Goal: Task Accomplishment & Management: Manage account settings

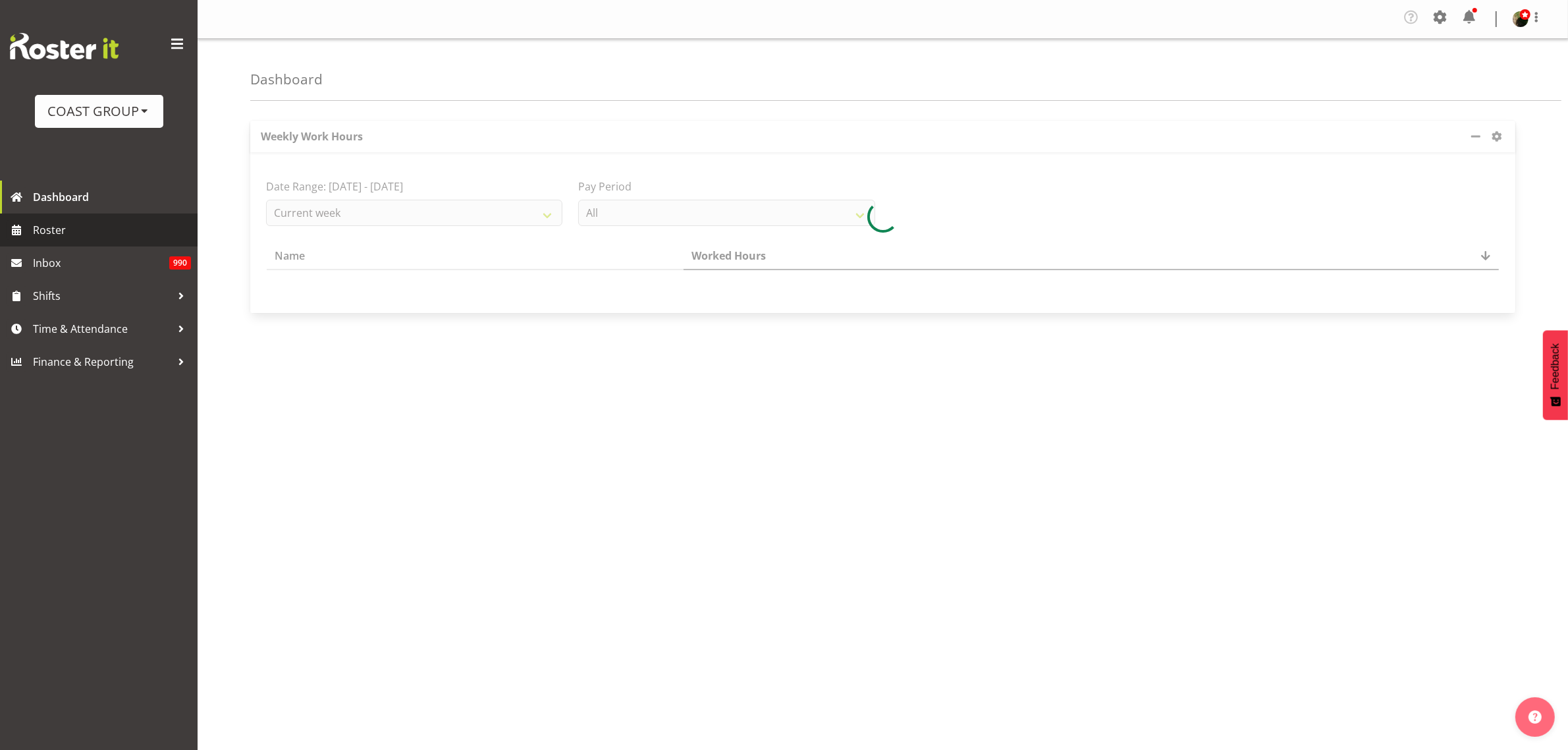
click at [83, 235] on span "Roster" at bounding box center [112, 229] width 158 height 20
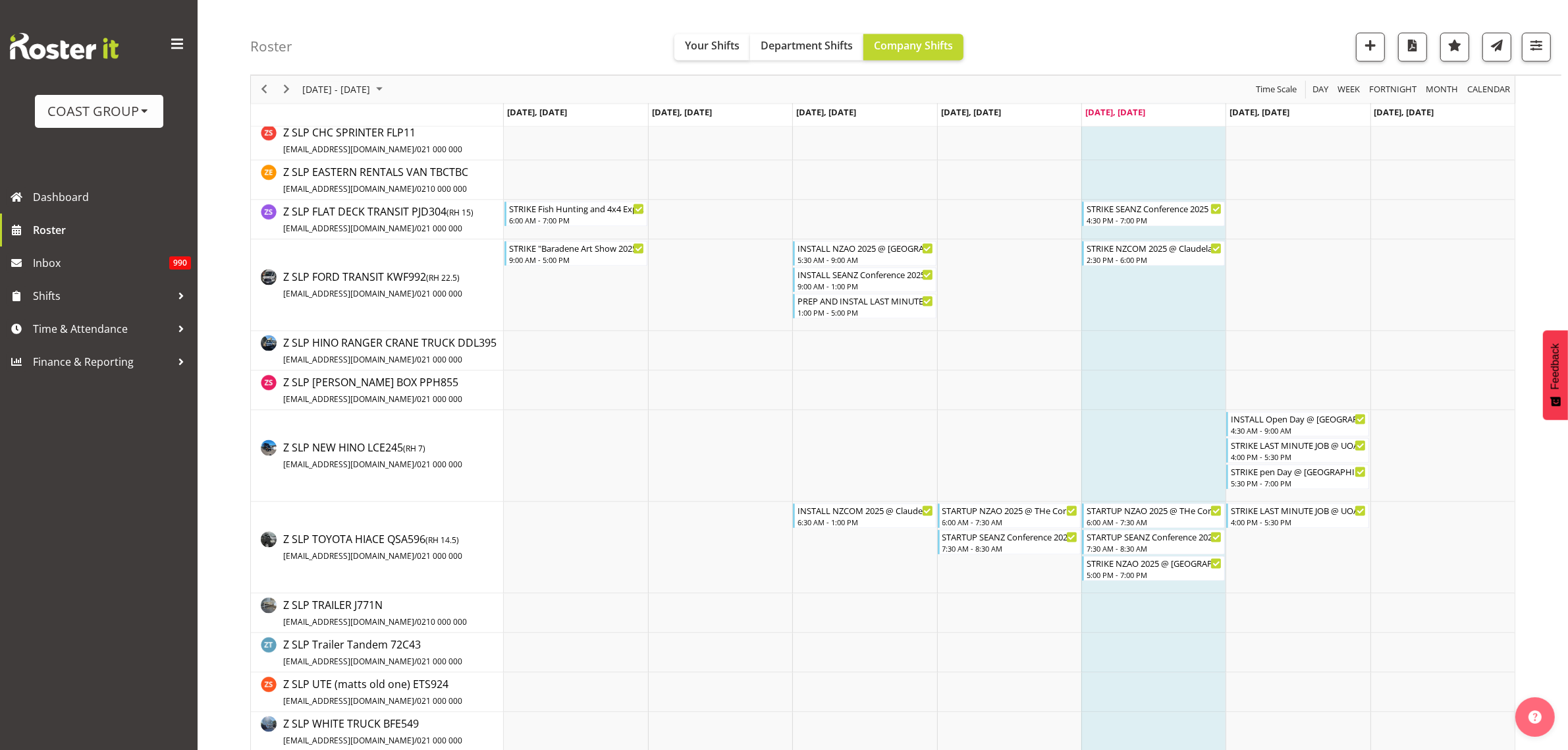
scroll to position [3143, 0]
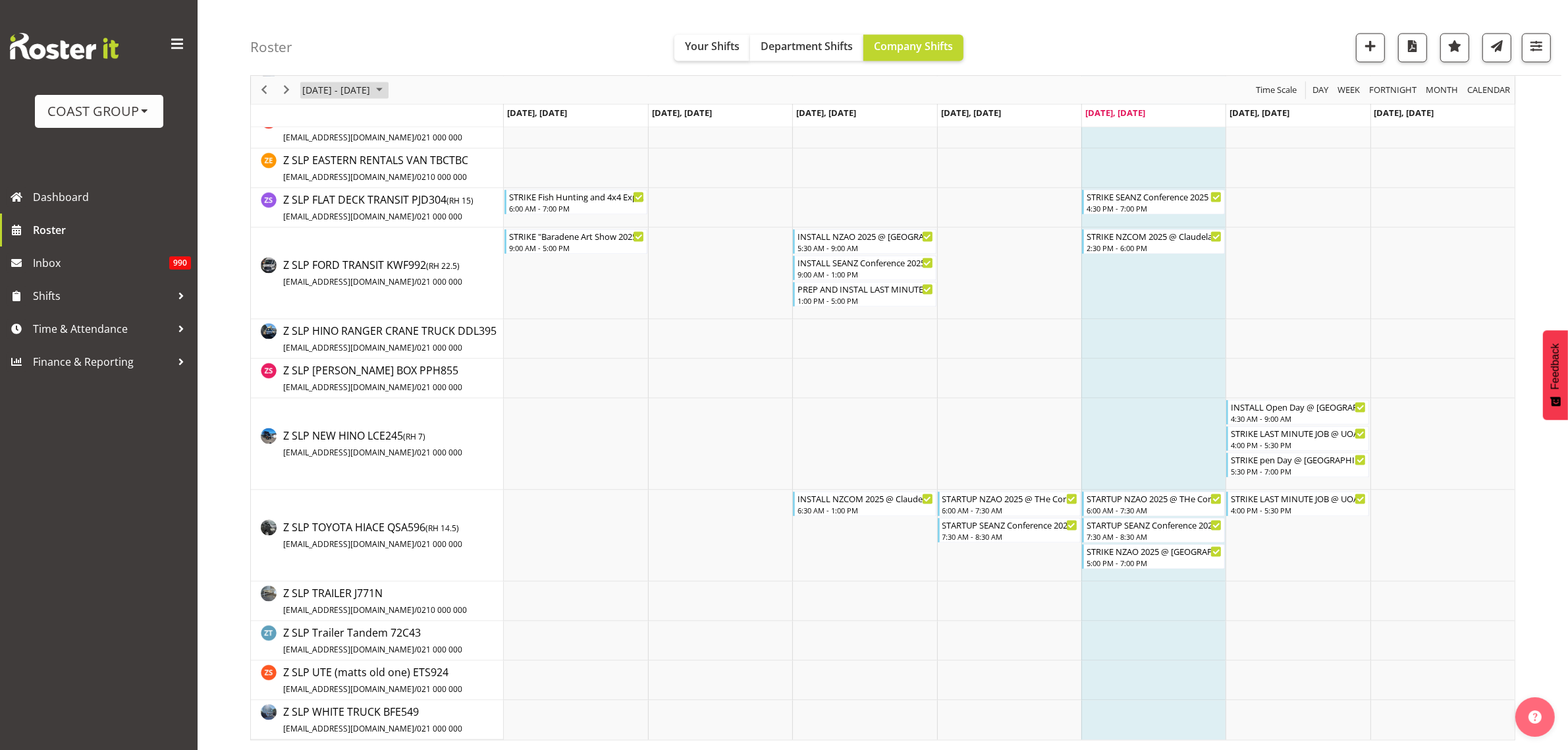
click at [330, 86] on span "[DATE] - [DATE]" at bounding box center [336, 89] width 71 height 16
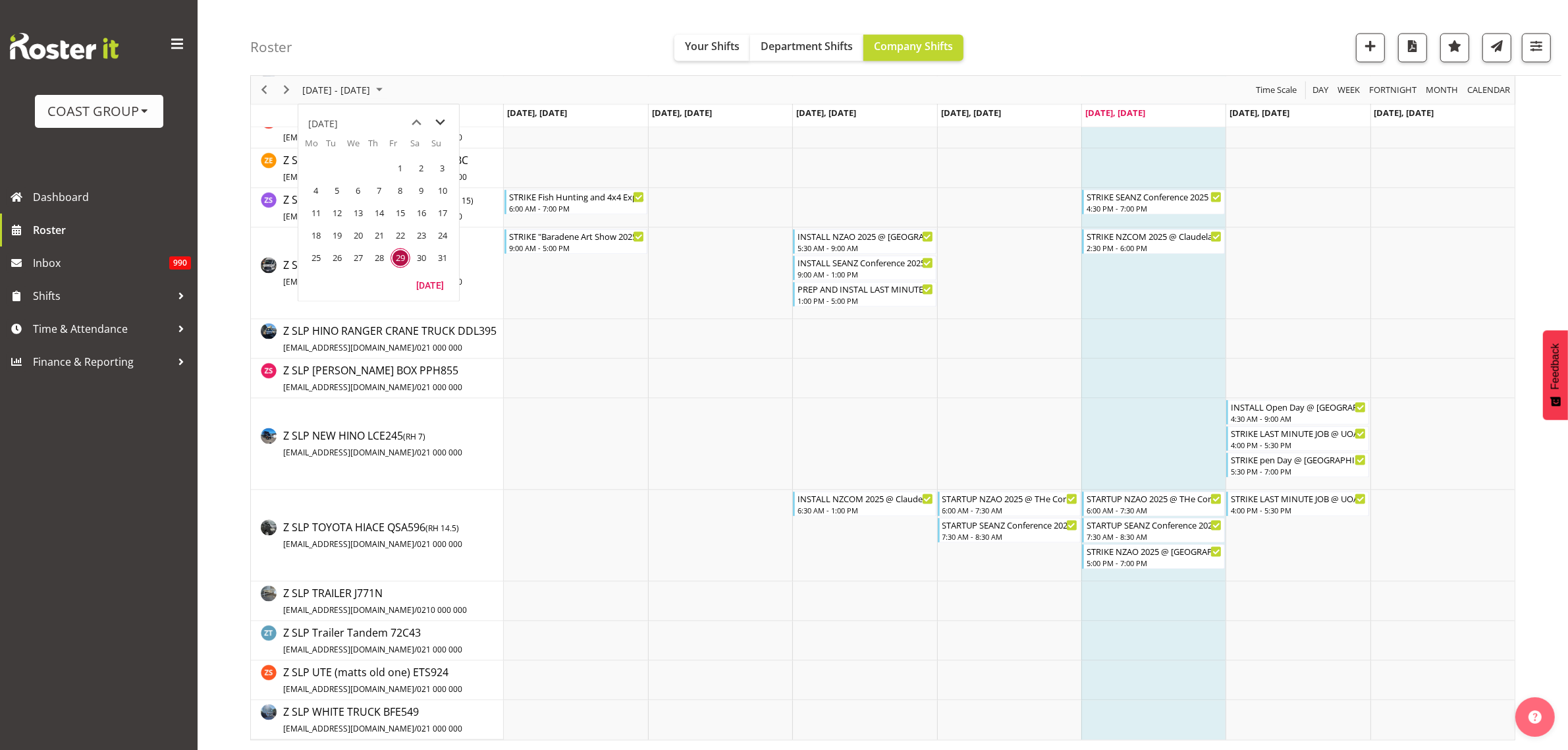
click at [444, 120] on span "next month" at bounding box center [441, 123] width 23 height 24
click at [313, 215] on span "15" at bounding box center [316, 212] width 20 height 20
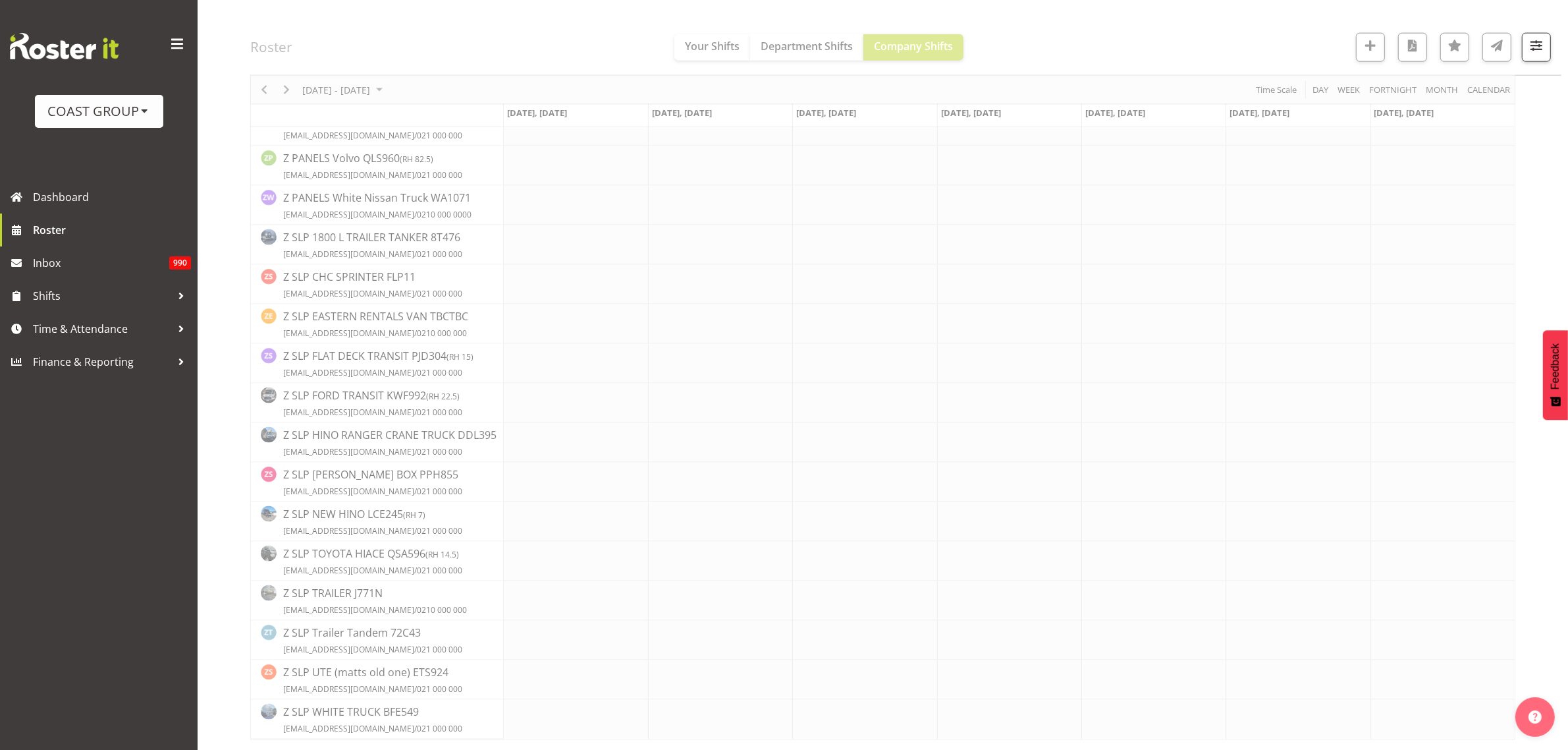
scroll to position [0, 0]
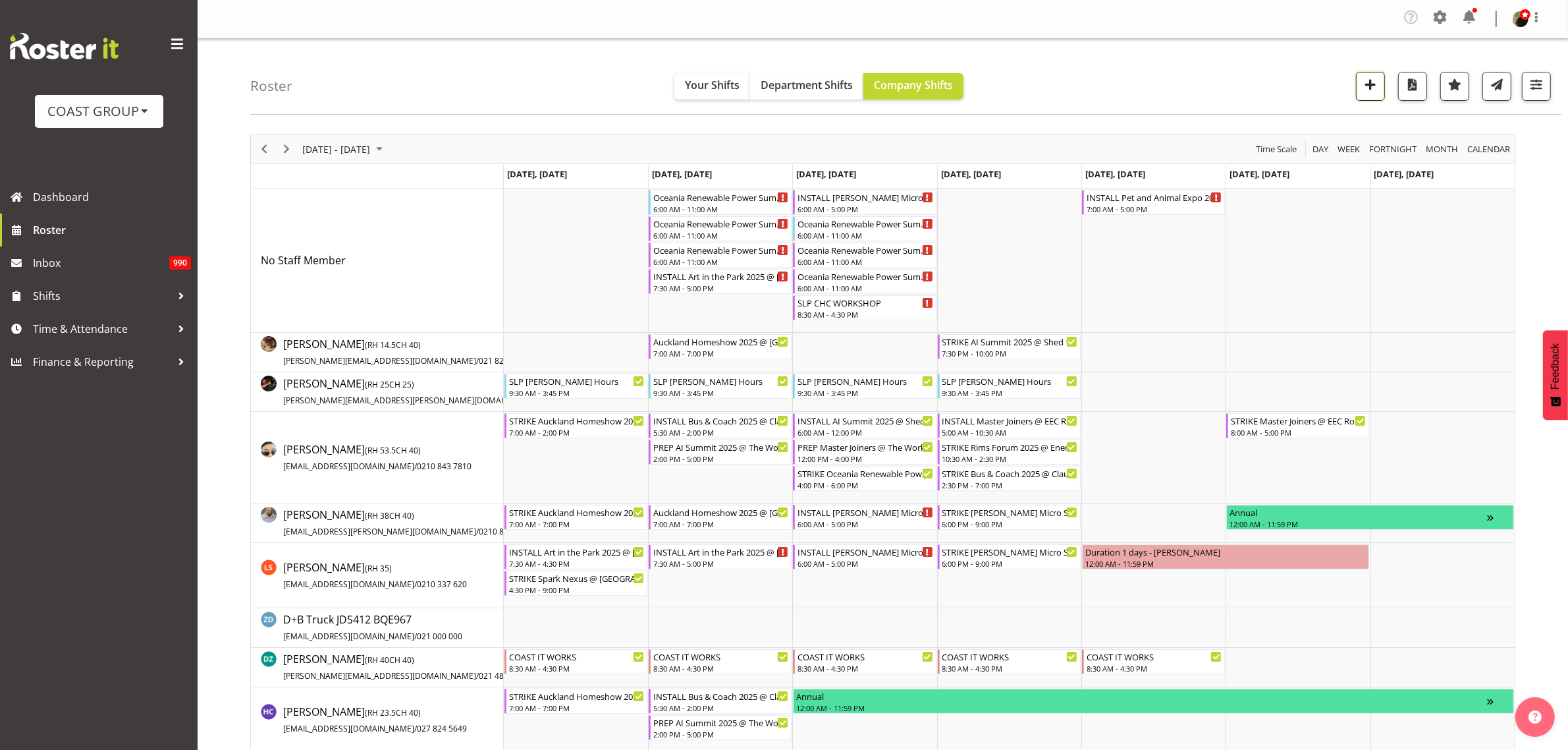
click at [1377, 83] on span "button" at bounding box center [1370, 84] width 17 height 17
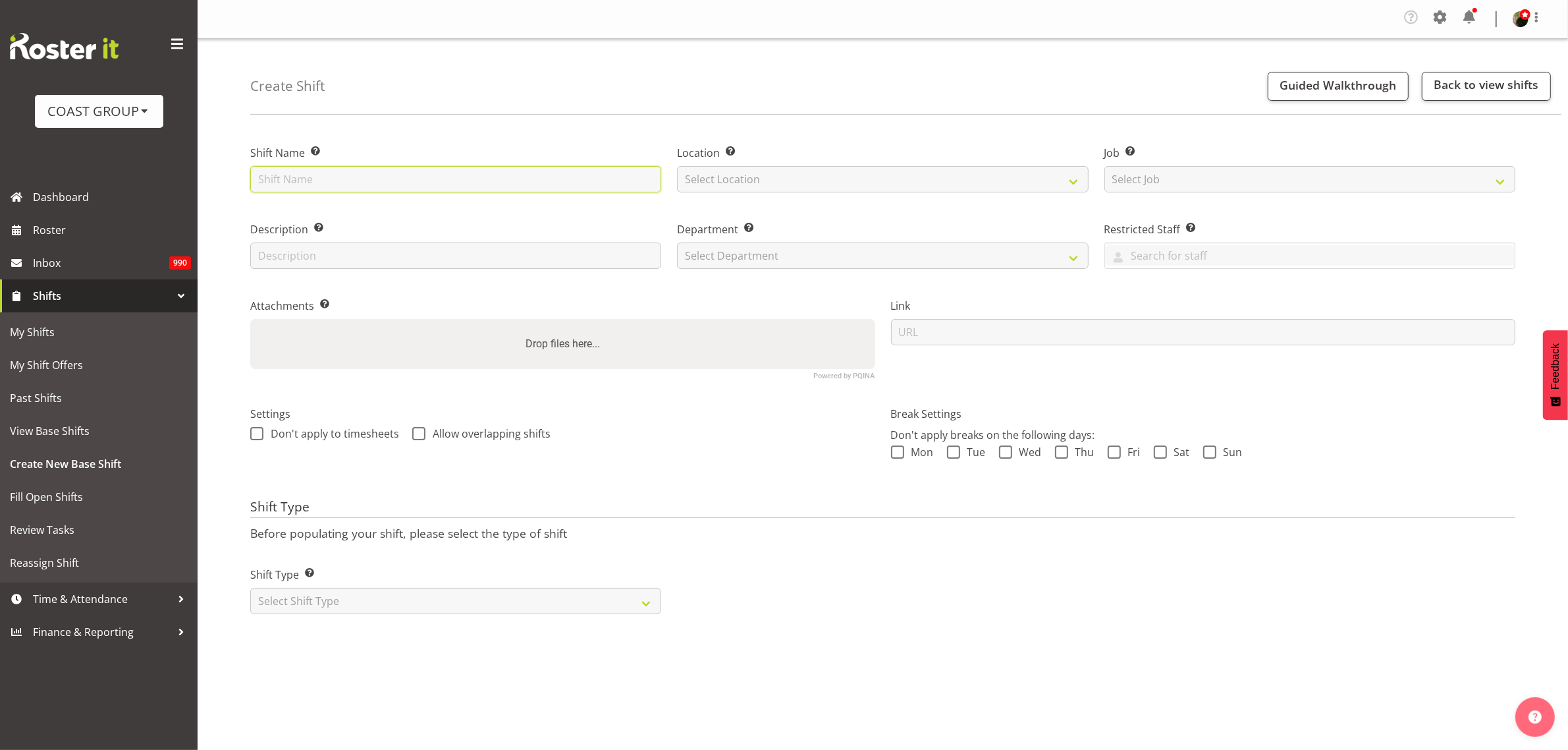
click at [288, 166] on input "text" at bounding box center [455, 179] width 411 height 26
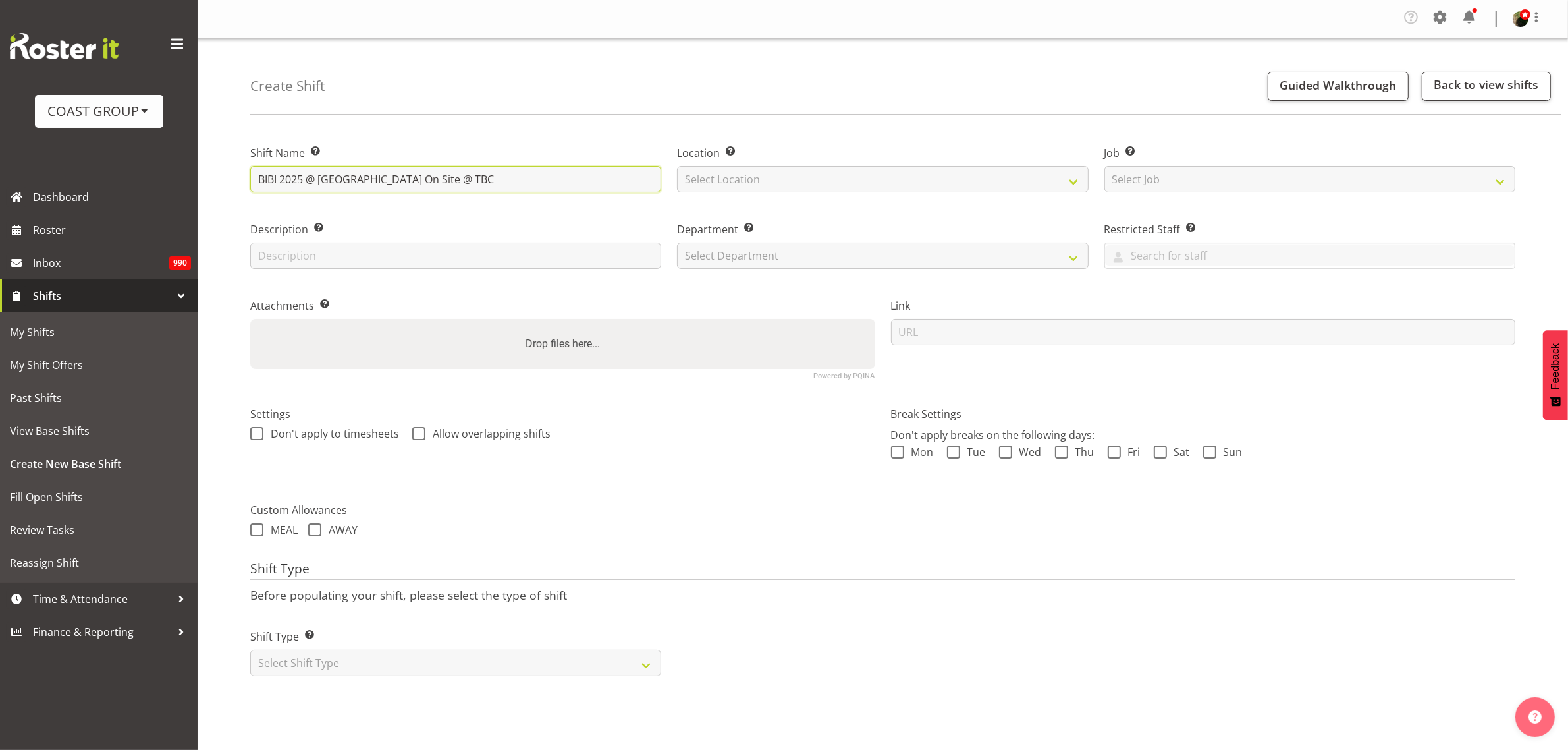
type input "BIBI 2025 @ [GEOGRAPHIC_DATA] On Site @ TBC"
select select "31"
click at [1199, 181] on select "Select Job Create new job 1 Carlton Events 1 Carlton Hamilton 1 Carlton Welling…" at bounding box center [1309, 179] width 411 height 26
select select "0"
click at [1104, 166] on select "Select Job Create new job 1 Carlton Events 1 Carlton Hamilton 1 Carlton Welling…" at bounding box center [1309, 179] width 411 height 26
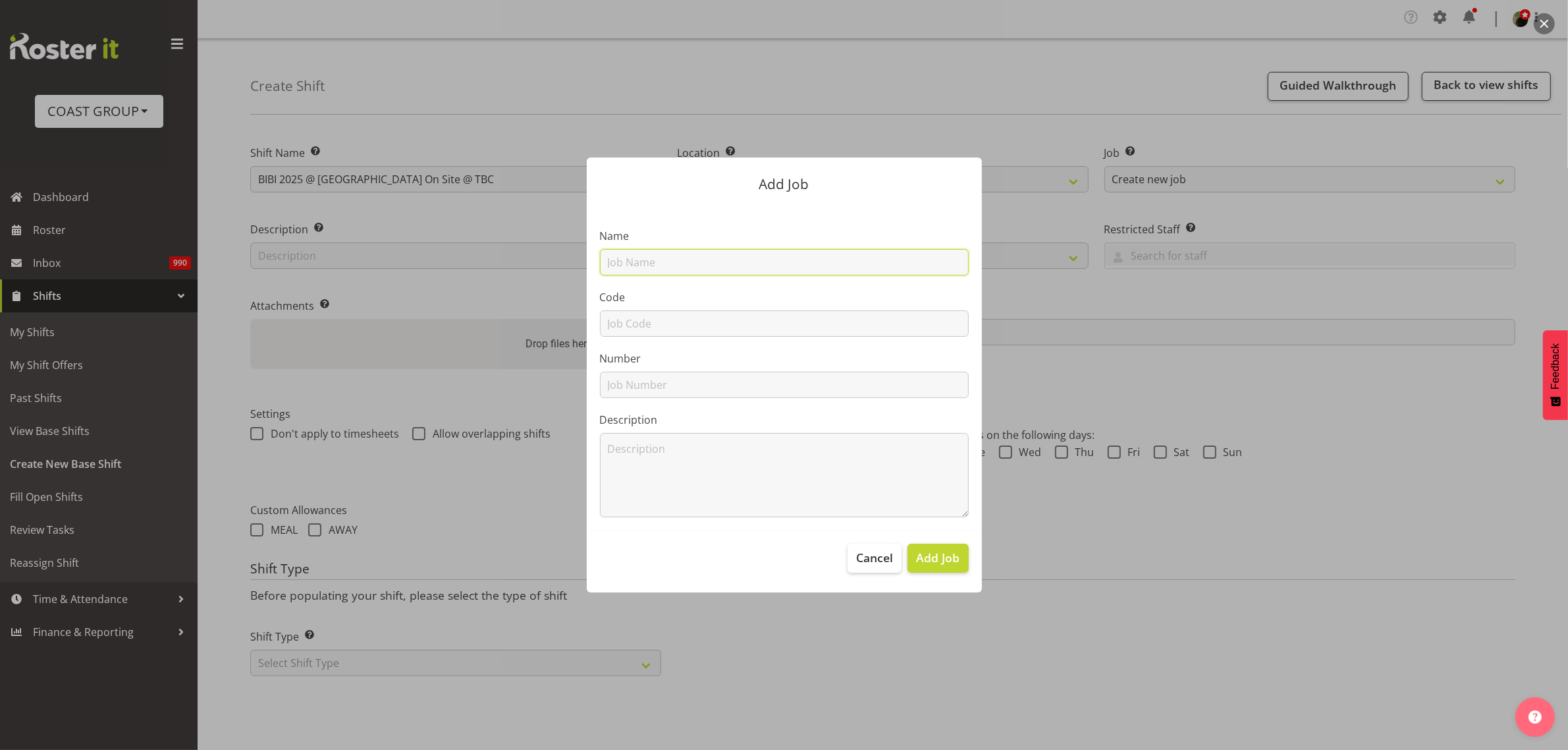
click at [679, 258] on input "text" at bounding box center [784, 262] width 368 height 26
type input "M250915-2 BIBI 2025"
type input "M250915-2"
click at [937, 567] on button "Add Job" at bounding box center [937, 558] width 60 height 29
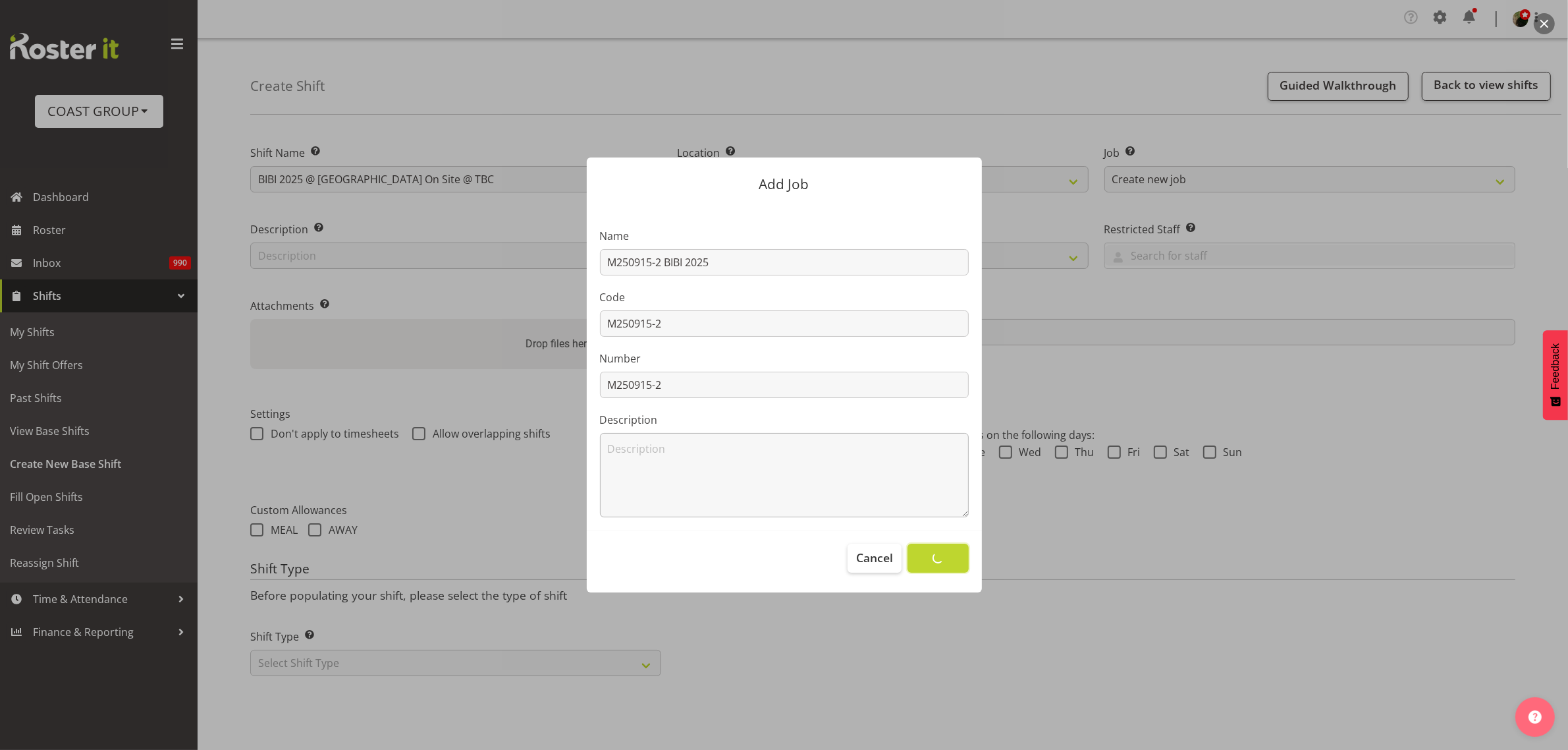
select select
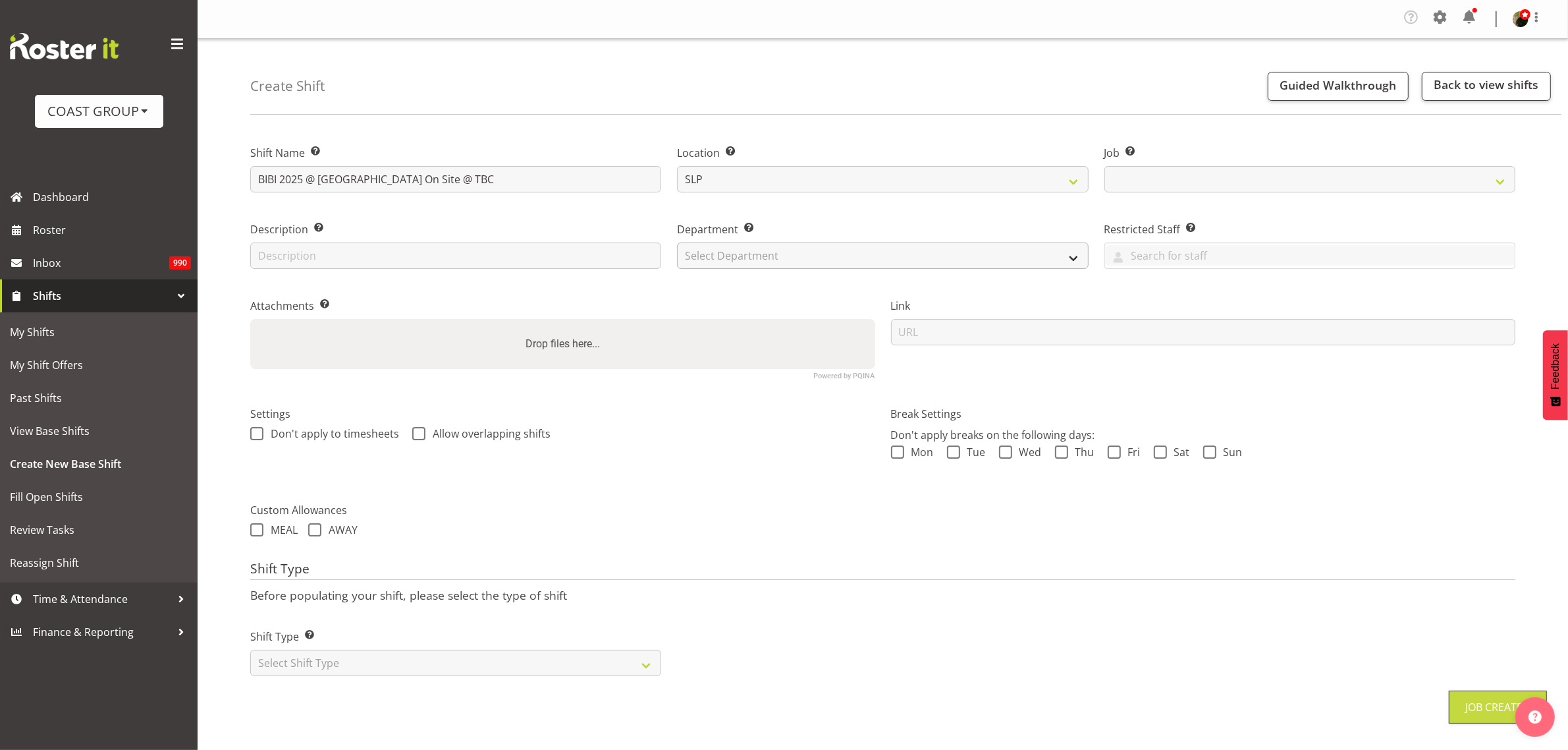
select select "10583"
click at [784, 257] on select "Select Department CARLTON EVENTS Carlton Hamilton Carlton Wellington DW AKL DW …" at bounding box center [882, 255] width 411 height 26
click at [677, 243] on select "Select Department CARLTON EVENTS Carlton Hamilton Carlton Wellington DW AKL DW …" at bounding box center [882, 255] width 411 height 26
click at [804, 255] on select "CARLTON EVENTS Carlton Hamilton Carlton Wellington DW AKL DW AKL ACCOUNTS/OFFIC…" at bounding box center [882, 255] width 411 height 26
select select "24"
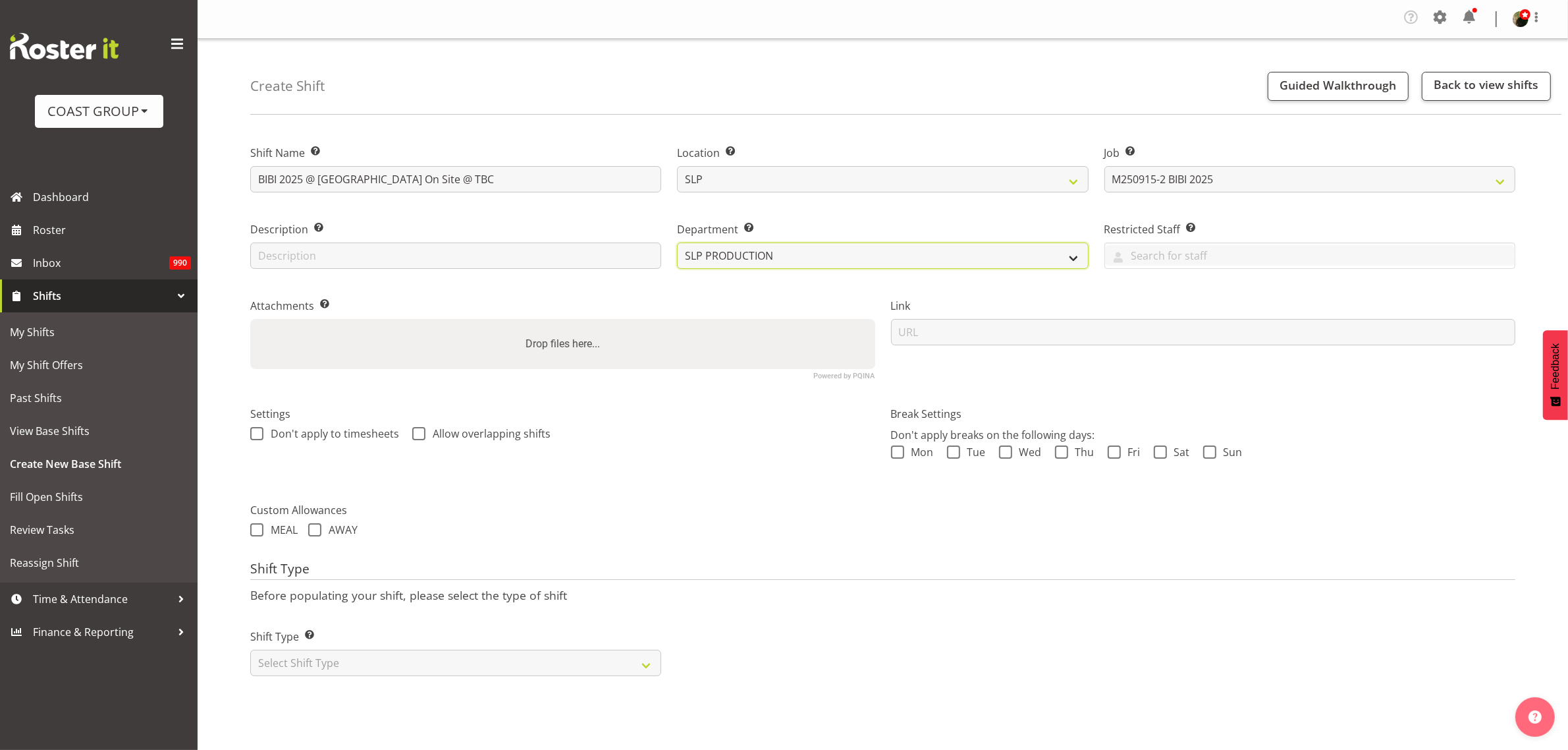
click at [677, 243] on select "CARLTON EVENTS Carlton Hamilton Carlton Wellington DW AKL DW AKL ACCOUNTS/OFFIC…" at bounding box center [882, 255] width 411 height 26
click at [1123, 334] on input "url" at bounding box center [1203, 332] width 624 height 26
paste input "[URL][DOMAIN_NAME]"
type input "[URL][DOMAIN_NAME]"
click at [337, 678] on div "Shift Type Shift Types: One Off – Select this if you would like a single shift …" at bounding box center [455, 647] width 426 height 74
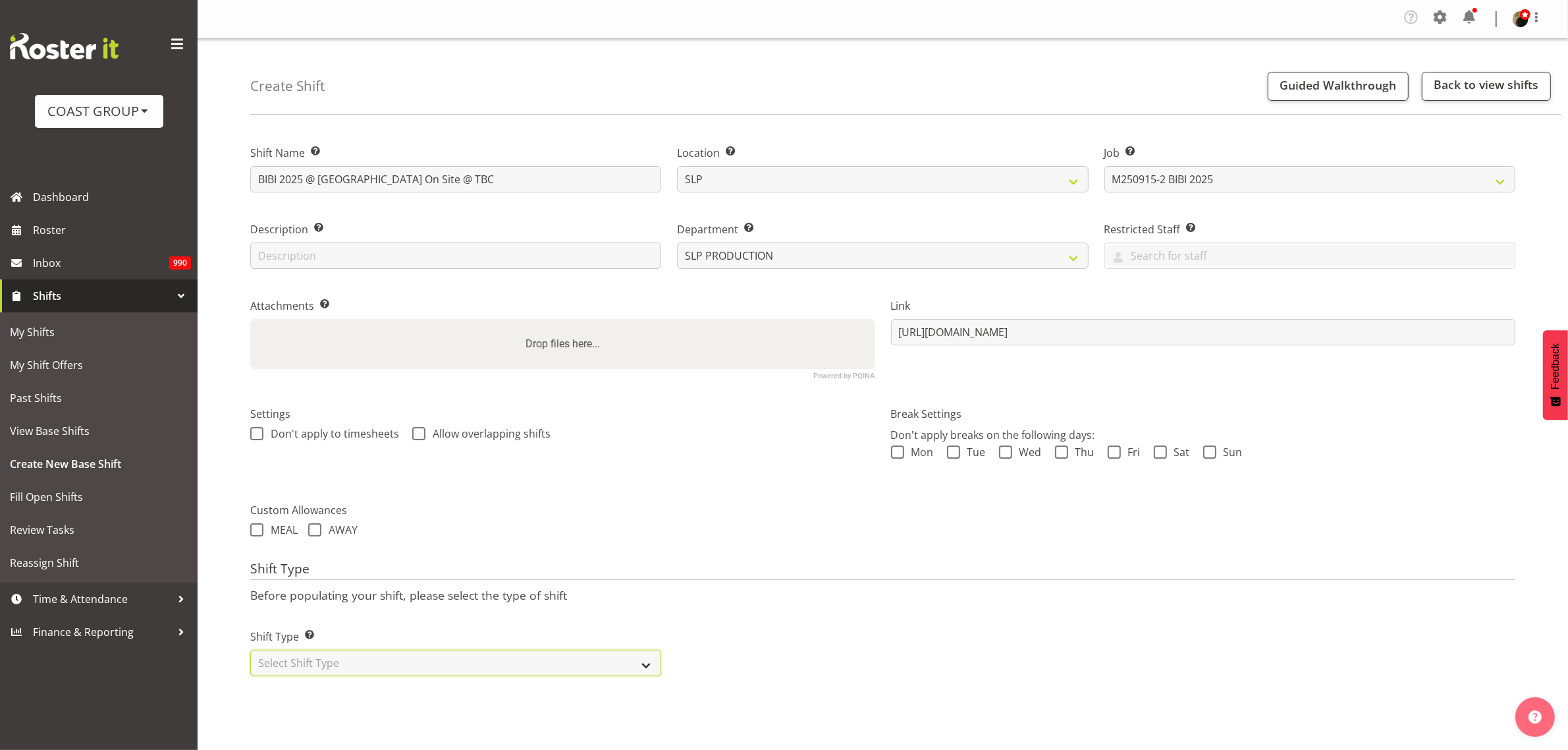
click at [345, 651] on select "Select Shift Type One Off Shift Recurring Shift Rotating Shift" at bounding box center [455, 662] width 411 height 26
select select "recurring"
click at [250, 650] on select "Select Shift Type One Off Shift Recurring Shift Rotating Shift" at bounding box center [455, 662] width 411 height 26
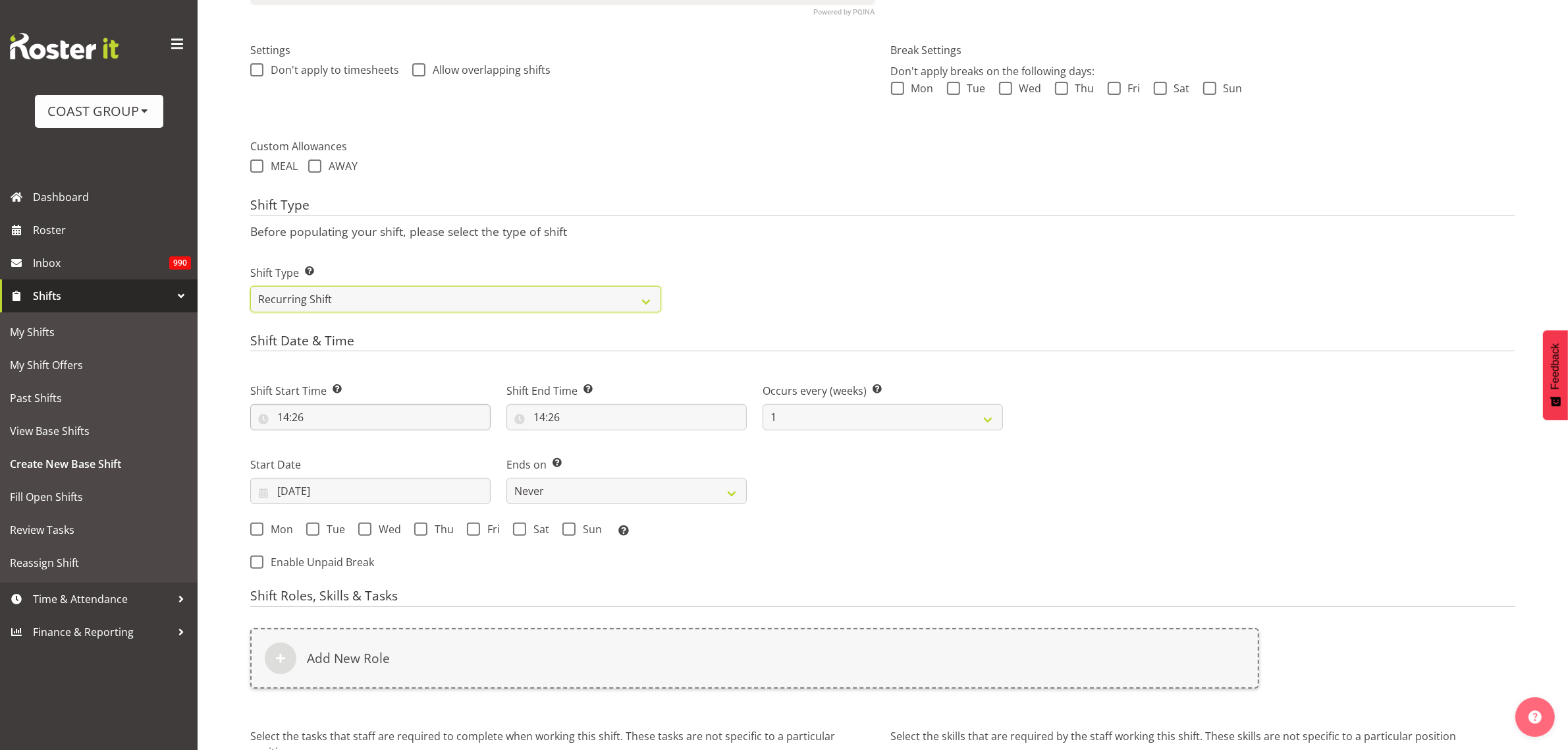
scroll to position [412, 0]
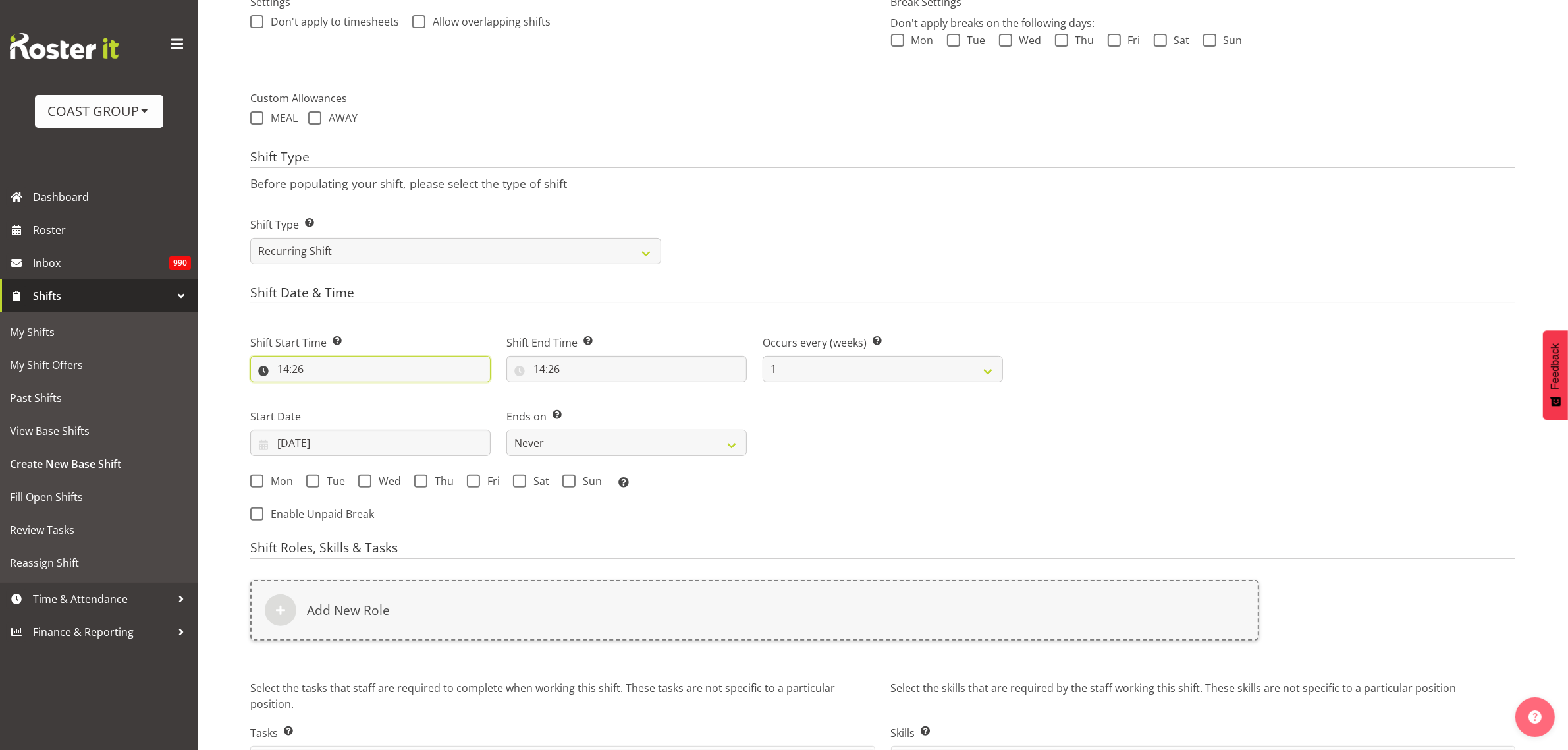
click at [339, 371] on input "14:26" at bounding box center [370, 369] width 240 height 26
select select "0"
type input "00:26"
select select "8"
type input "08:26"
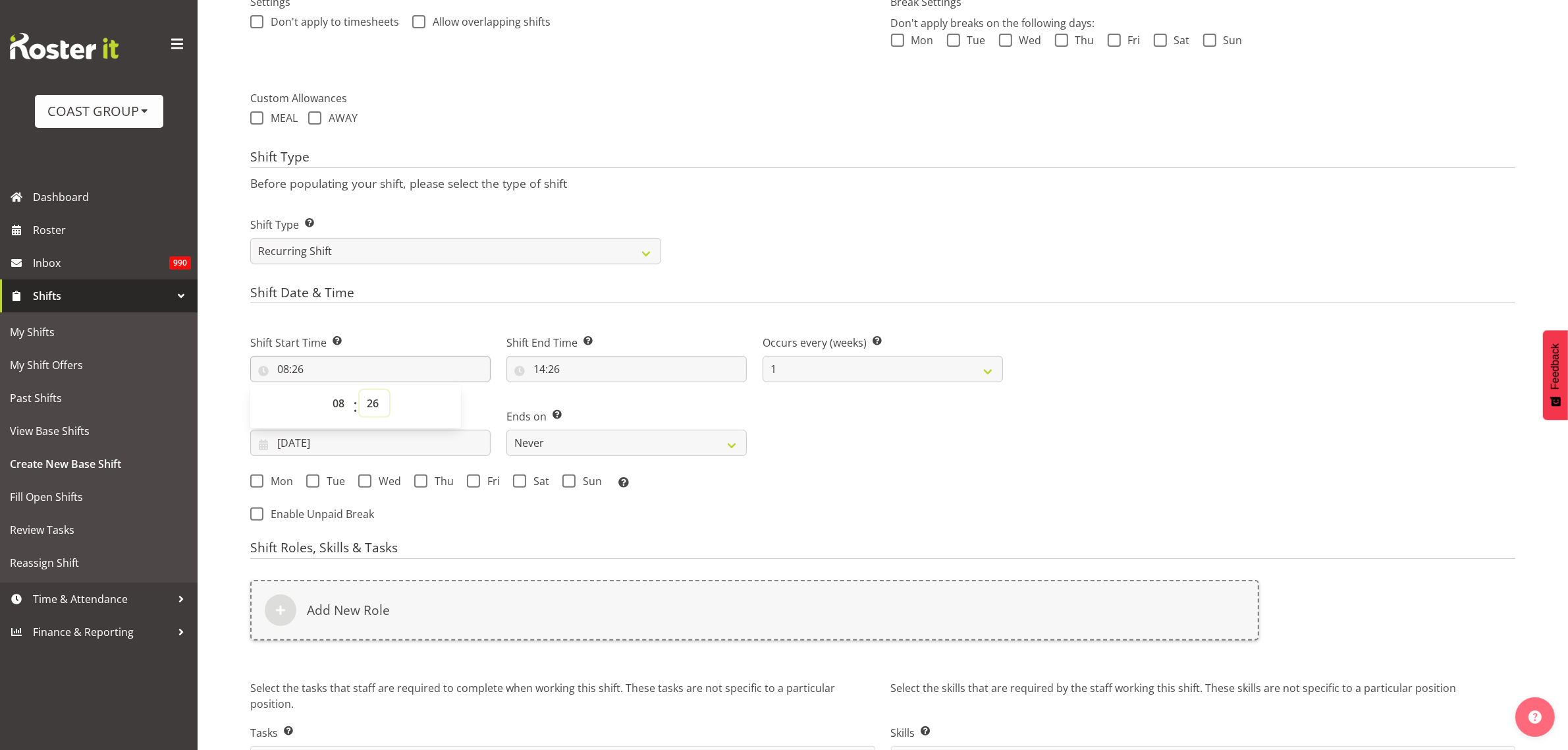
select select "30"
type input "08:30"
click at [619, 372] on input "14:26" at bounding box center [626, 369] width 240 height 26
select select "15"
type input "15:26"
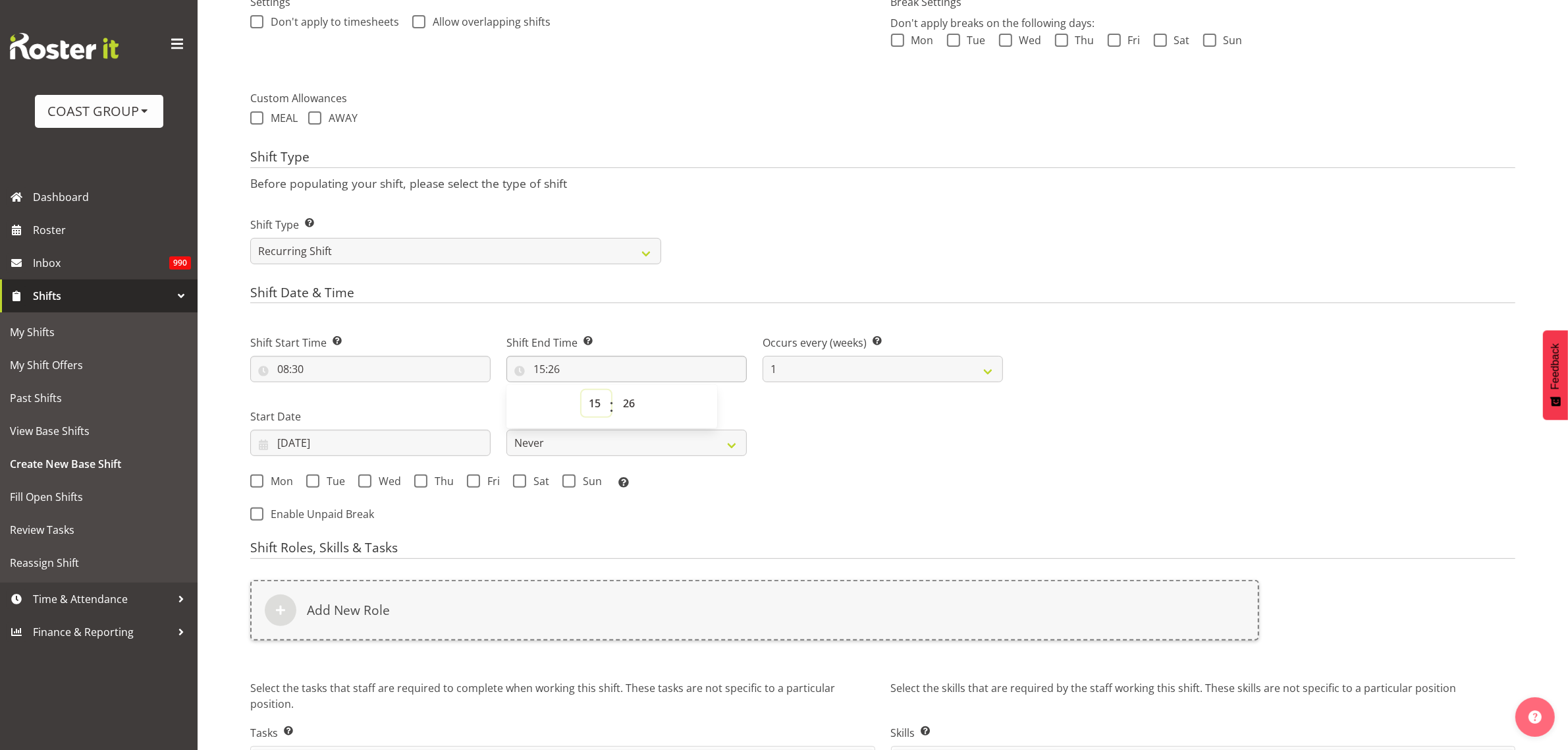
select select "12"
type input "12:26"
select select "0"
type input "12:00"
click at [300, 445] on input "29/08/2025" at bounding box center [370, 443] width 240 height 26
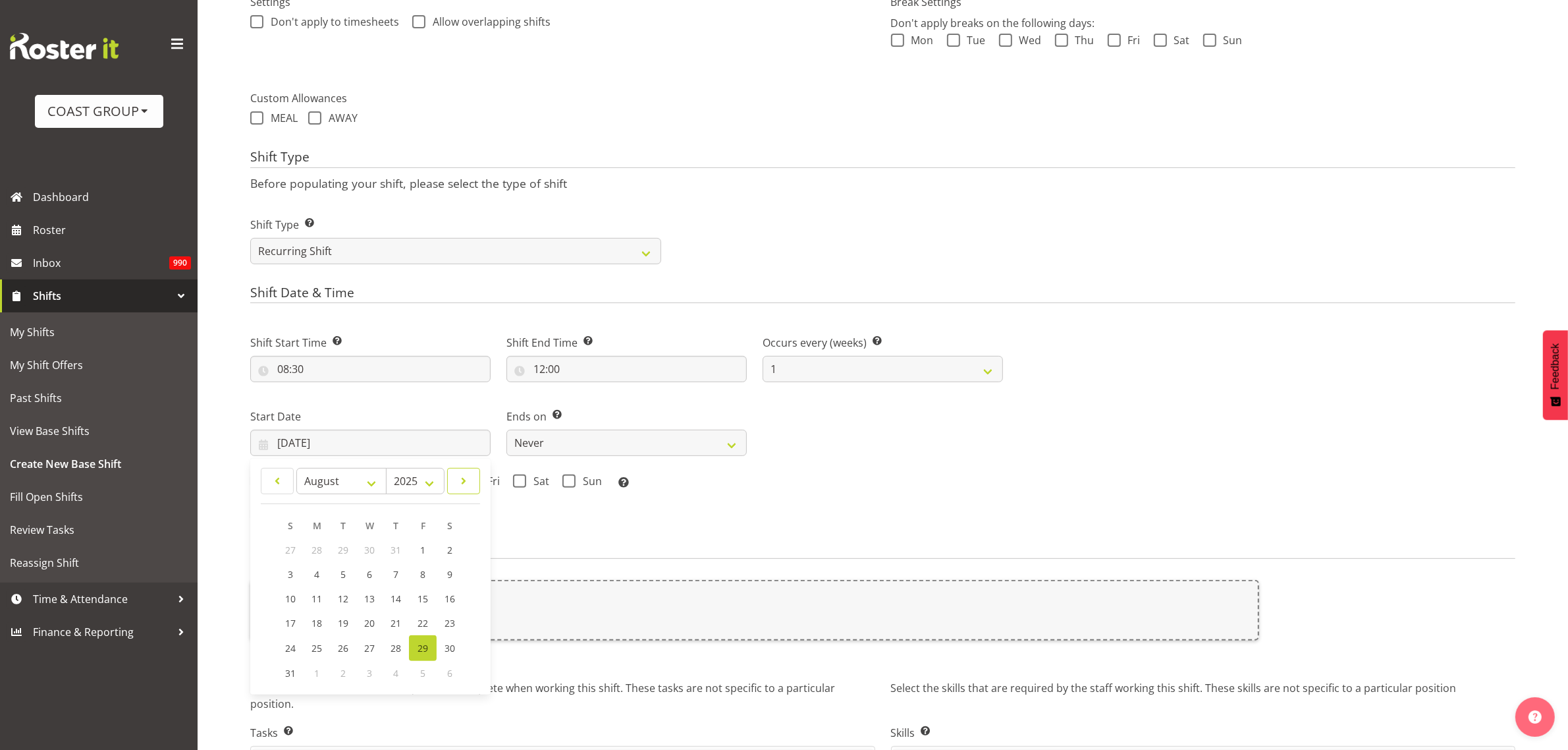
click at [459, 483] on span at bounding box center [464, 481] width 16 height 16
select select "8"
click at [292, 602] on span "14" at bounding box center [291, 598] width 10 height 13
type input "14/09/2025"
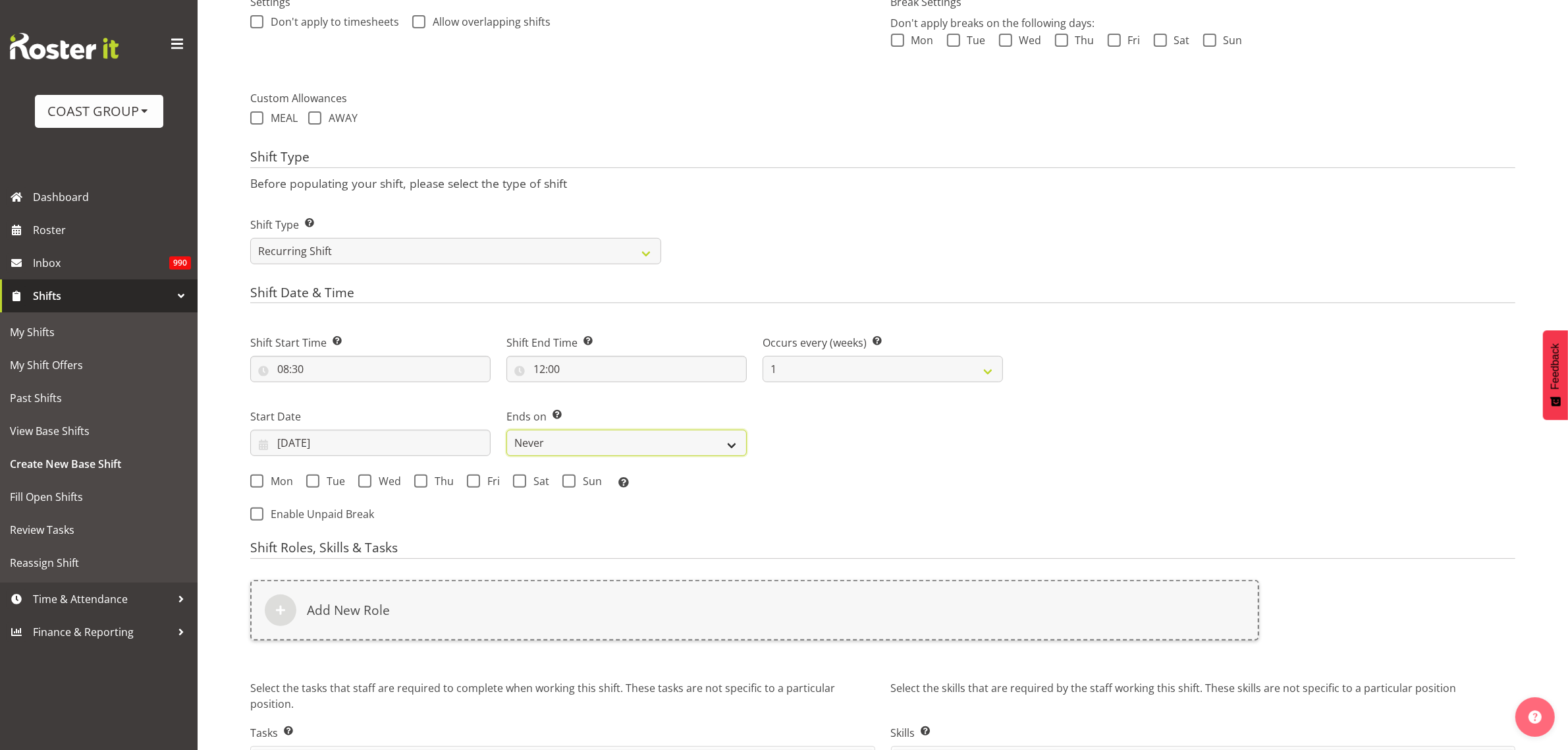
click at [576, 438] on select "Never On Date" at bounding box center [626, 443] width 240 height 26
select select "date"
click at [506, 431] on select "Never On Date" at bounding box center [626, 443] width 240 height 26
click at [955, 446] on input "29/08/2025" at bounding box center [882, 443] width 240 height 26
click at [972, 482] on span at bounding box center [976, 481] width 16 height 16
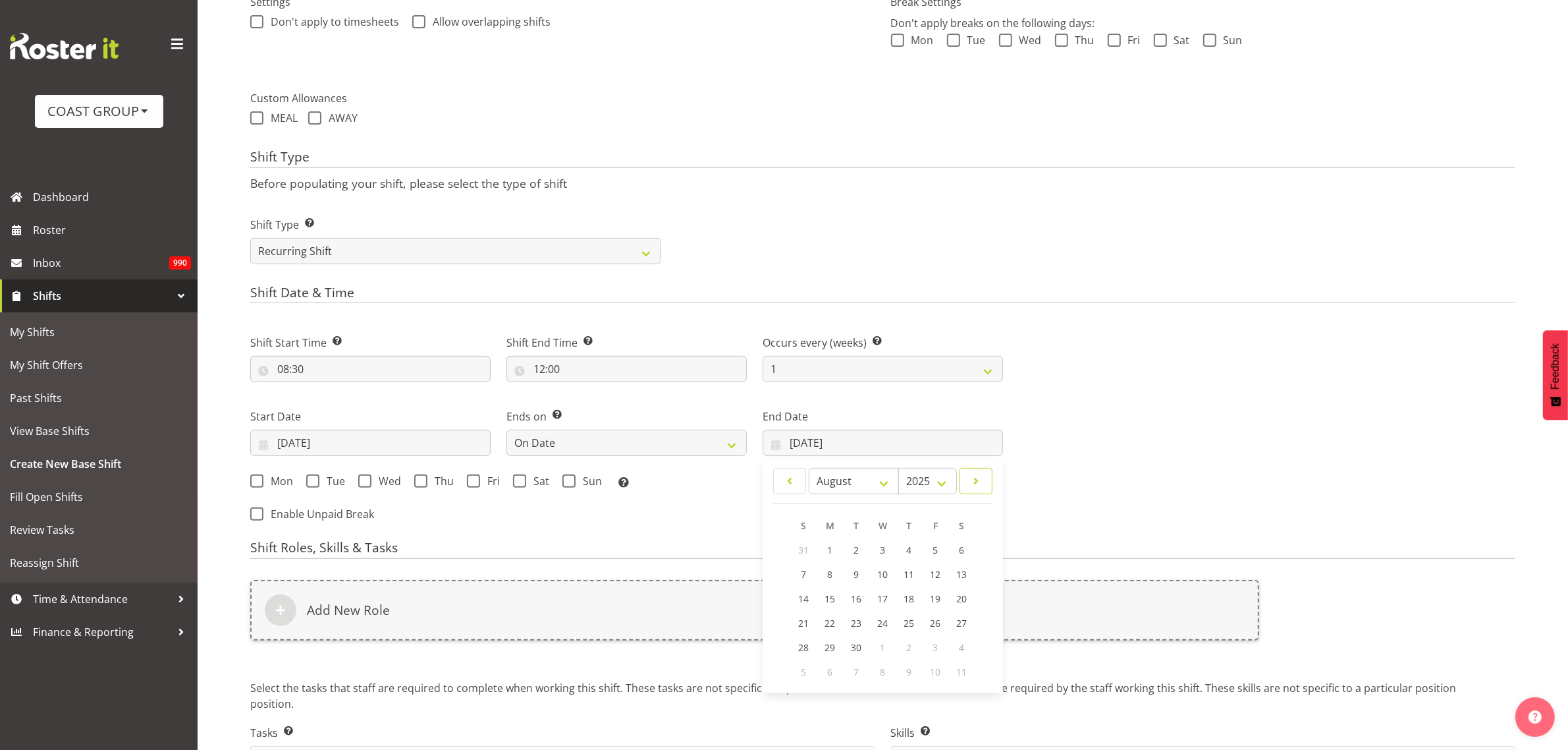
select select "8"
click at [858, 598] on span "16" at bounding box center [856, 598] width 10 height 13
type input "16/09/2025"
click at [277, 481] on span "Mon" at bounding box center [278, 480] width 30 height 13
click at [259, 481] on input "Mon" at bounding box center [254, 481] width 9 height 9
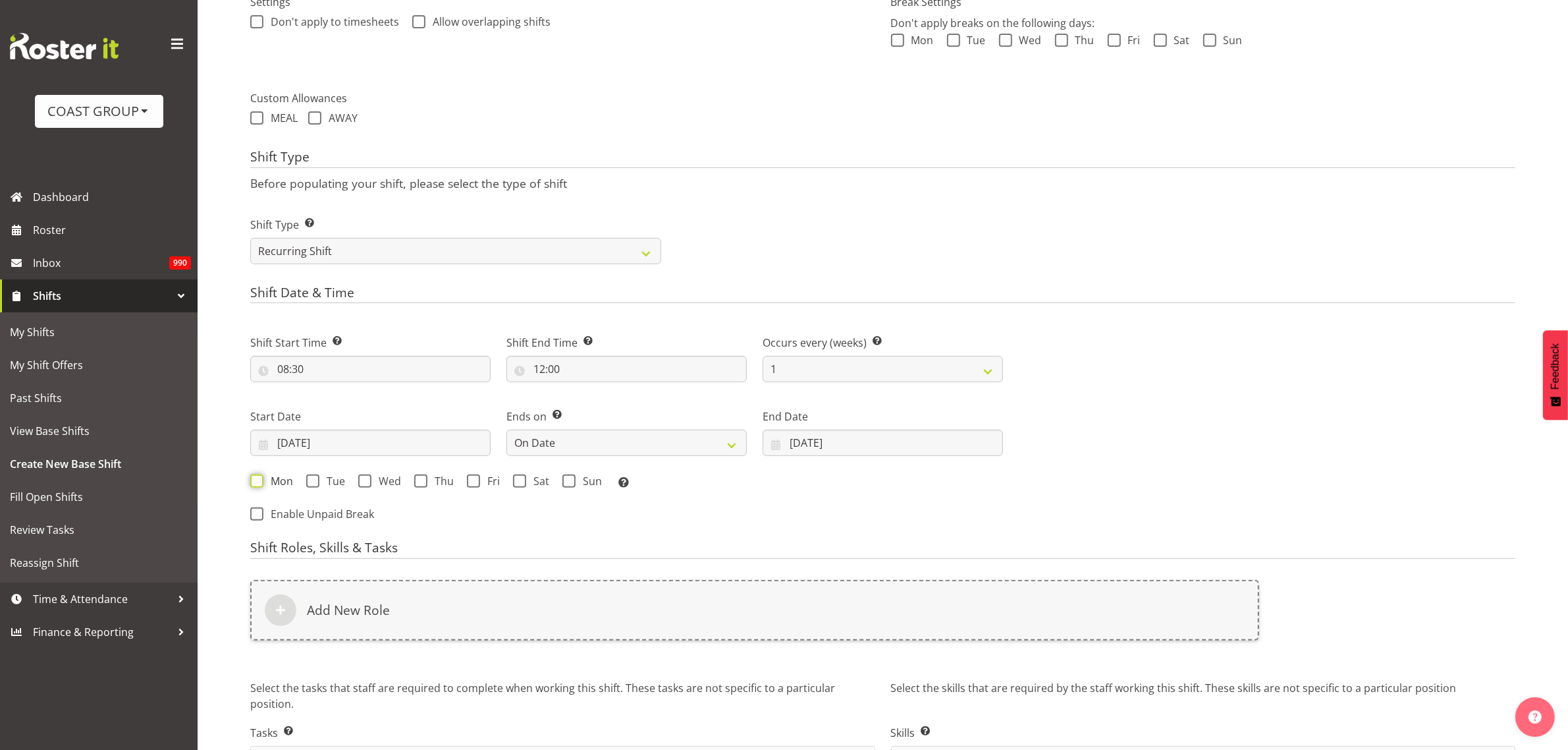
checkbox input "true"
click at [326, 483] on span "Tue" at bounding box center [332, 480] width 26 height 13
click at [315, 483] on input "Tue" at bounding box center [311, 481] width 9 height 9
checkbox input "true"
click at [373, 489] on div "Mon Tue Wed Thu Fri Sat Sun Select the days of the week you wish to create this…" at bounding box center [626, 483] width 753 height 17
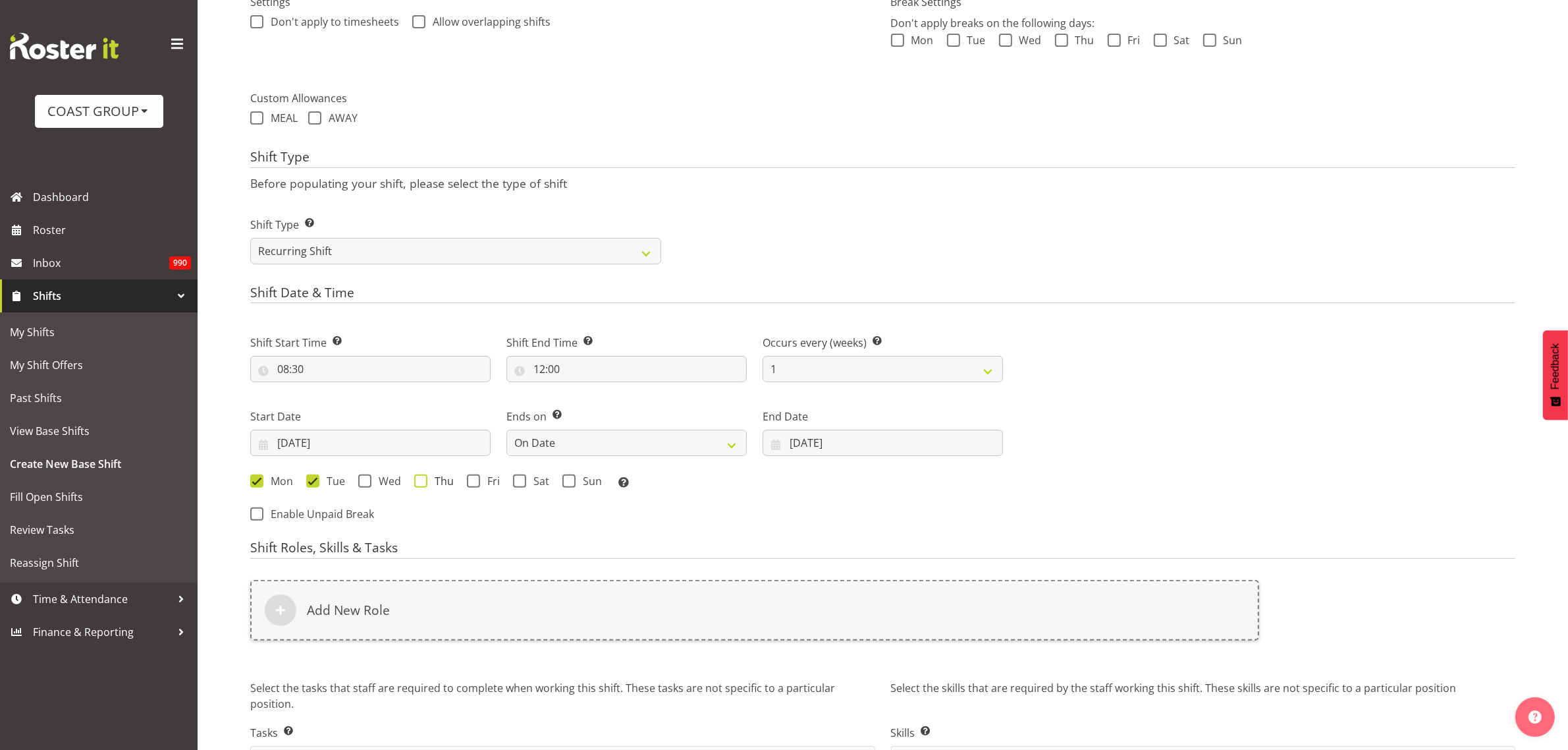
drag, startPoint x: 377, startPoint y: 479, endPoint x: 413, endPoint y: 484, distance: 36.3
click at [379, 479] on span "Wed" at bounding box center [385, 480] width 30 height 13
click at [367, 479] on input "Wed" at bounding box center [362, 481] width 9 height 9
checkbox input "true"
click at [435, 482] on span "Thu" at bounding box center [440, 480] width 26 height 13
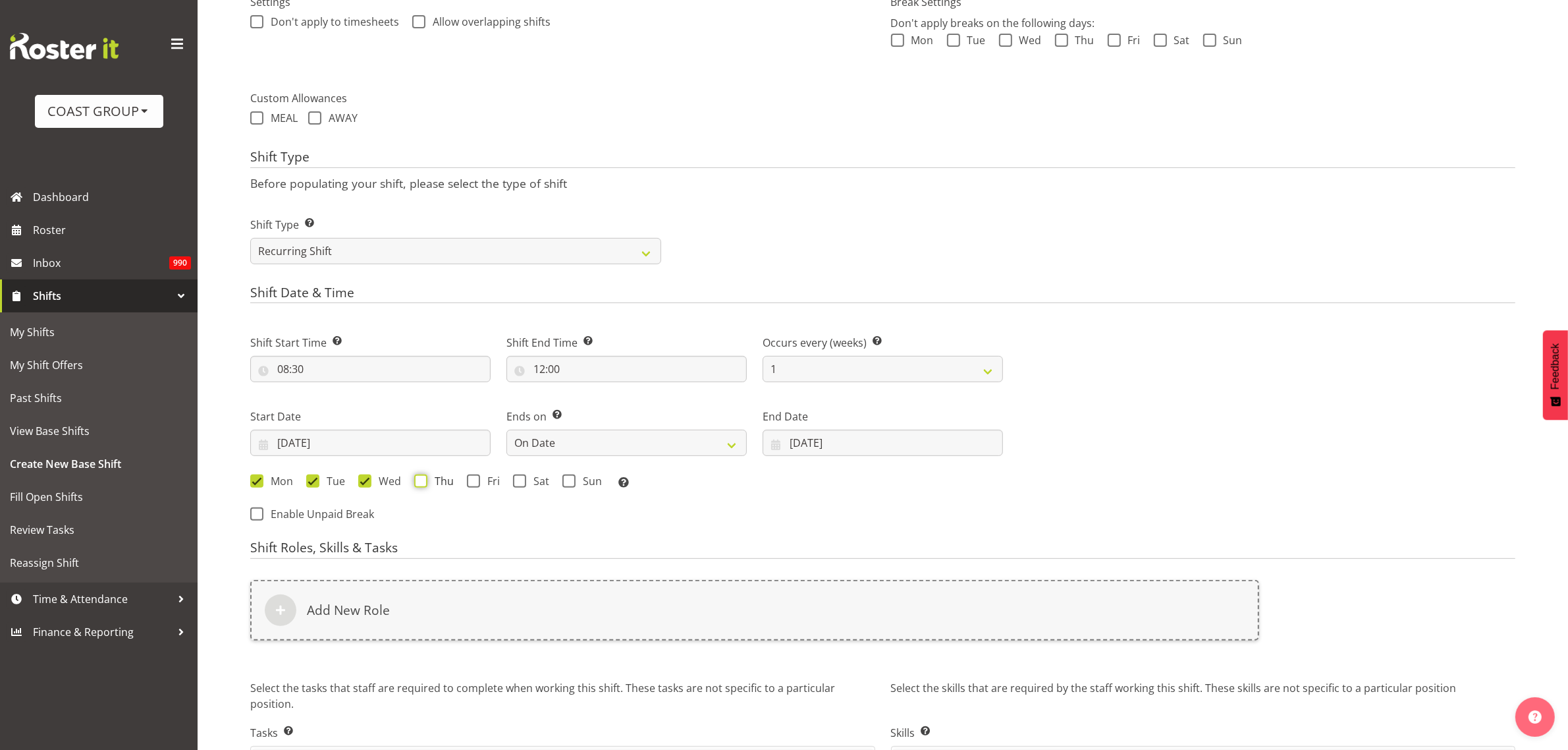
click at [423, 482] on input "Thu" at bounding box center [419, 481] width 9 height 9
checkbox input "true"
click at [489, 481] on span "Fri" at bounding box center [489, 480] width 20 height 13
click at [476, 481] on input "Fri" at bounding box center [471, 481] width 9 height 9
checkbox input "true"
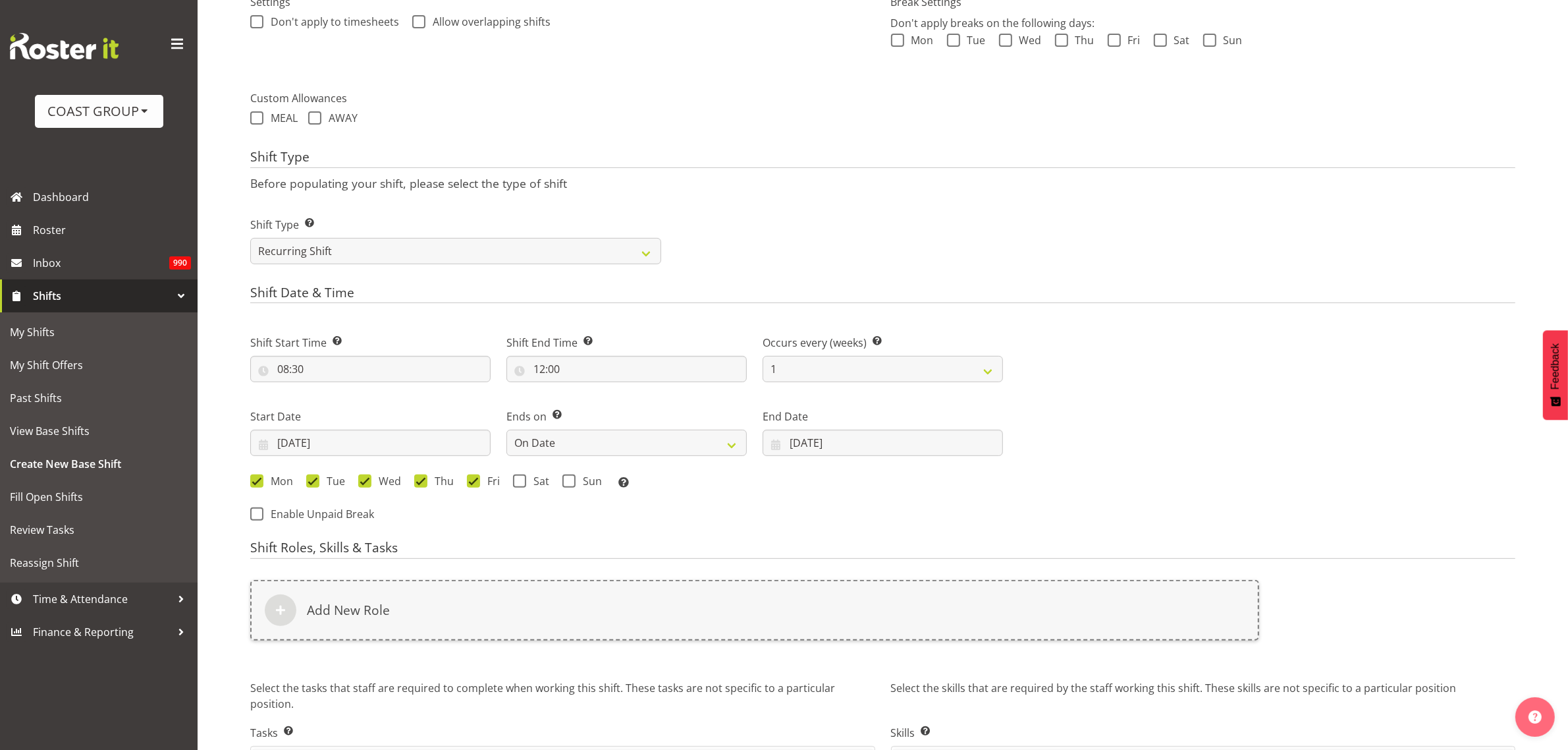
click at [539, 485] on span "Sat" at bounding box center [537, 480] width 23 height 13
click at [522, 485] on input "Sat" at bounding box center [517, 481] width 9 height 9
checkbox input "true"
click at [573, 485] on span at bounding box center [568, 480] width 13 height 13
click at [571, 485] on input "Sun" at bounding box center [567, 481] width 9 height 9
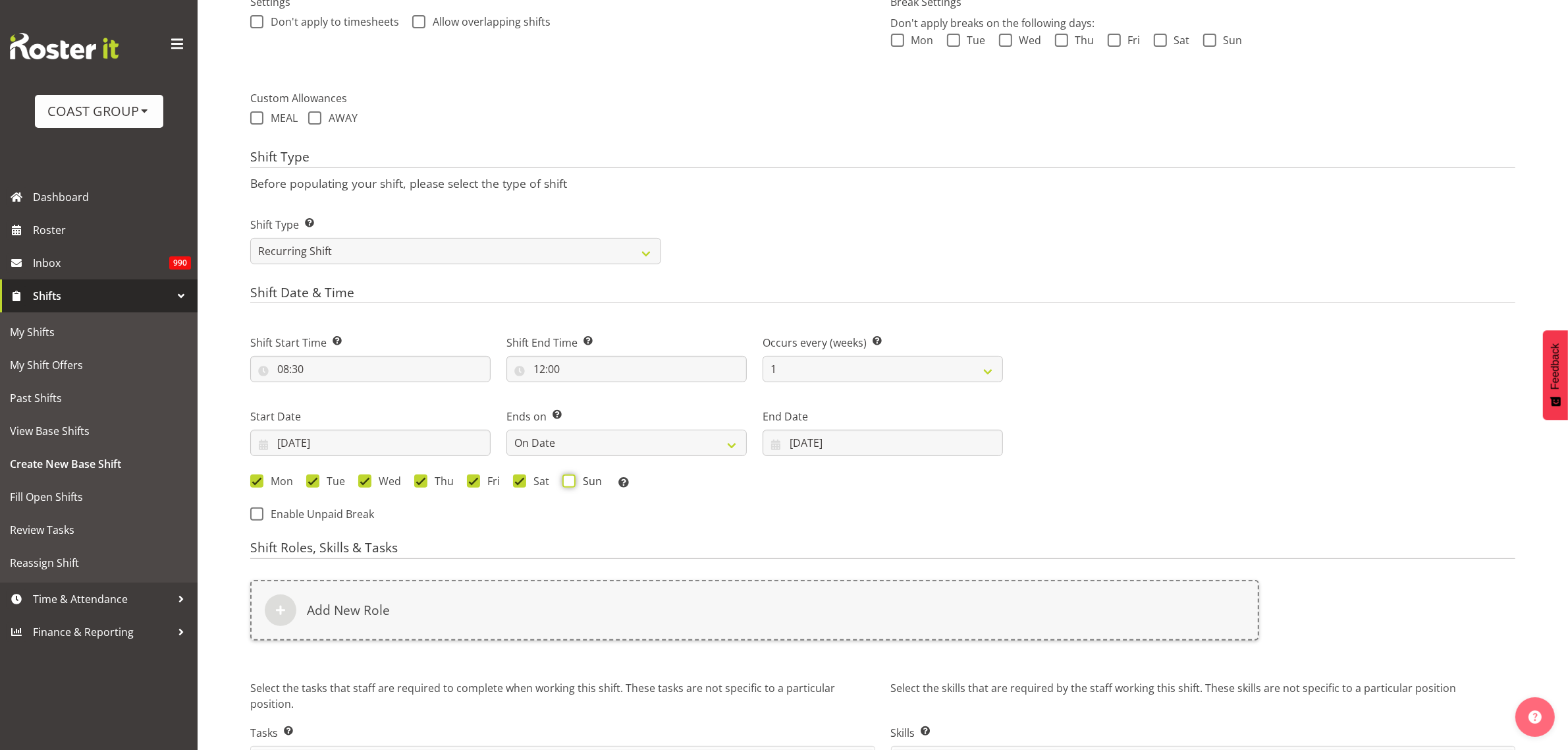
checkbox input "true"
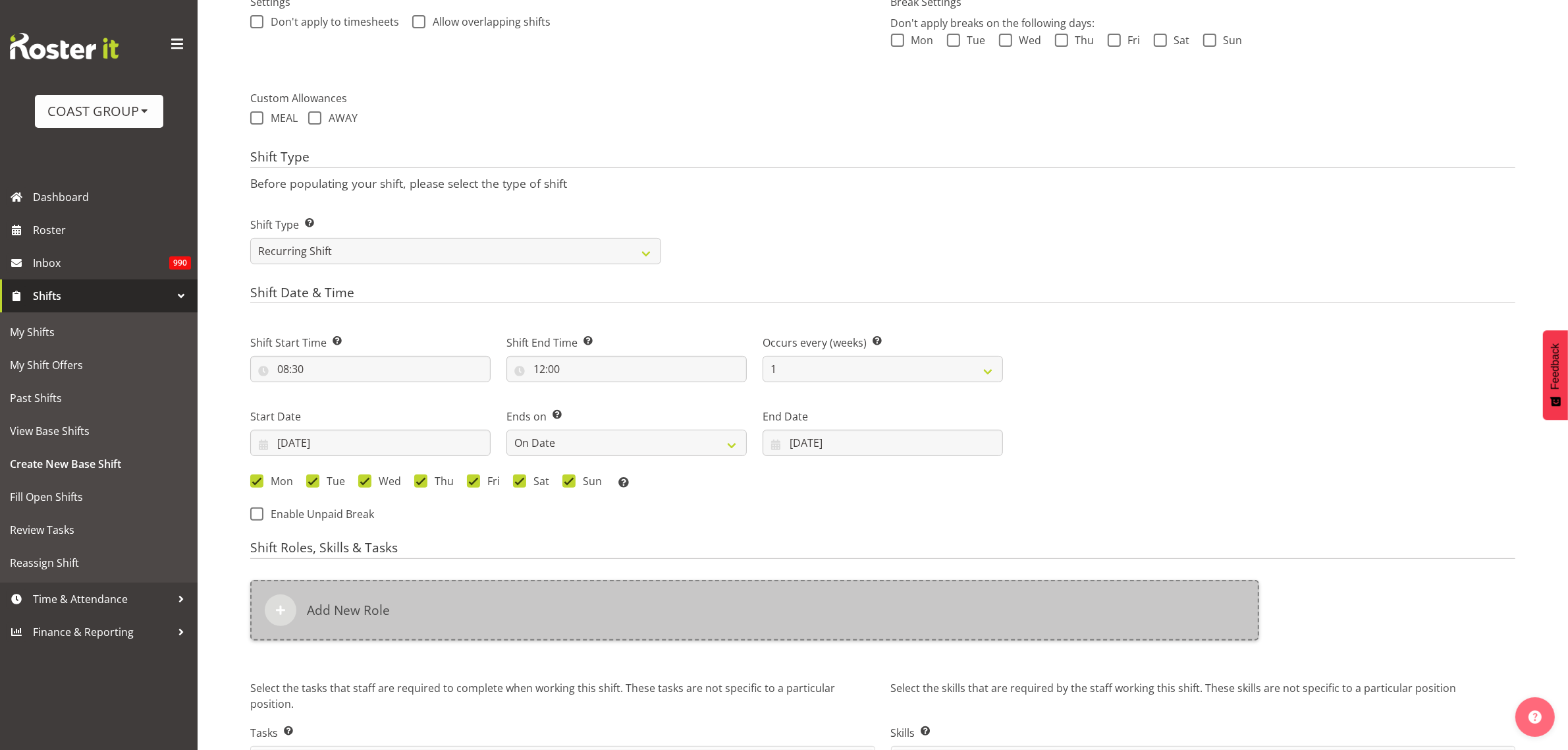
click at [479, 608] on div "Add New Role" at bounding box center [755, 610] width 1009 height 60
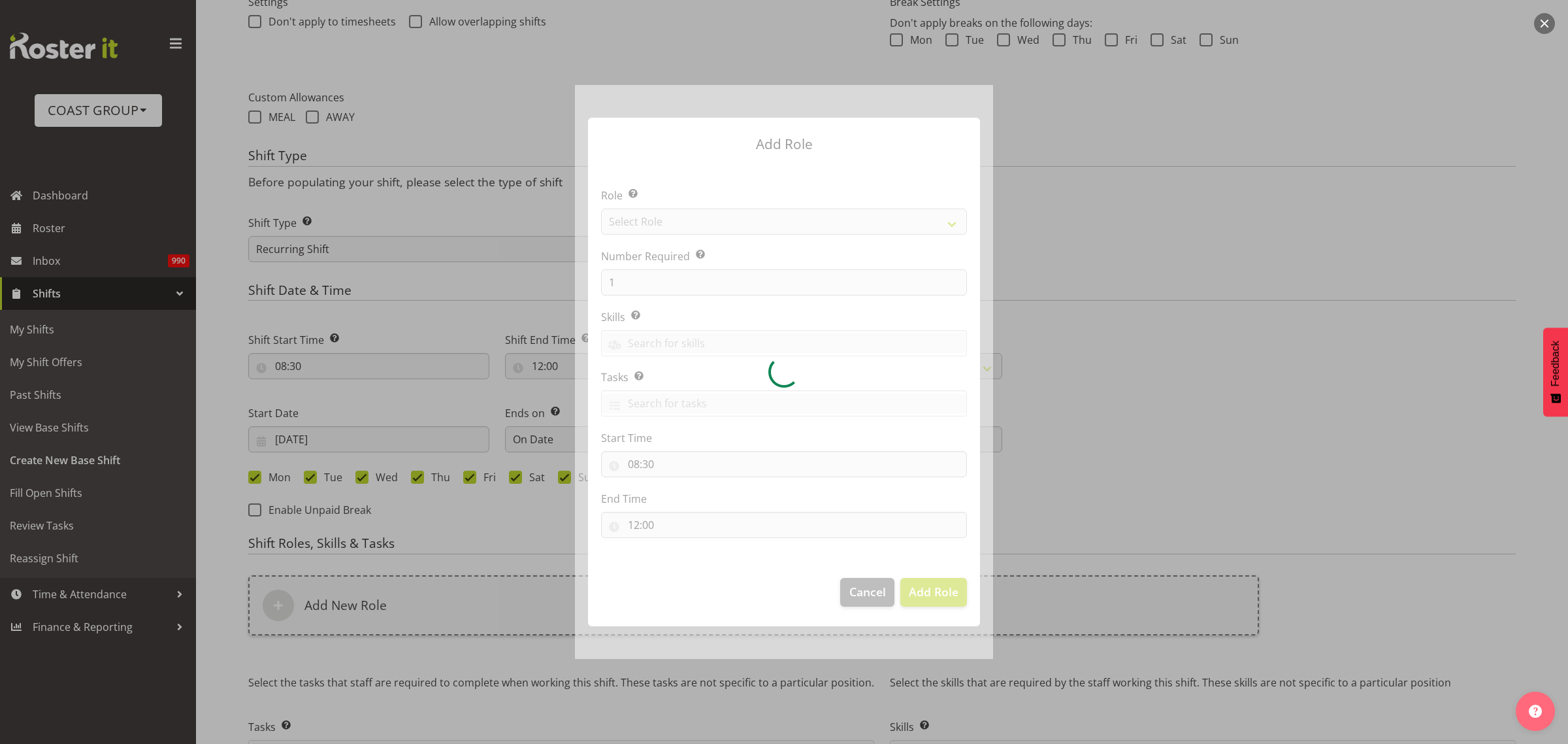
click at [694, 220] on div at bounding box center [784, 372] width 418 height 573
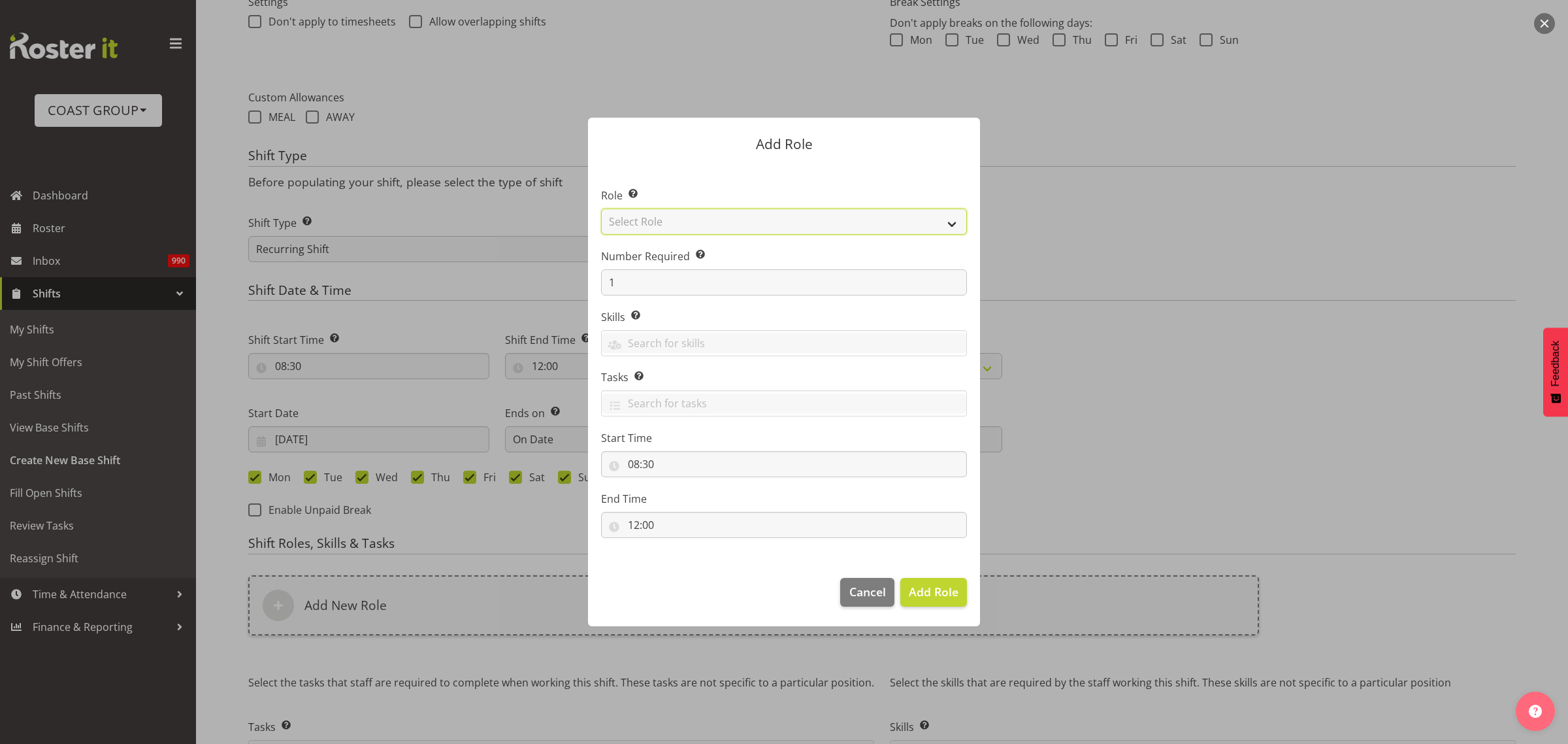
click at [694, 220] on select "Select Role ACCOUNT MANAGER ACCOUNT MANAGER DW ACCOUNTS AKL DIANNA VEHICLES AKL…" at bounding box center [784, 221] width 366 height 26
select select "123"
click at [601, 209] on select "Select Role ACCOUNT MANAGER ACCOUNT MANAGER DW ACCOUNTS AKL DIANNA VEHICLES AKL…" at bounding box center [784, 221] width 366 height 26
drag, startPoint x: 629, startPoint y: 280, endPoint x: 540, endPoint y: 268, distance: 89.8
click at [541, 269] on form "Add Role Role Select the role you wish to add to the shift. ACCOUNT MANAGER ACC…" at bounding box center [784, 372] width 627 height 573
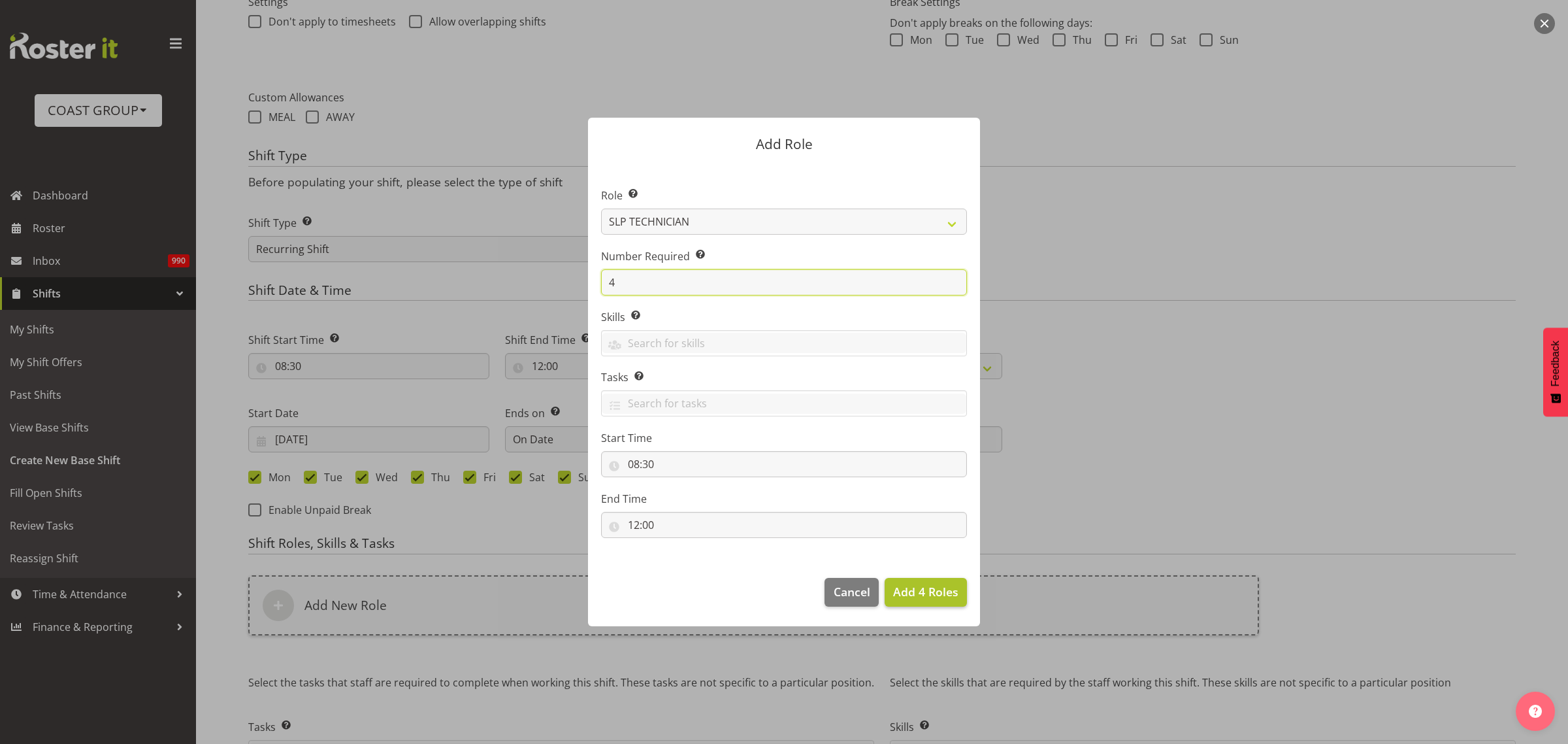
type input "4"
click at [954, 593] on span "Add 4 Roles" at bounding box center [925, 591] width 65 height 16
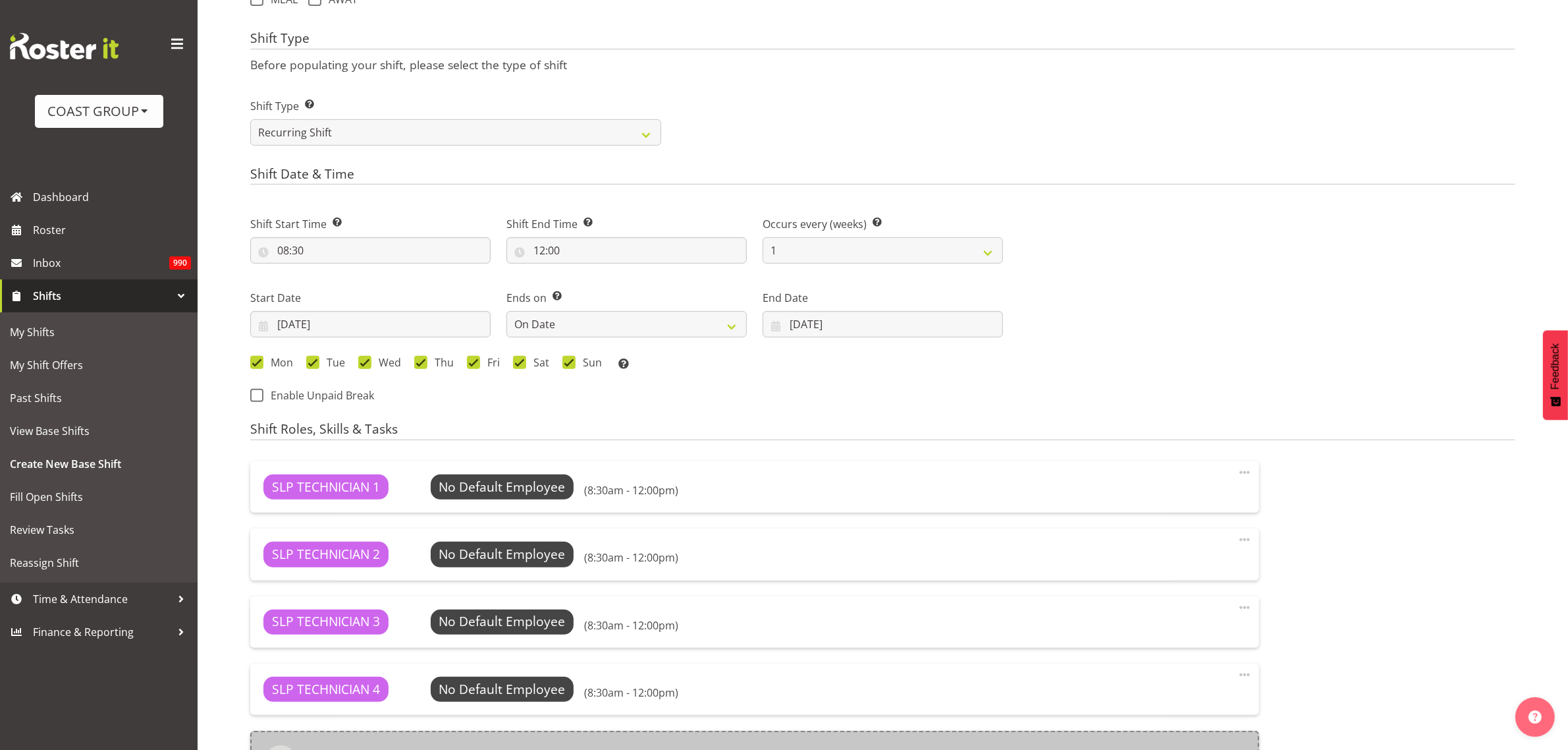
scroll to position [771, 0]
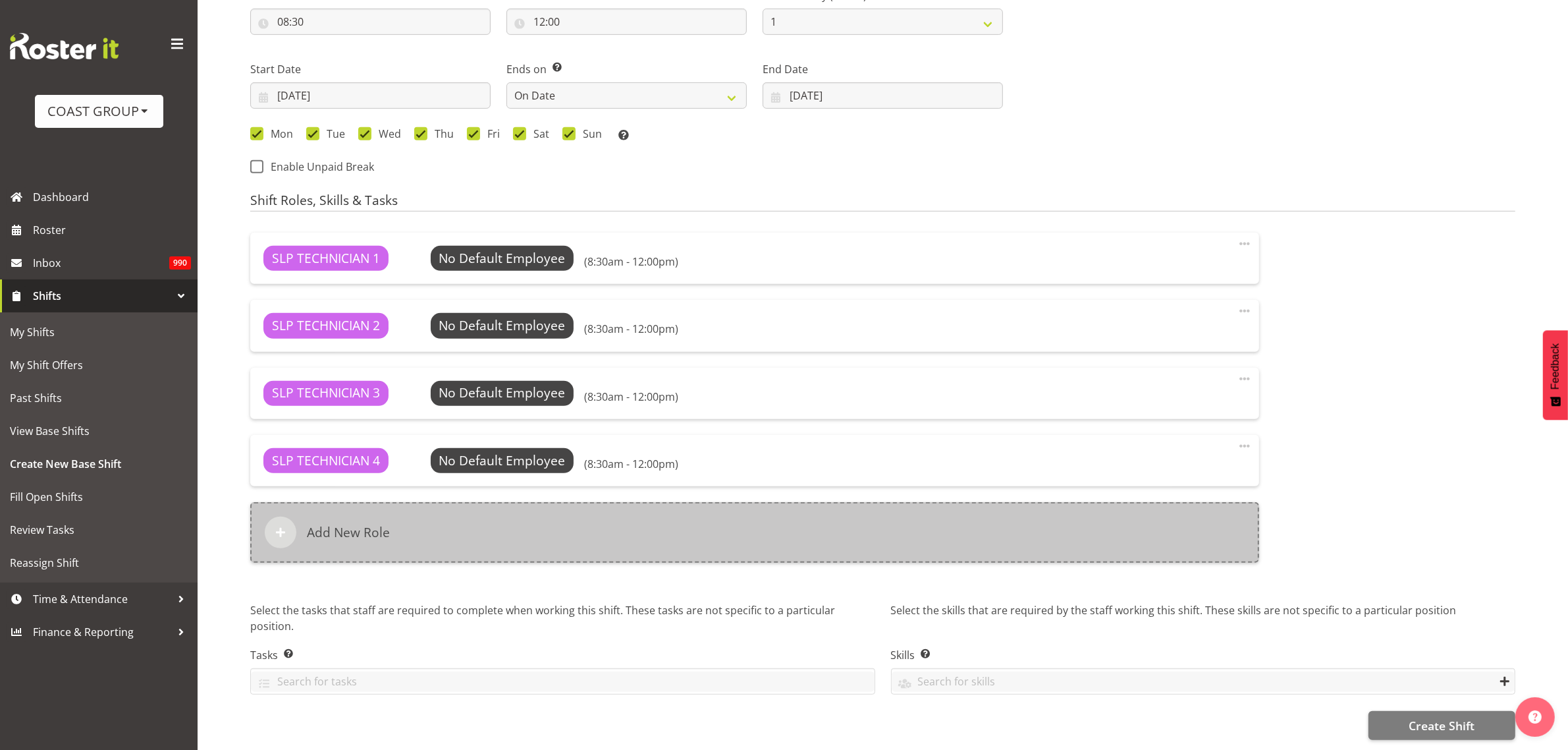
click at [432, 506] on div "Add New Role" at bounding box center [755, 532] width 1009 height 60
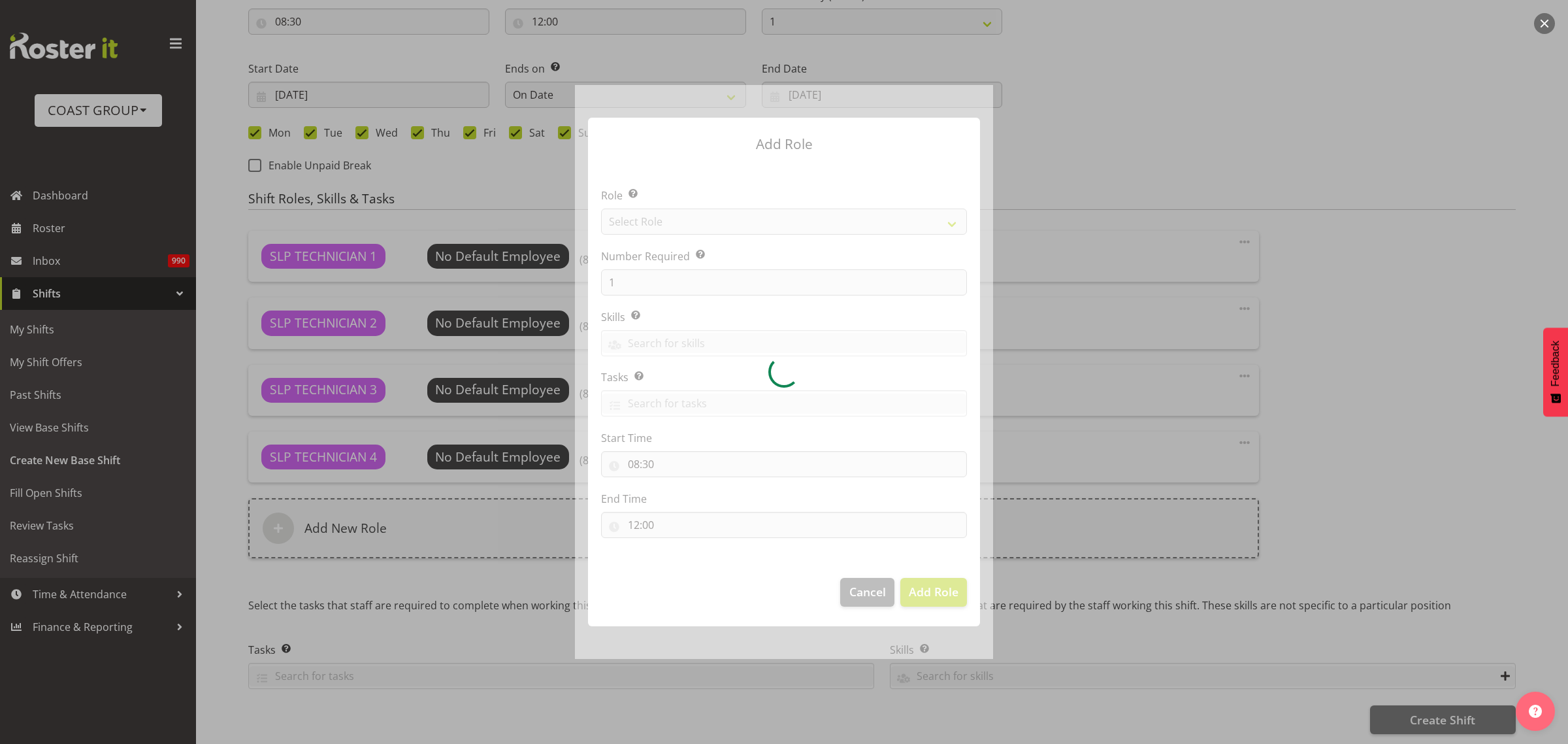
click at [689, 201] on div at bounding box center [784, 372] width 418 height 573
click at [692, 214] on div at bounding box center [784, 372] width 418 height 573
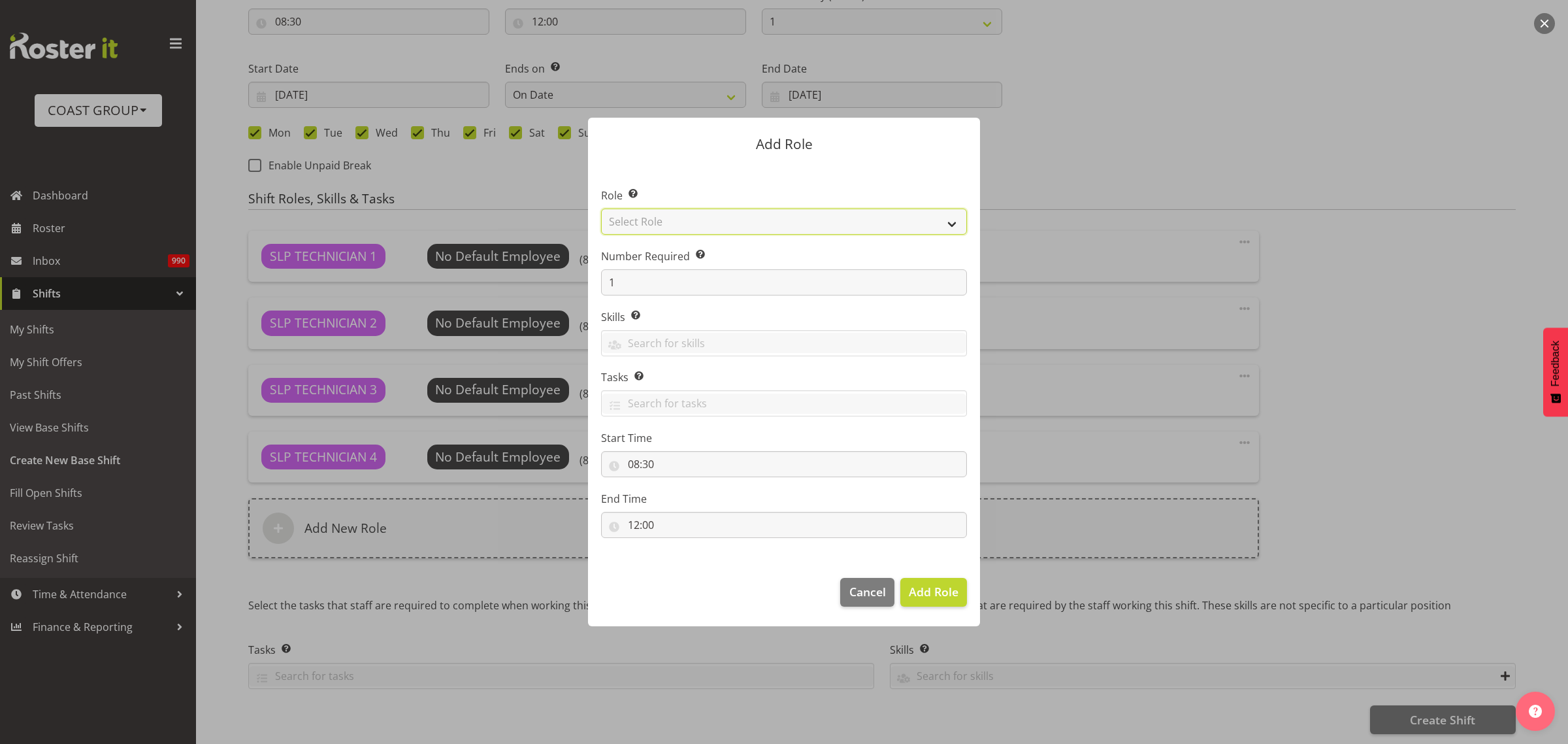
click at [667, 224] on select "Select Role ACCOUNT MANAGER ACCOUNT MANAGER DW ACCOUNTS AKL DIANNA VEHICLES AKL…" at bounding box center [784, 221] width 366 height 26
select select "81"
click at [601, 209] on select "Select Role ACCOUNT MANAGER ACCOUNT MANAGER DW ACCOUNTS AKL DIANNA VEHICLES AKL…" at bounding box center [784, 221] width 366 height 26
click at [951, 580] on button "Add Role" at bounding box center [933, 592] width 67 height 29
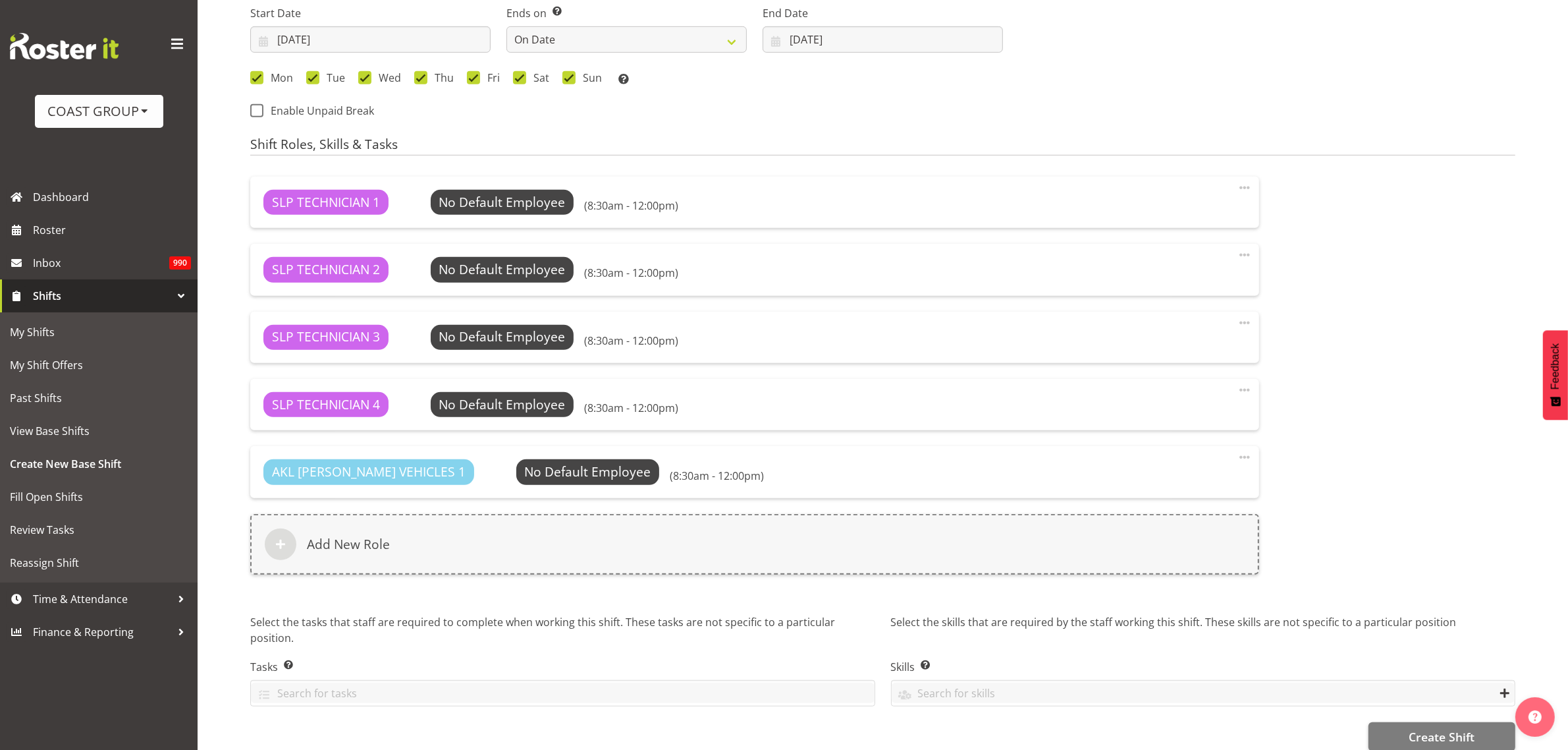
scroll to position [839, 0]
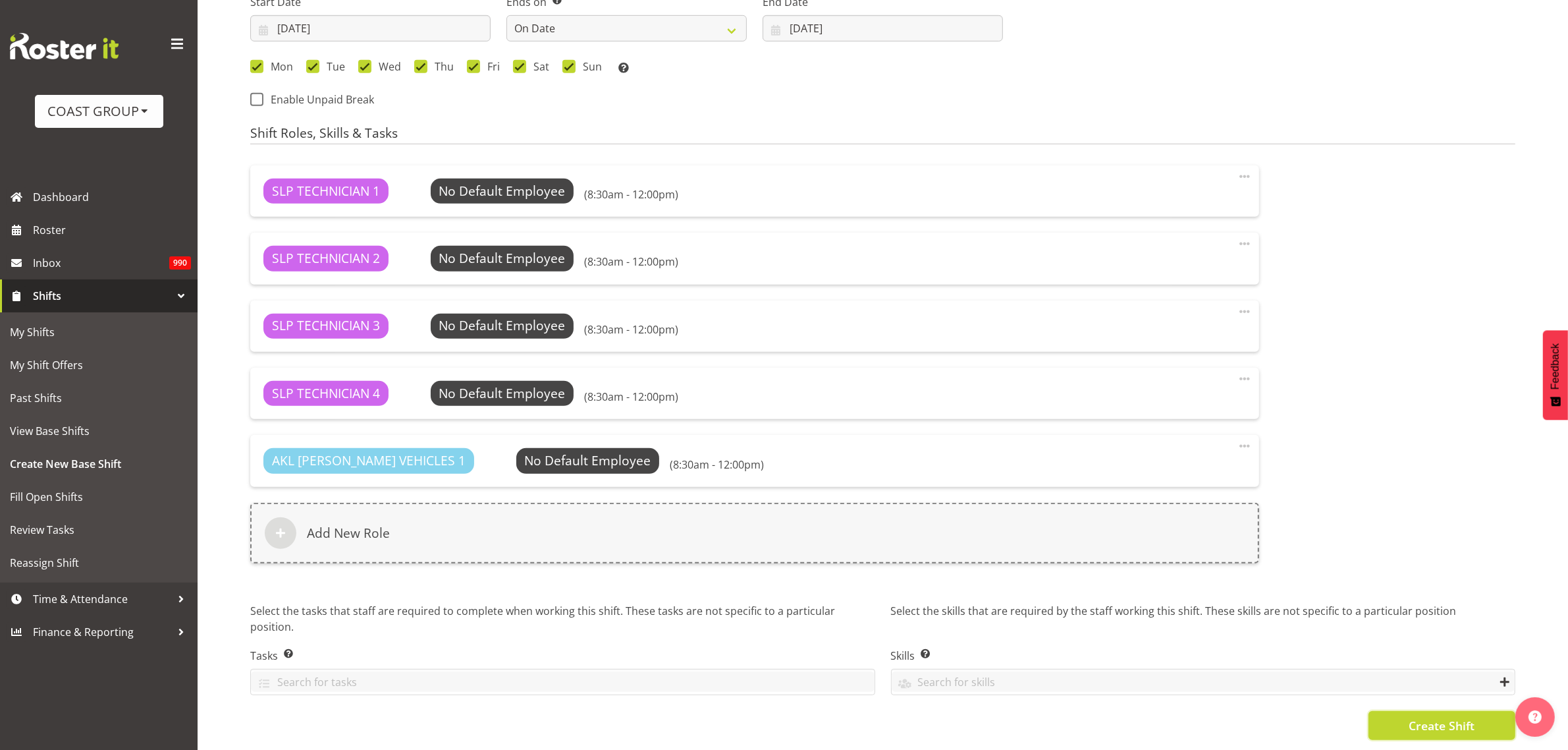
click at [1451, 717] on span "Create Shift" at bounding box center [1440, 725] width 66 height 17
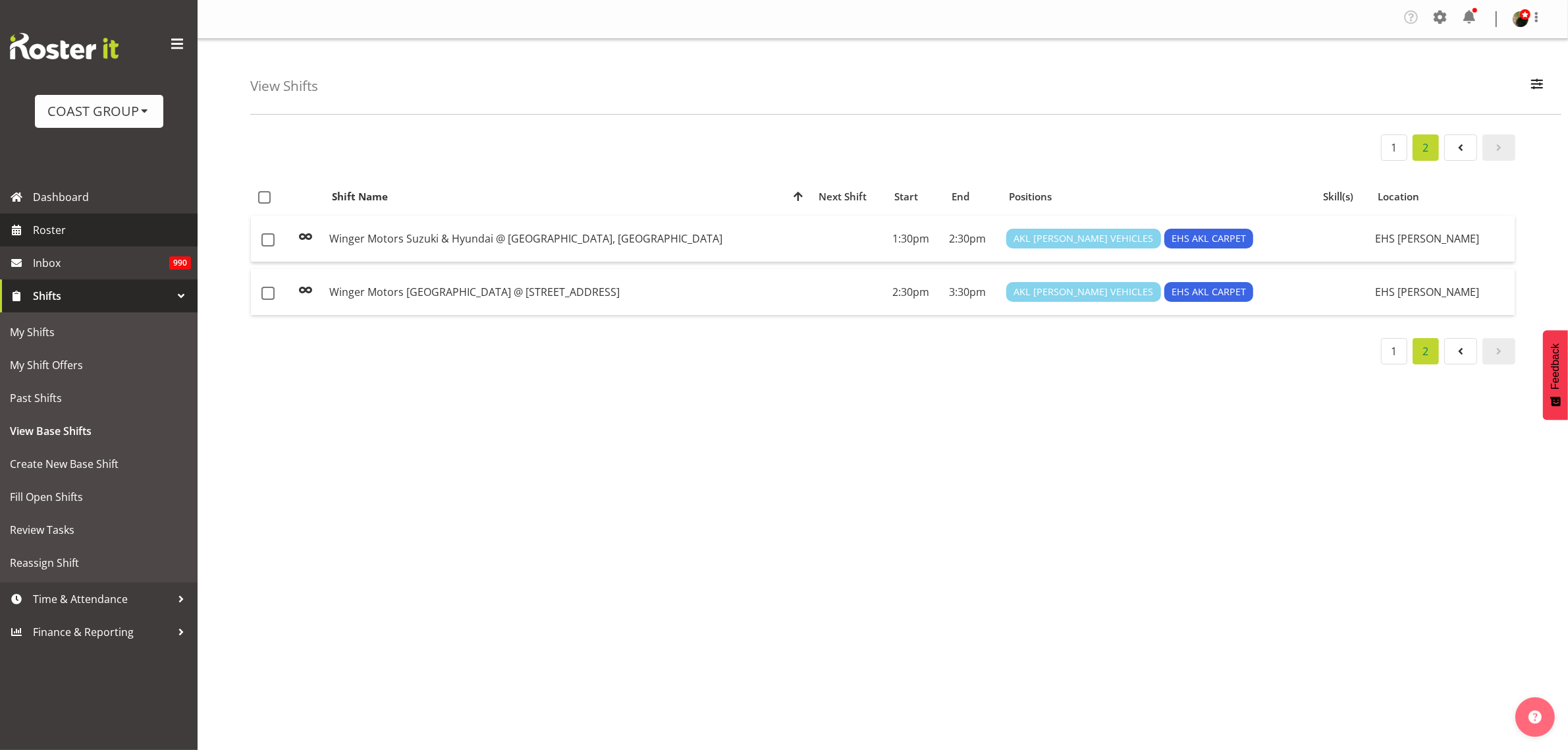
click at [104, 223] on span "Roster" at bounding box center [112, 229] width 158 height 20
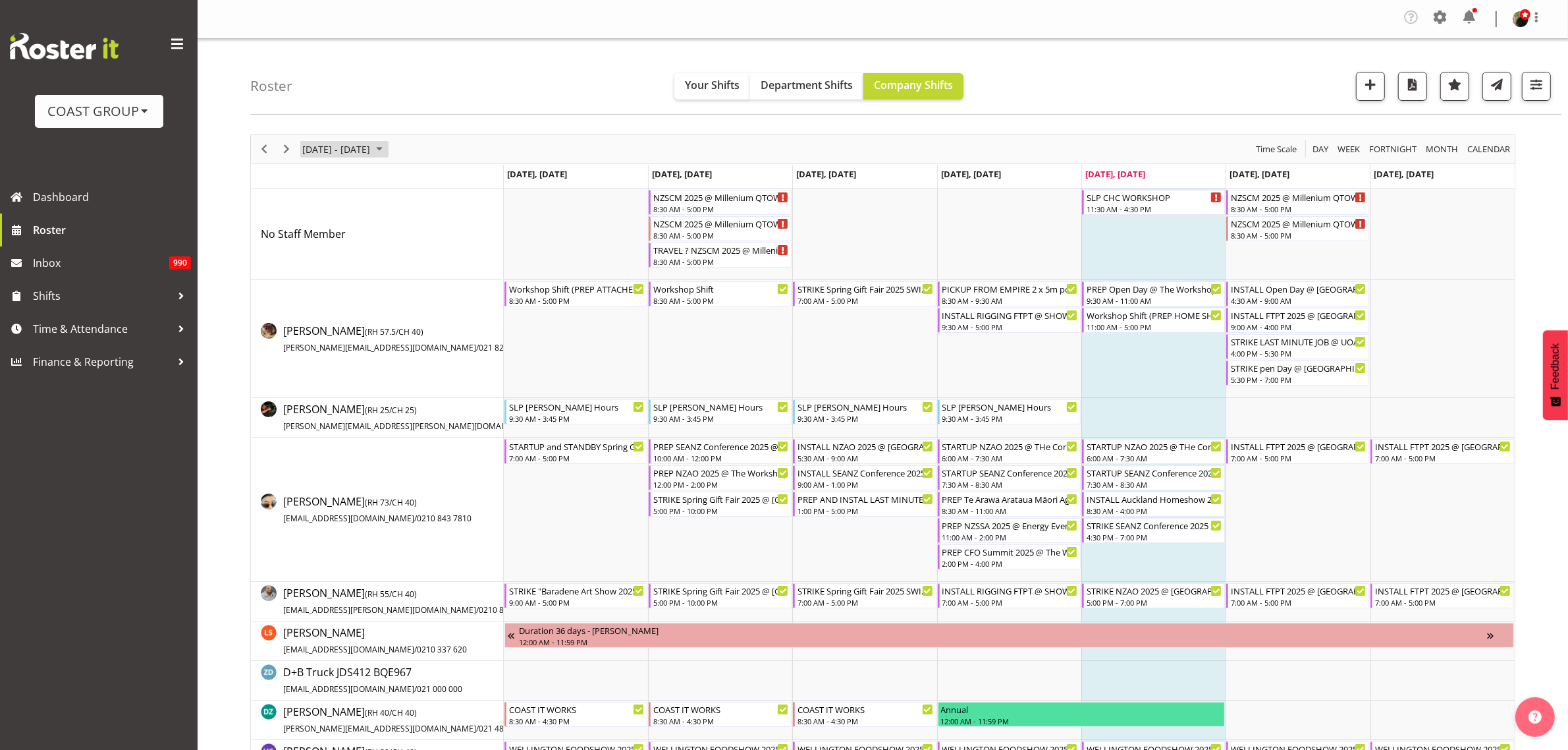
click at [331, 146] on span "[DATE] - [DATE]" at bounding box center [336, 149] width 71 height 16
click at [435, 182] on span "next month" at bounding box center [441, 182] width 23 height 24
click at [313, 268] on span "15" at bounding box center [316, 272] width 20 height 20
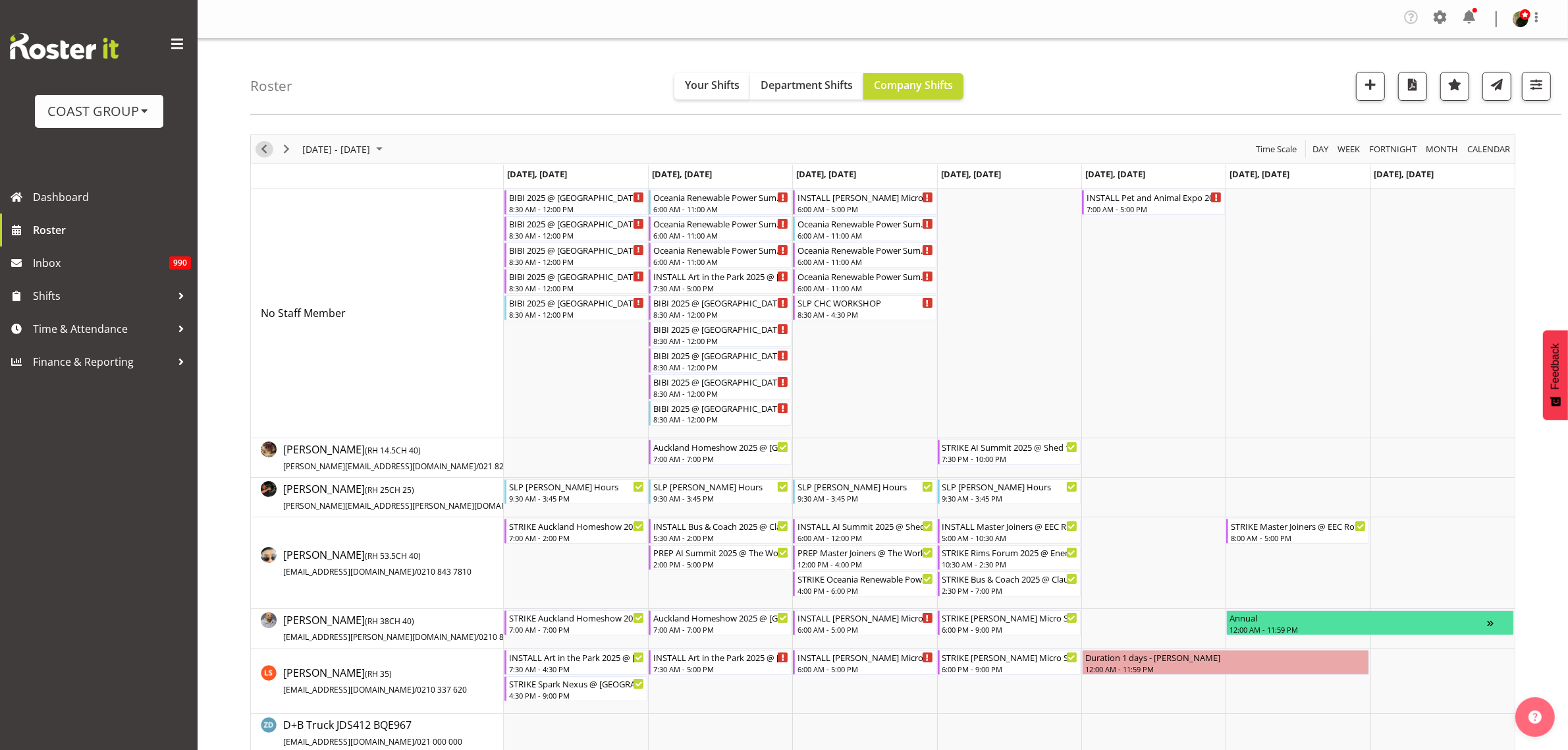
click at [264, 146] on span "Previous" at bounding box center [264, 149] width 16 height 16
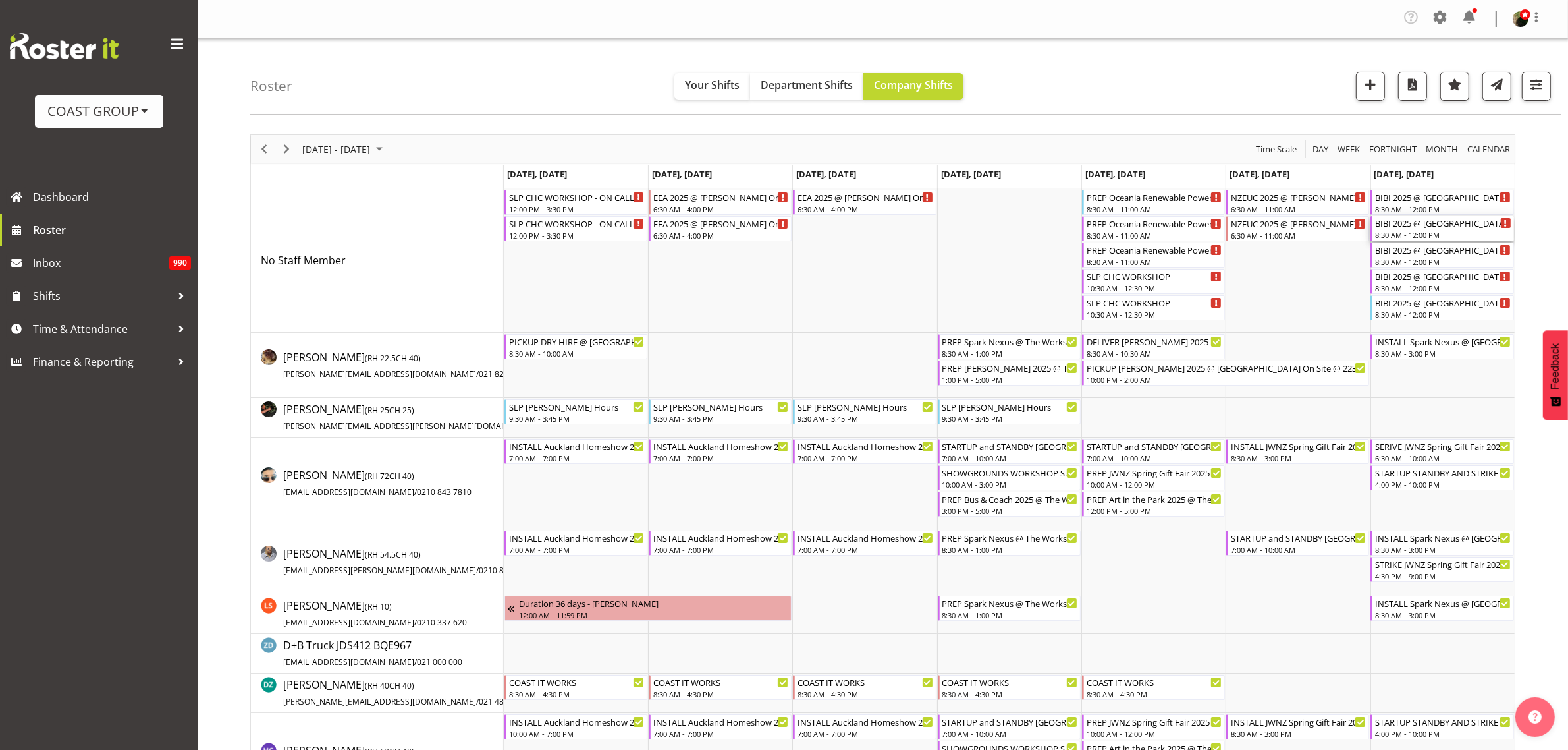
click at [1417, 227] on div "BIBI 2025 @ [GEOGRAPHIC_DATA] On Site @ TBC" at bounding box center [1442, 222] width 135 height 13
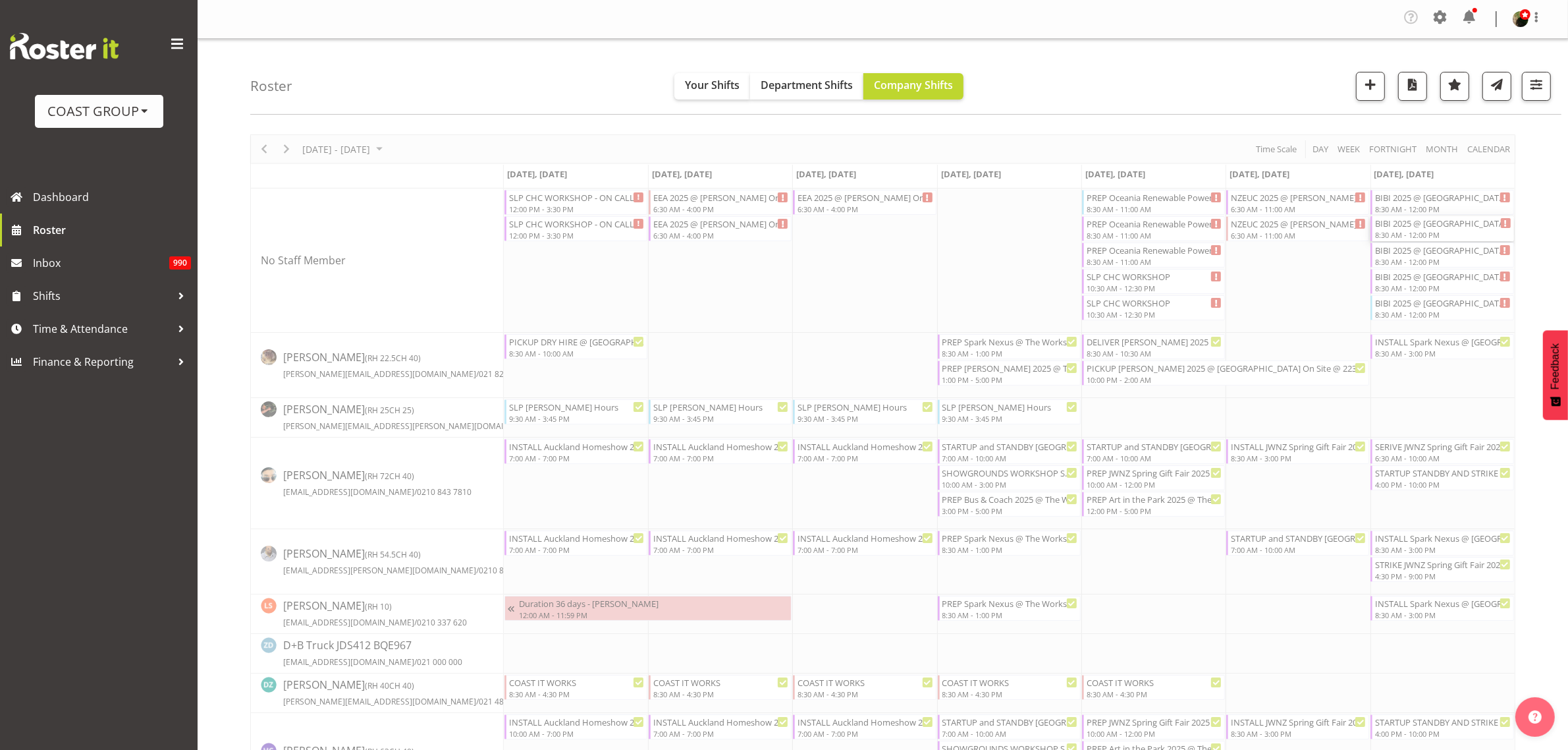
select select
select select "8"
select select "2025"
select select "8"
select select "30"
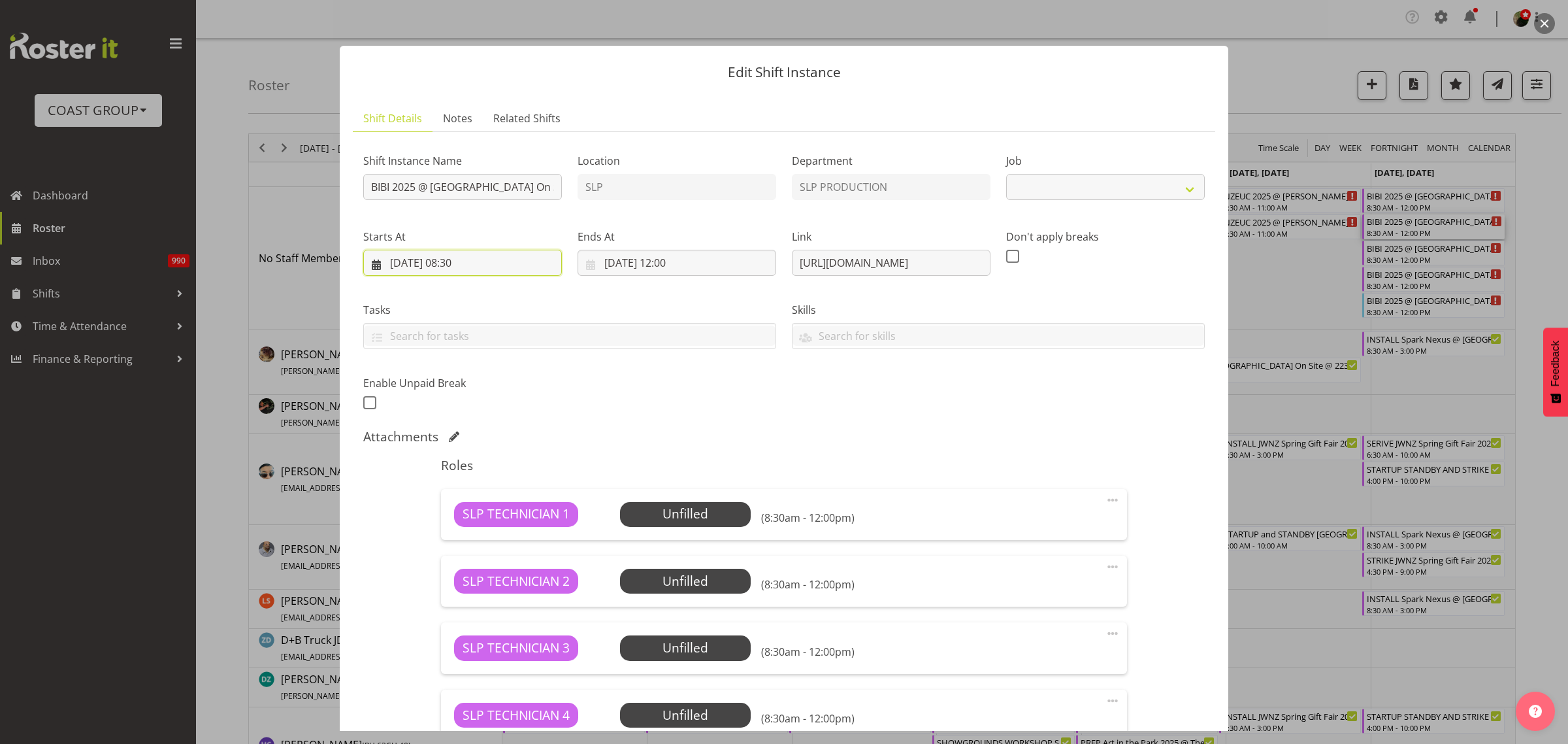
click at [415, 253] on input "[DATE] 08:30" at bounding box center [462, 263] width 198 height 26
select select "10583"
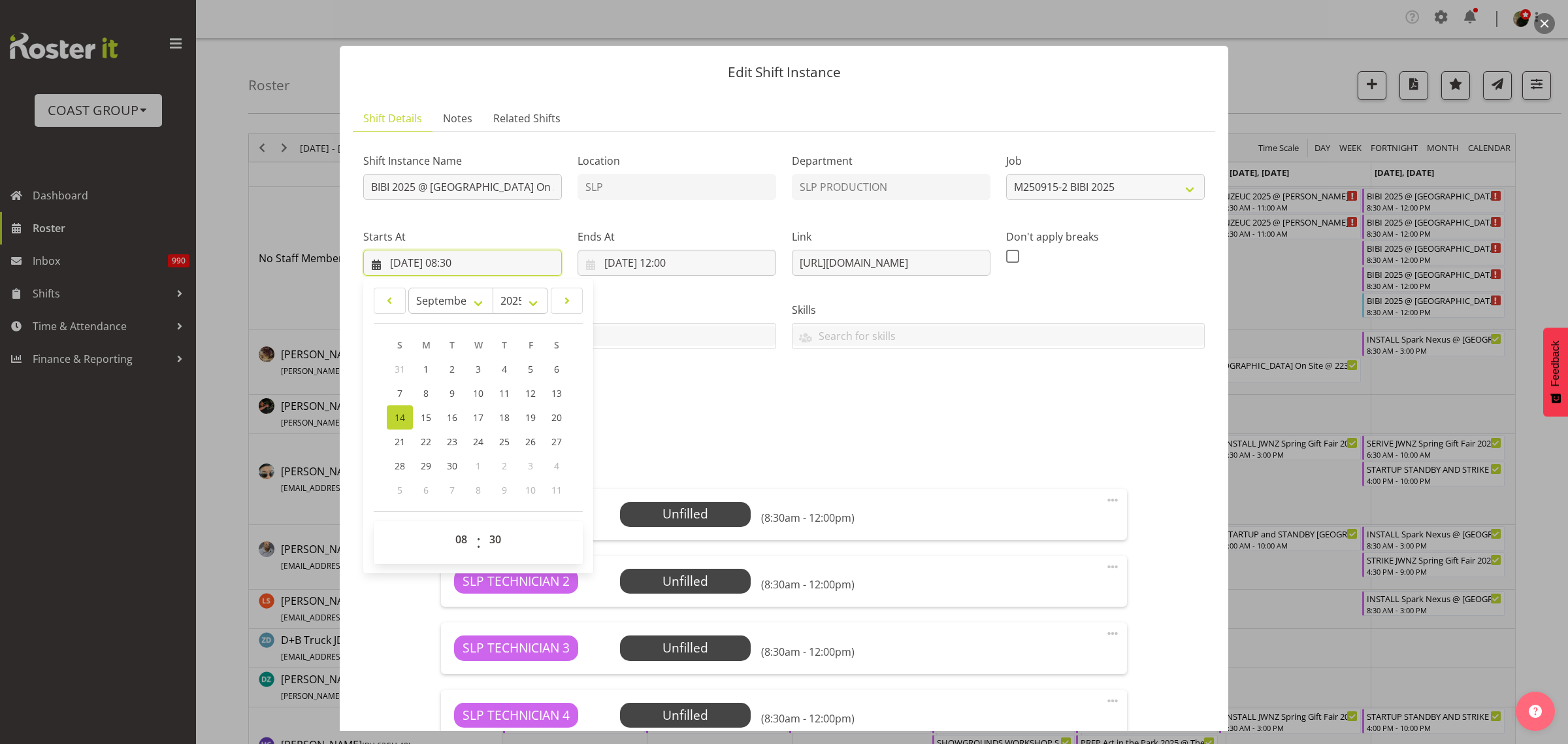
click at [415, 257] on input "[DATE] 08:30" at bounding box center [462, 263] width 198 height 26
click at [459, 546] on select "00 01 02 03 04 05 06 07 08 09 10 11 12 13 14 15 16 17 18 19 20 21 22 23" at bounding box center [463, 539] width 30 height 26
select select "10"
click at [448, 526] on select "00 01 02 03 04 05 06 07 08 09 10 11 12 13 14 15 16 17 18 19 20 21 22 23" at bounding box center [463, 539] width 30 height 26
drag, startPoint x: 529, startPoint y: 393, endPoint x: 550, endPoint y: 363, distance: 36.6
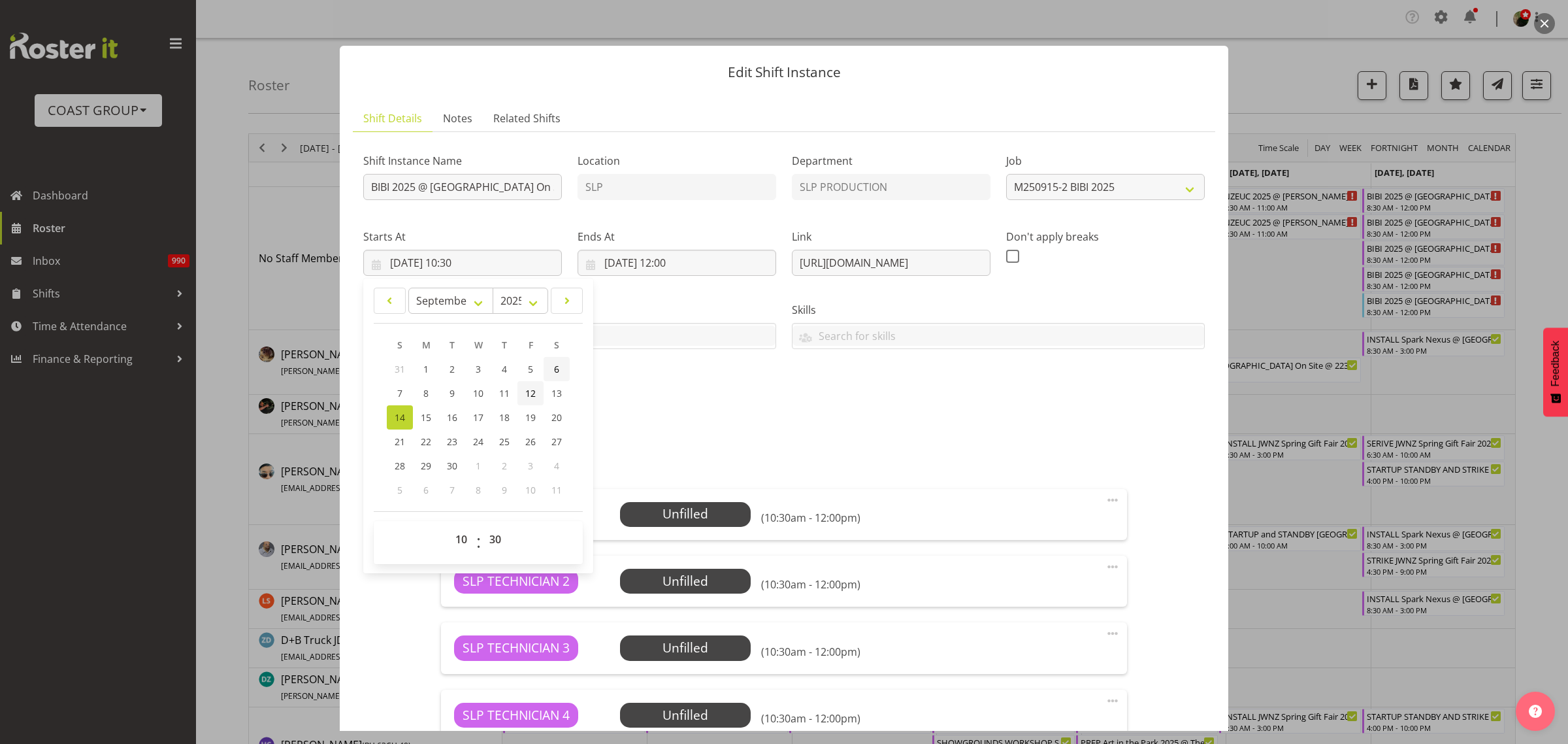
click at [530, 393] on span "12" at bounding box center [530, 393] width 10 height 13
type input "[DATE] 10:30"
click at [681, 256] on input "[DATE] 12:00" at bounding box center [676, 263] width 198 height 26
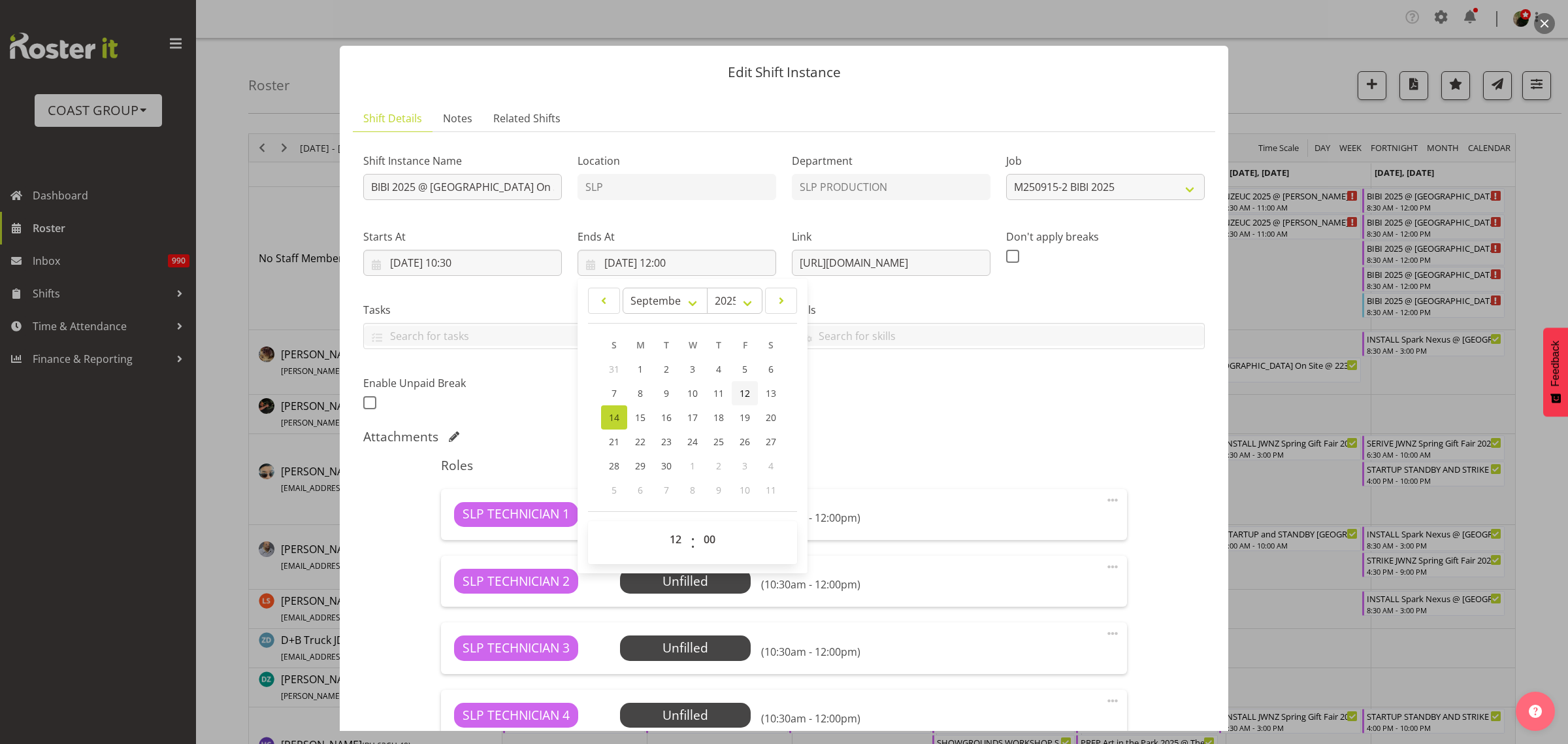
click at [741, 388] on span "12" at bounding box center [745, 393] width 10 height 13
type input "[DATE] 12:00"
click at [677, 531] on select "00 01 02 03 04 05 06 07 08 09 10 11 12 13 14 15 16 17 18 19 20 21 22 23" at bounding box center [677, 539] width 30 height 26
select select "14"
click at [663, 526] on select "00 01 02 03 04 05 06 07 08 09 10 11 12 13 14 15 16 17 18 19 20 21 22 23" at bounding box center [677, 539] width 30 height 26
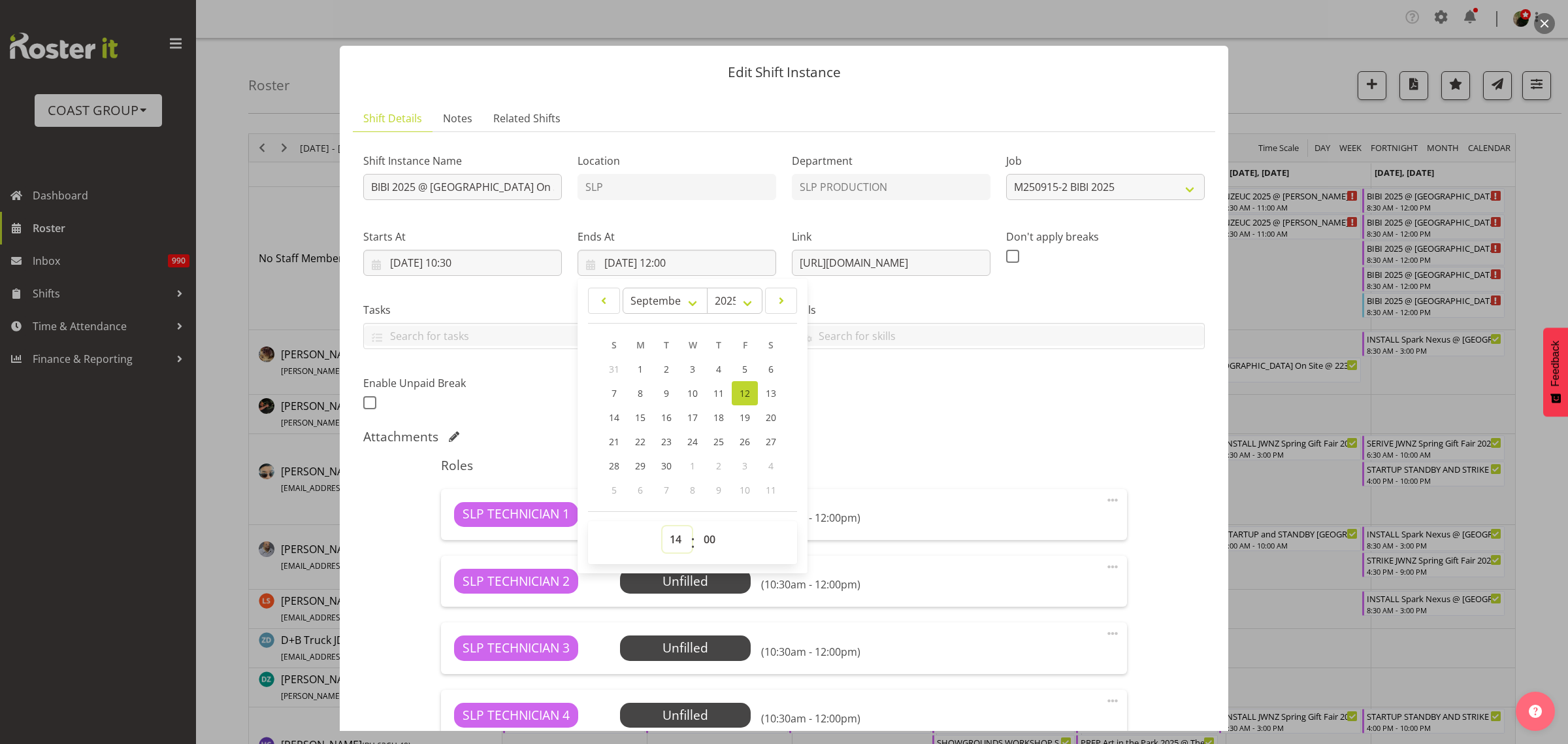
type input "[DATE] 14:00"
click at [368, 184] on input "BIBI 2025 @ [GEOGRAPHIC_DATA] On Site @ TBC" at bounding box center [462, 187] width 198 height 26
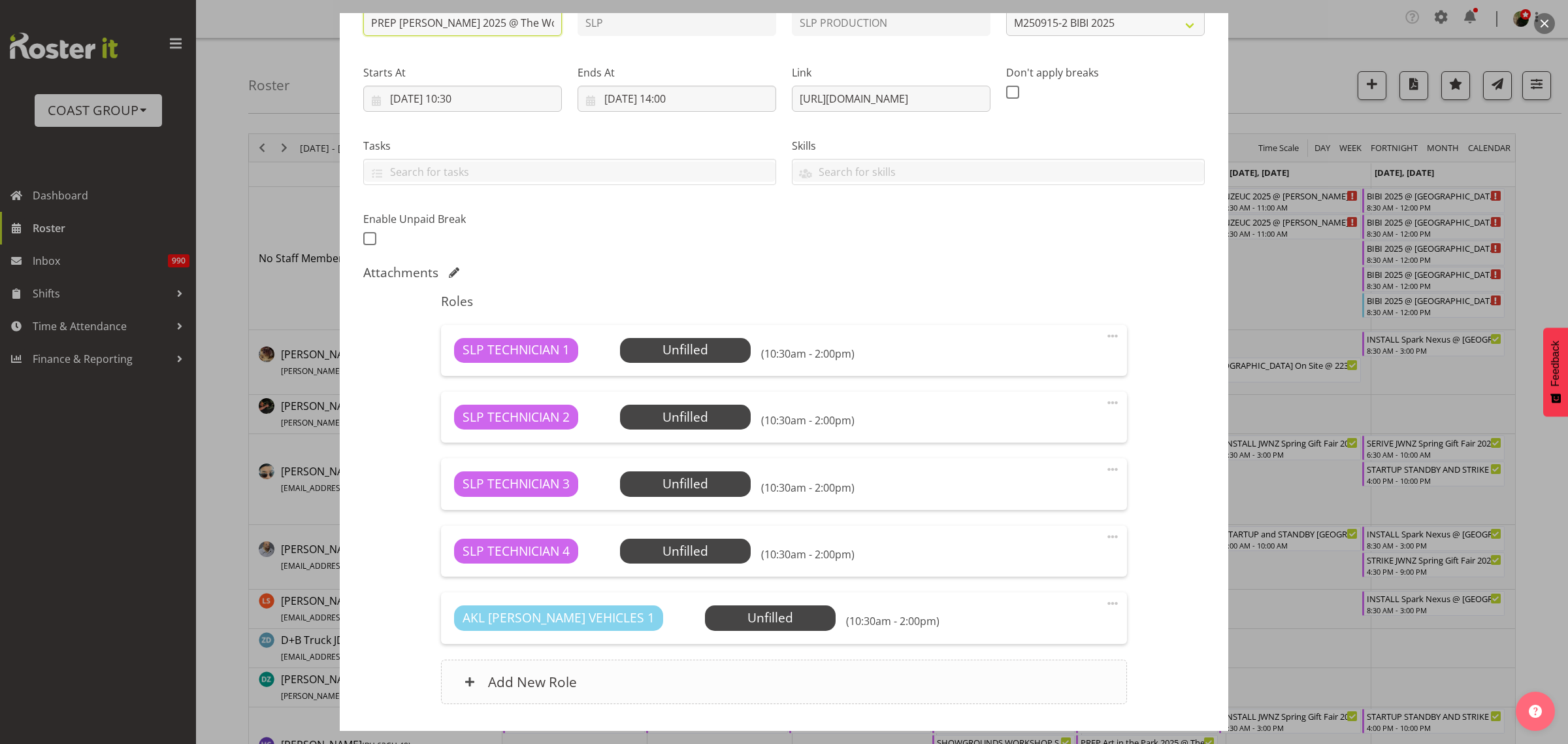
scroll to position [8, 0]
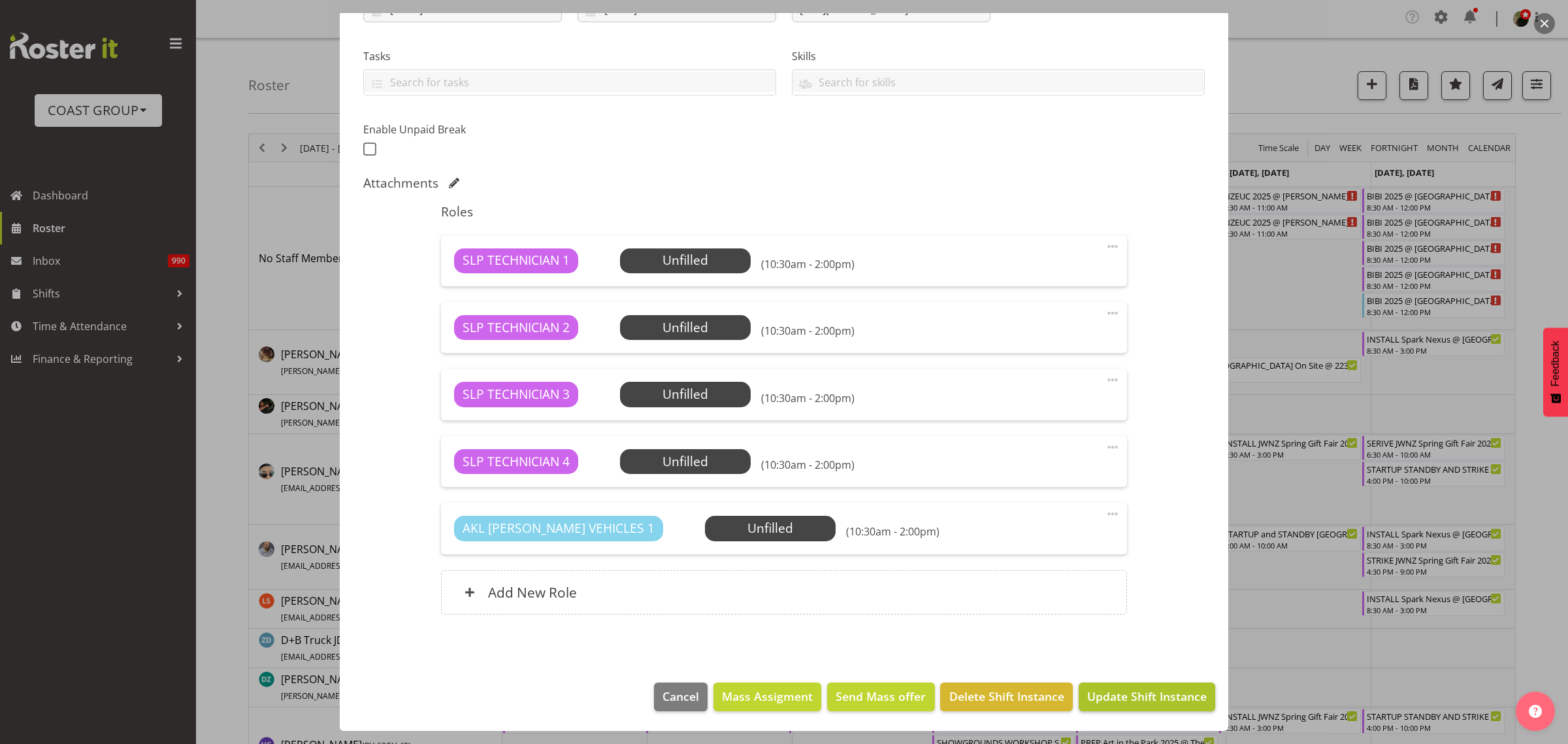
type input "PREP [PERSON_NAME] 2025 @ The Workshop"
click at [1129, 695] on span "Update Shift Instance" at bounding box center [1148, 696] width 120 height 17
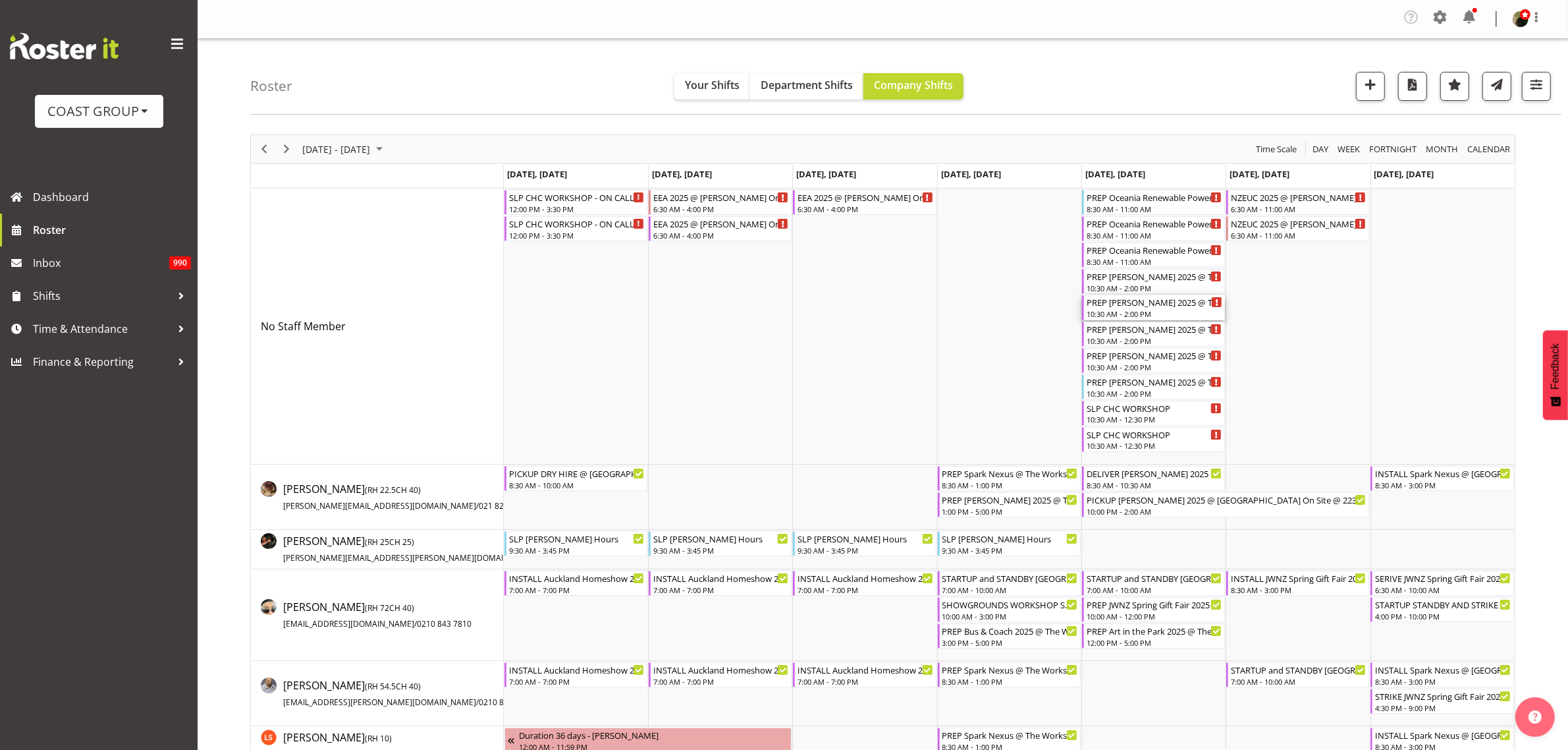
click at [1137, 304] on div "PREP [PERSON_NAME] 2025 @ The Workshop" at bounding box center [1154, 301] width 135 height 13
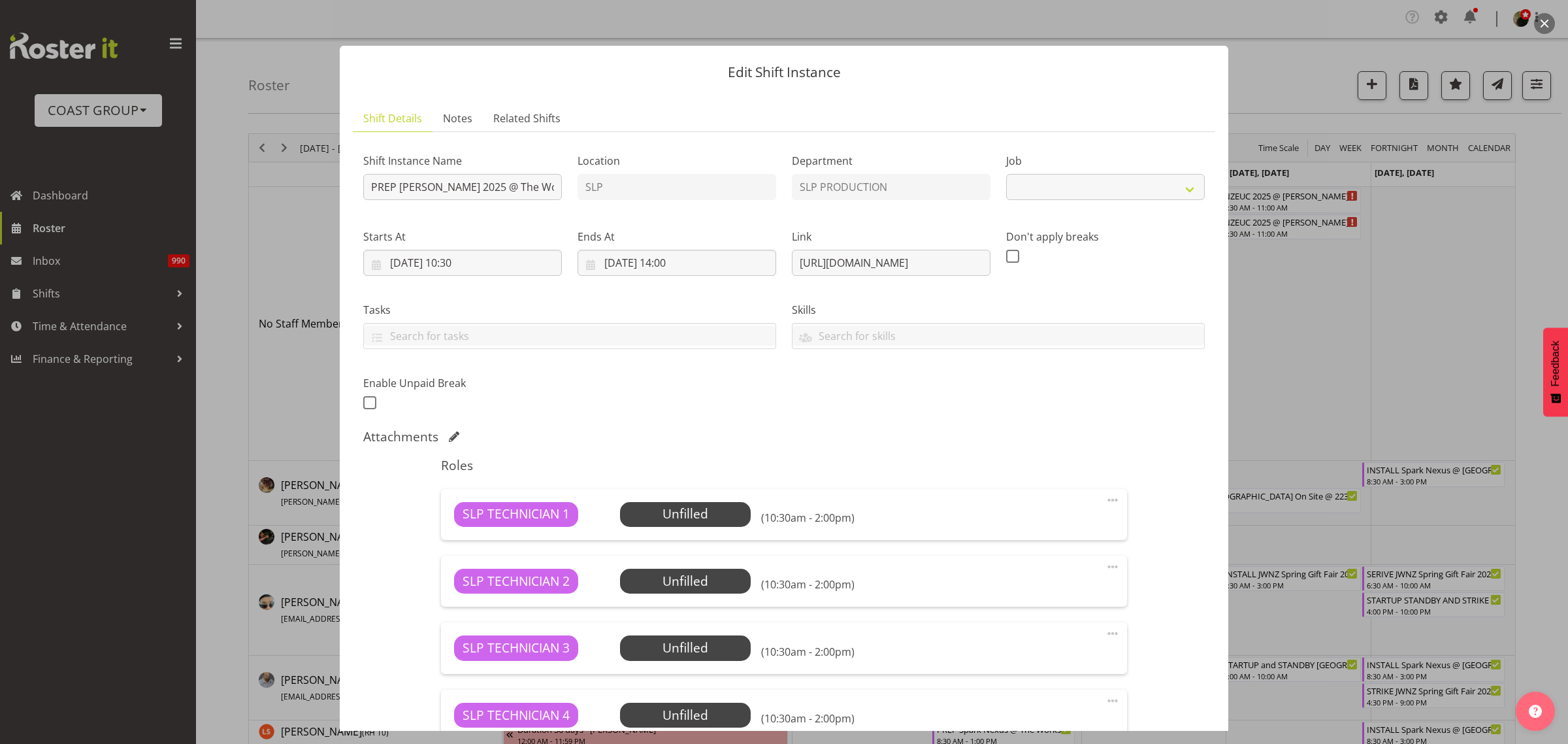
select select "10583"
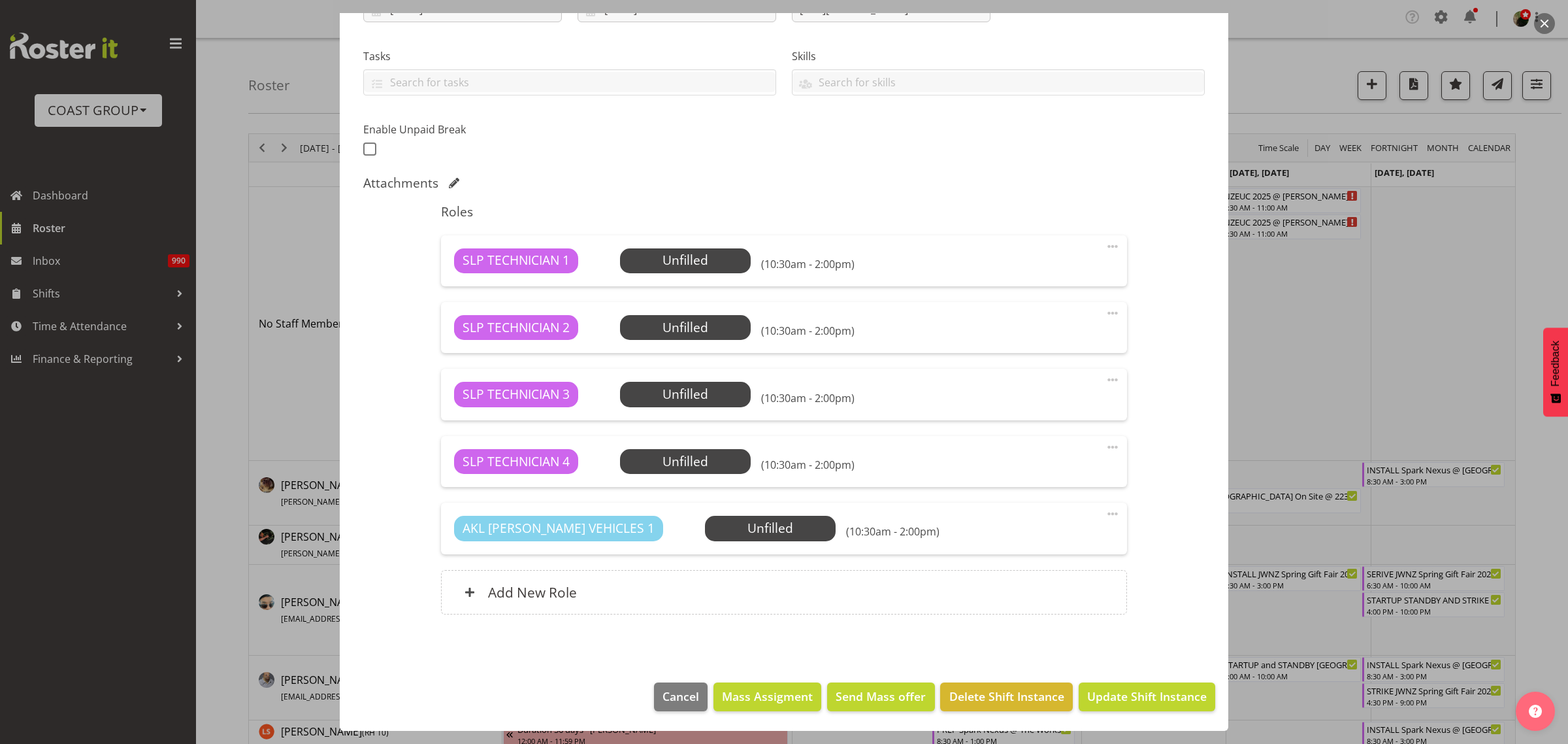
click at [1105, 517] on span at bounding box center [1113, 513] width 16 height 16
click at [1027, 596] on link "Delete" at bounding box center [1058, 592] width 126 height 24
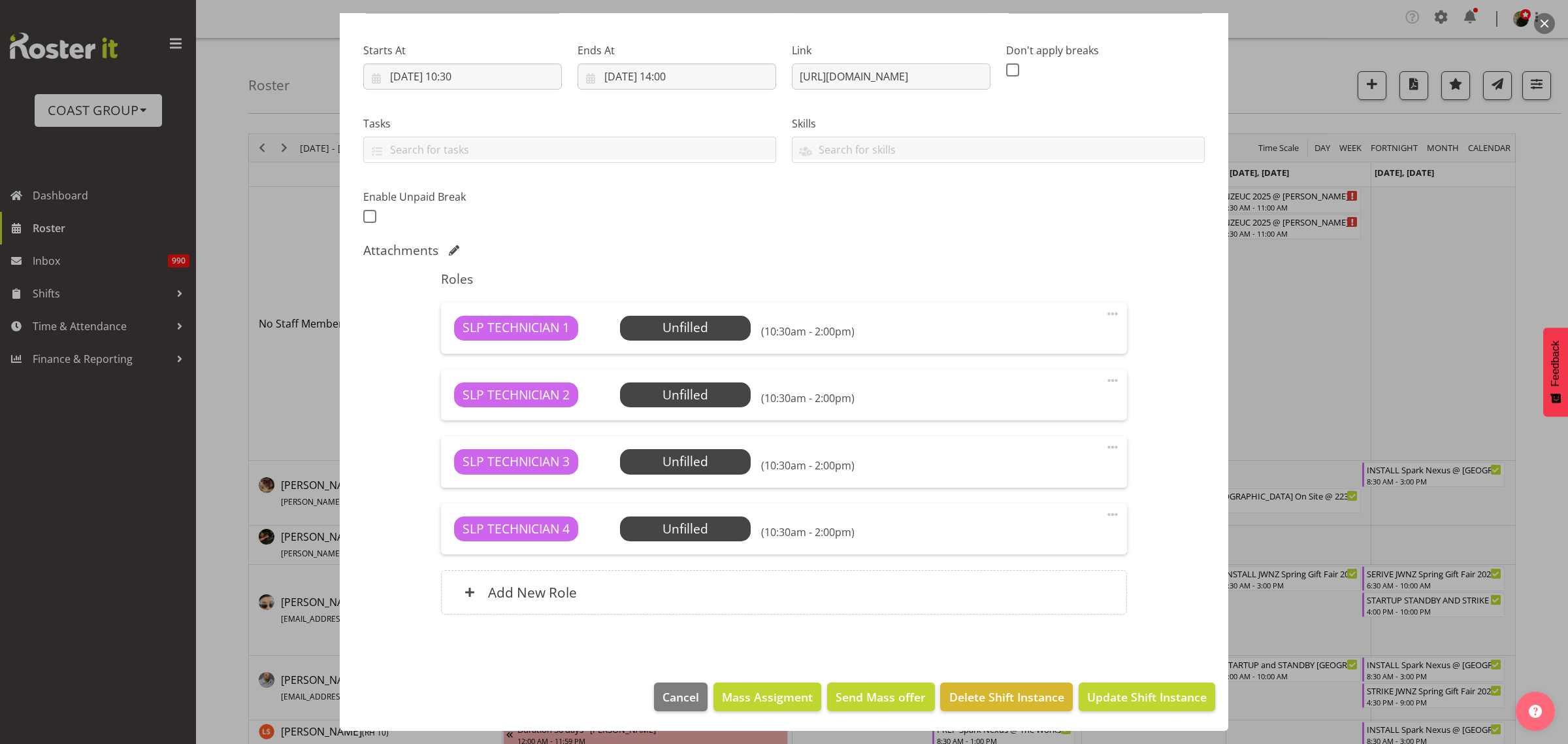
click at [1105, 517] on span at bounding box center [1113, 514] width 16 height 16
click at [1030, 595] on link "Delete" at bounding box center [1058, 593] width 126 height 24
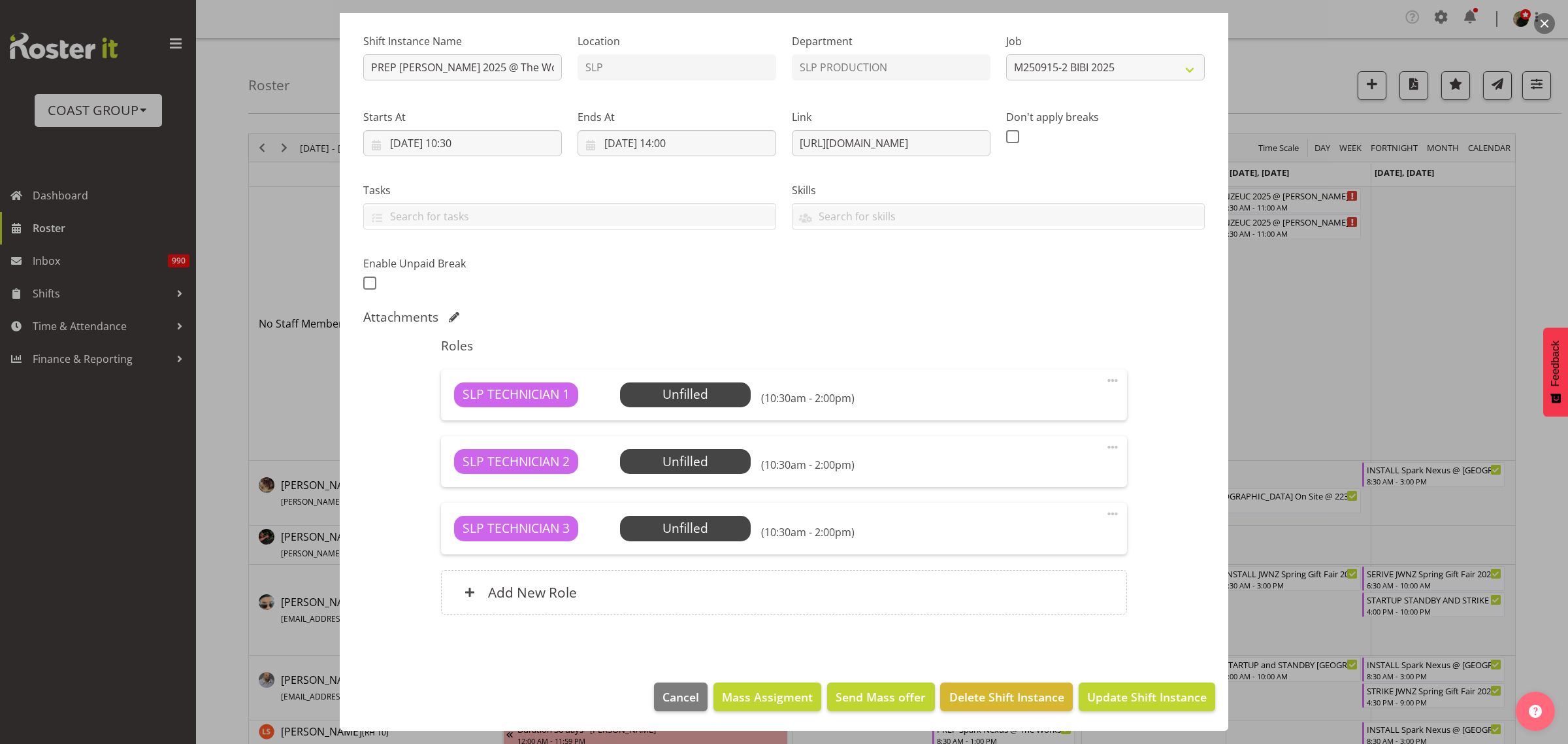
click at [1105, 514] on span at bounding box center [1113, 513] width 16 height 16
click at [1031, 591] on link "Delete" at bounding box center [1058, 592] width 126 height 24
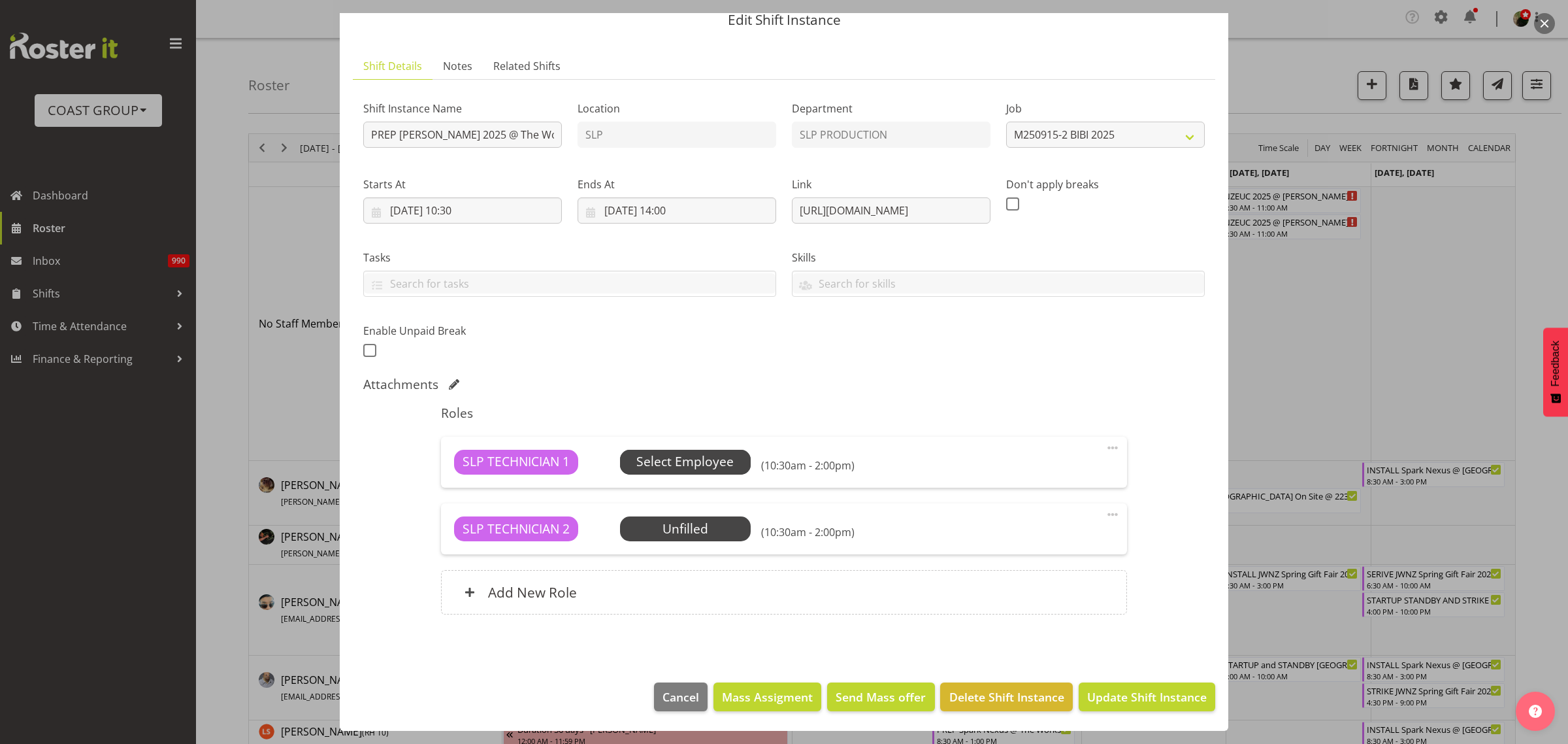
click at [724, 463] on span "Select Employee" at bounding box center [685, 462] width 97 height 19
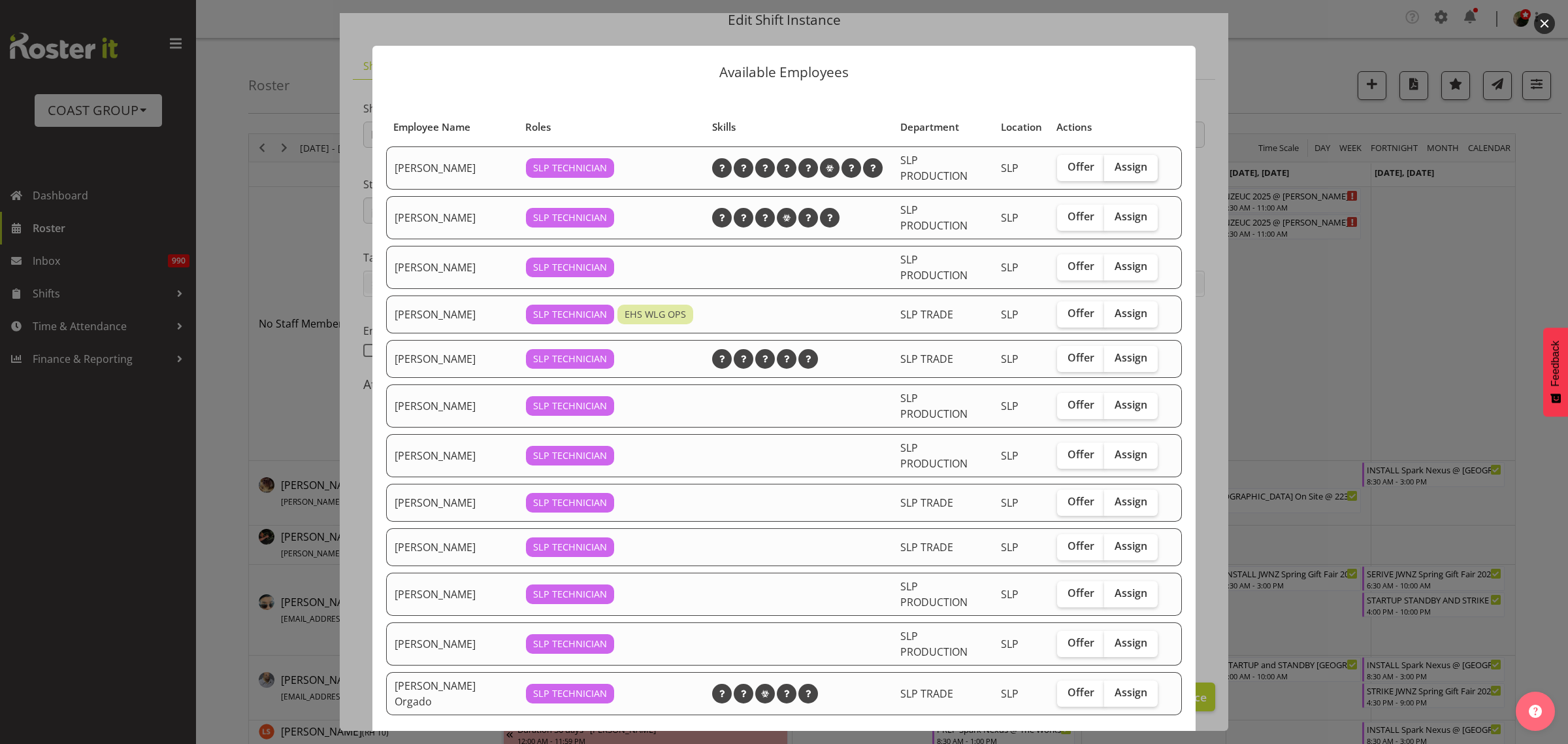
click at [1122, 164] on span "Assign" at bounding box center [1131, 166] width 33 height 13
click at [1113, 164] on input "Assign" at bounding box center [1109, 167] width 8 height 8
checkbox input "true"
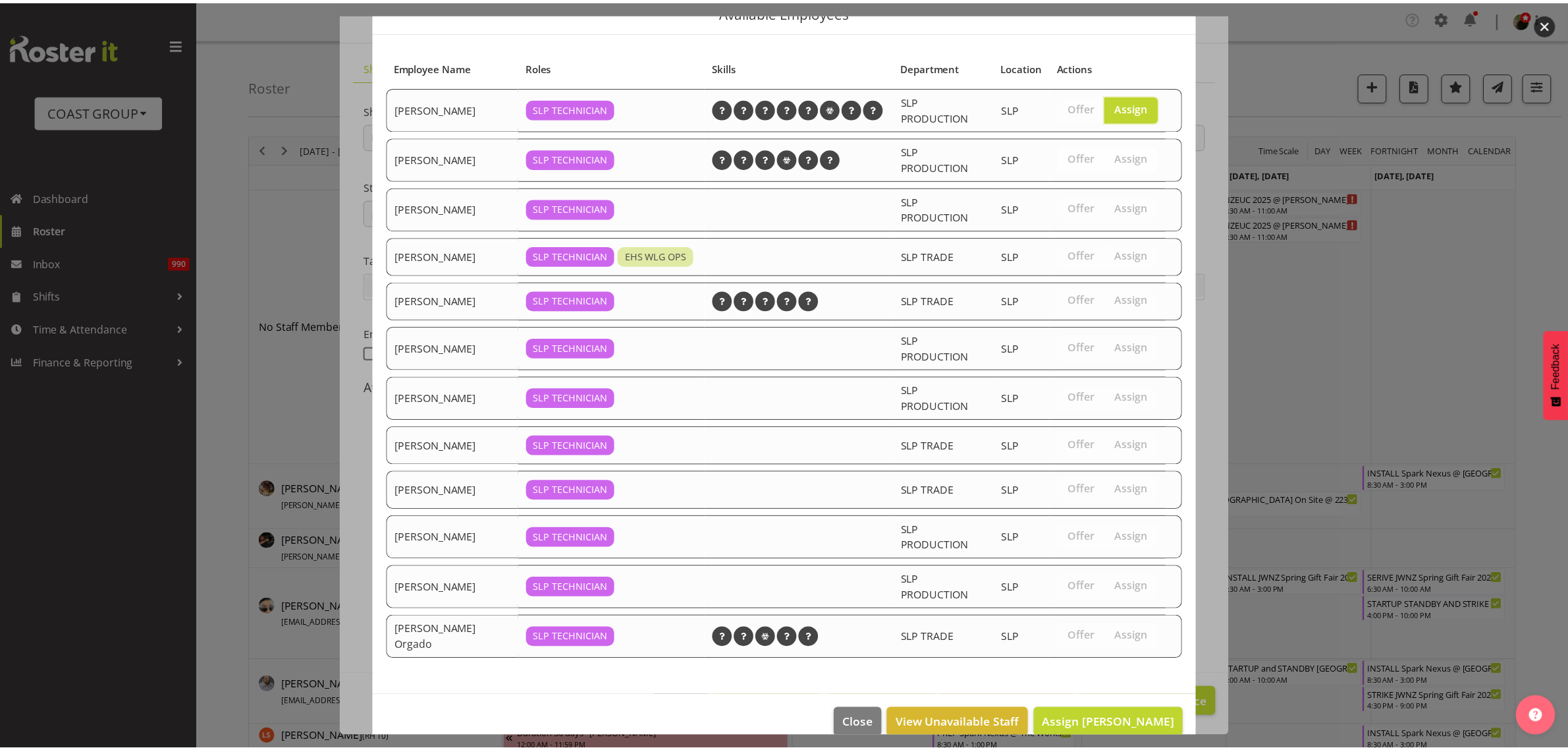
scroll to position [86, 0]
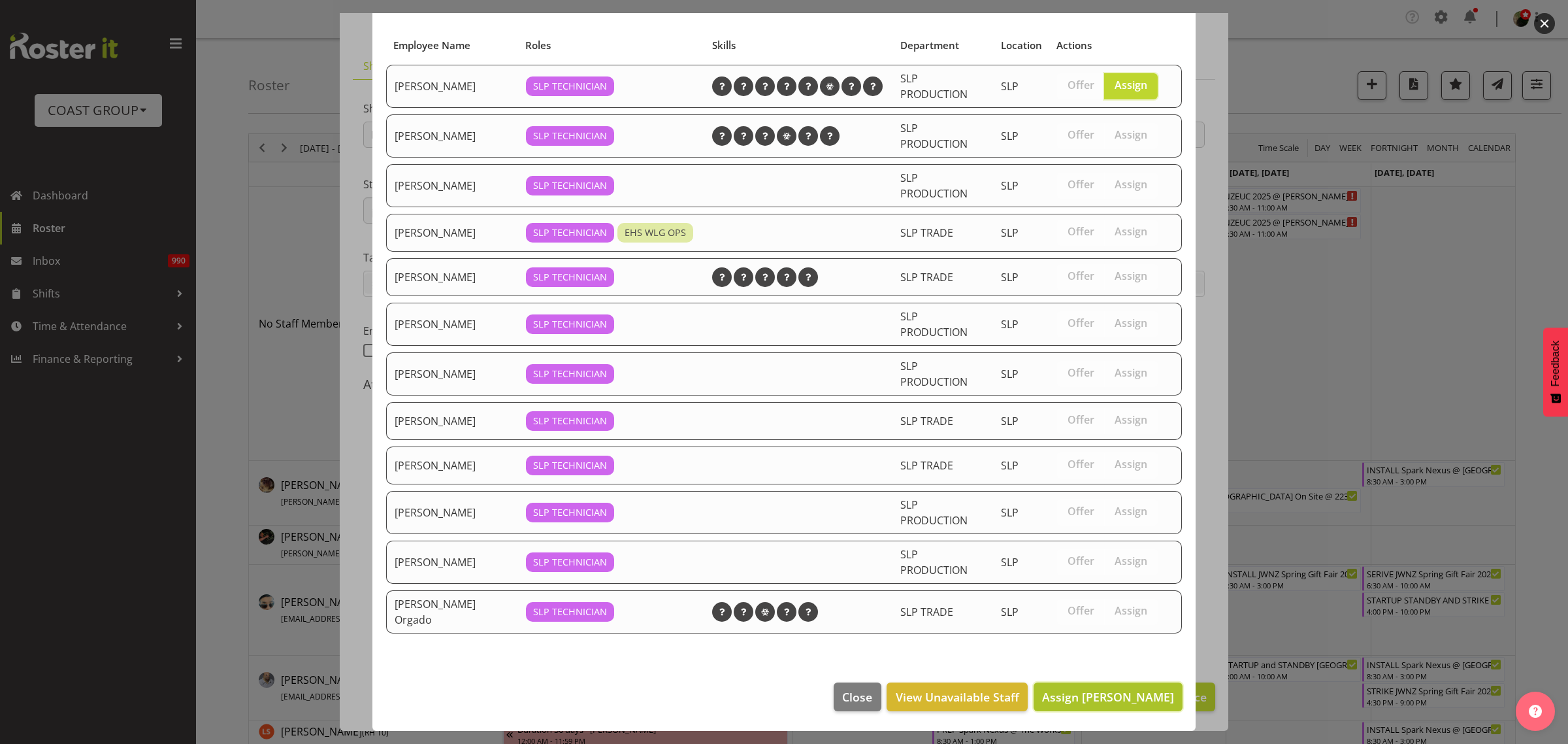
click at [1074, 700] on span "Assign [PERSON_NAME]" at bounding box center [1108, 697] width 132 height 16
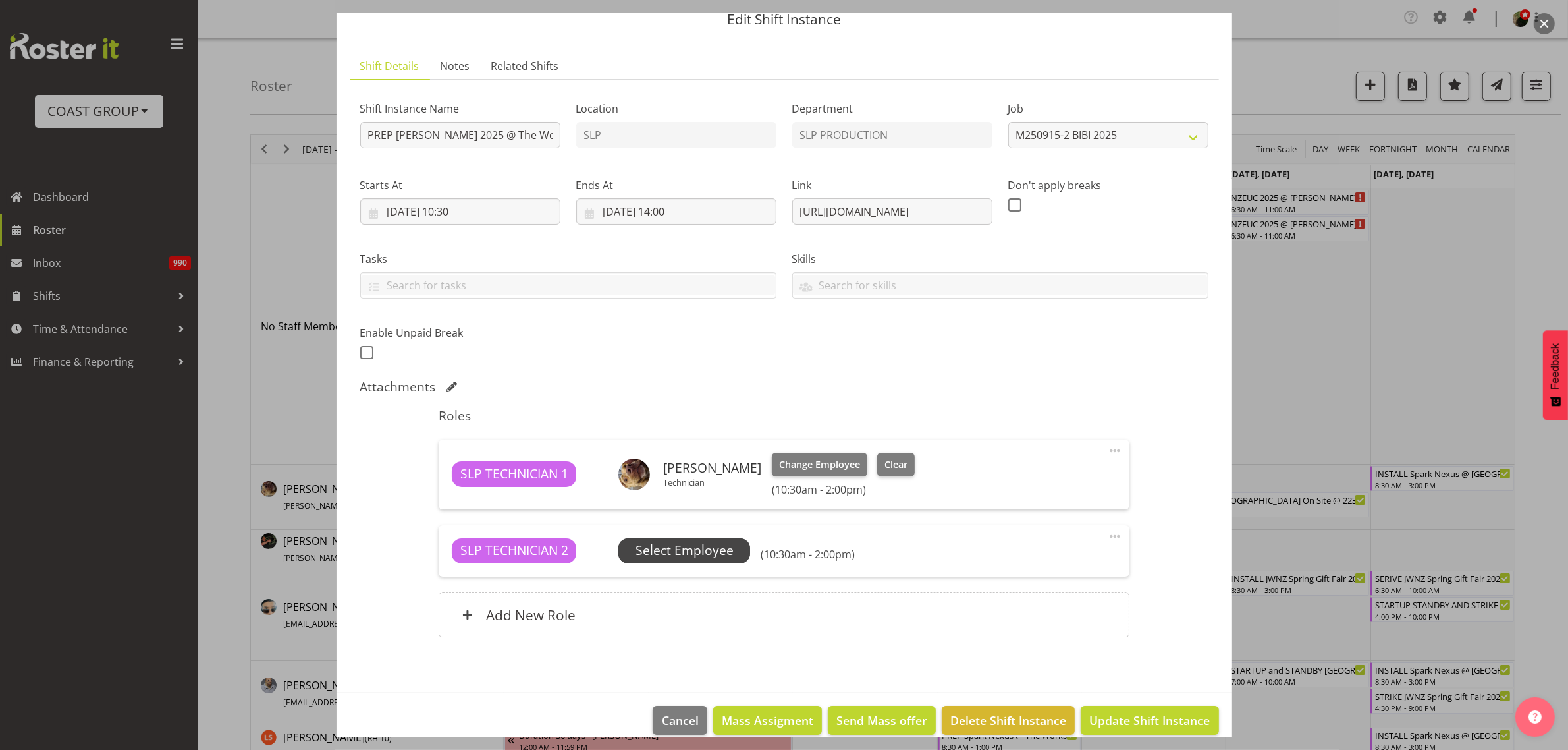
click at [677, 542] on span "Select Employee" at bounding box center [684, 550] width 98 height 19
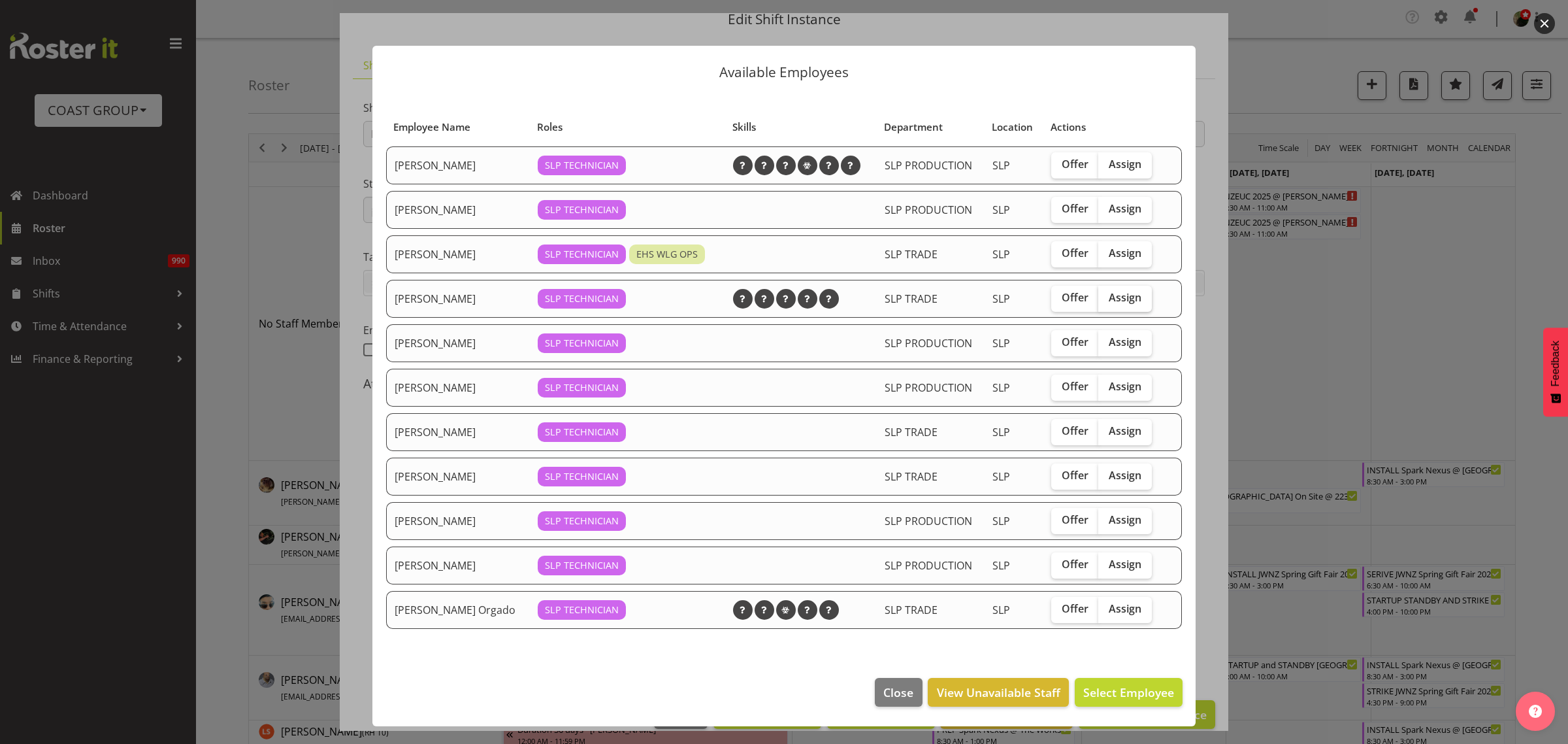
click at [1124, 302] on span "Assign" at bounding box center [1125, 296] width 33 height 13
click at [1107, 302] on input "Assign" at bounding box center [1103, 297] width 8 height 8
checkbox input "true"
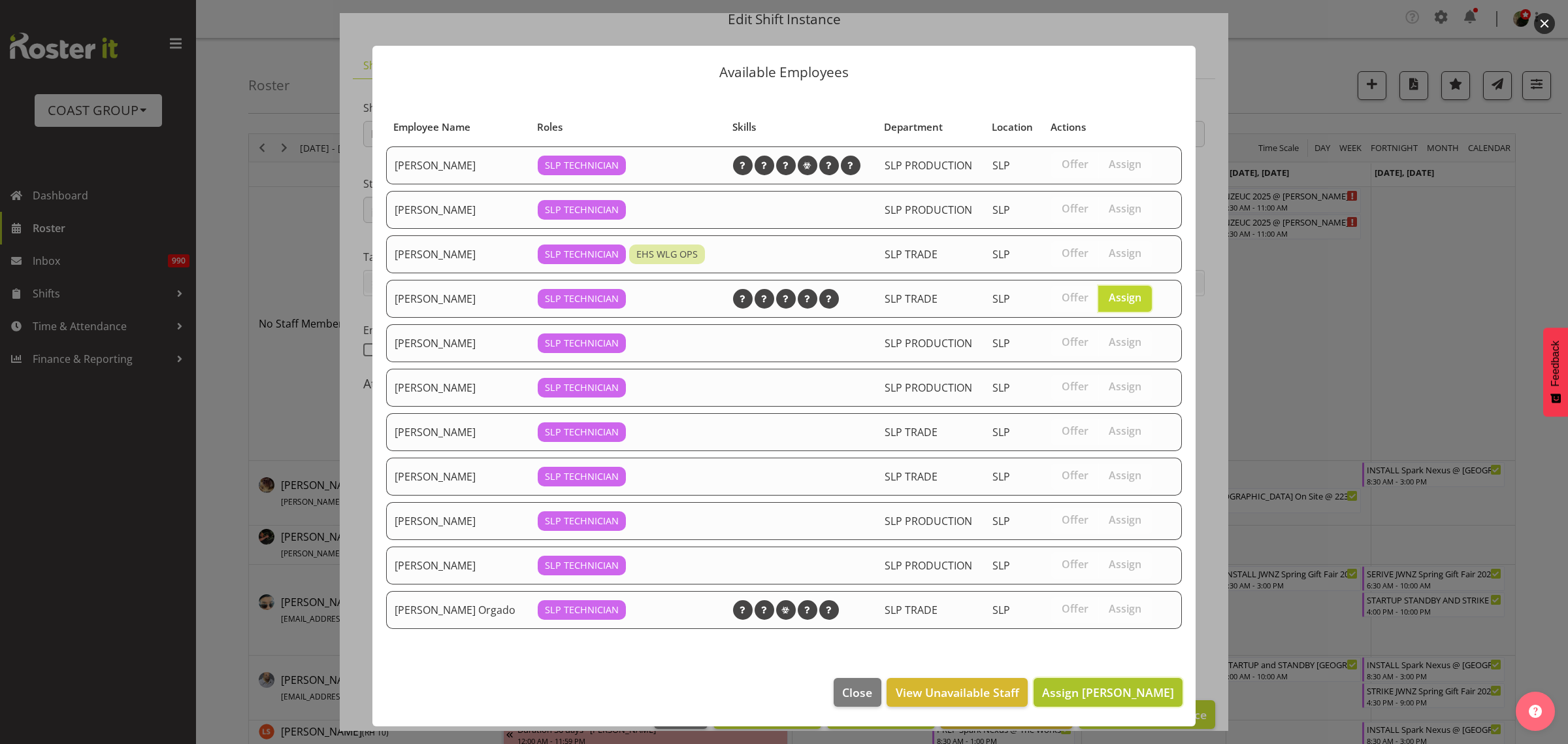
click at [1123, 693] on span "Assign [PERSON_NAME]" at bounding box center [1108, 692] width 132 height 16
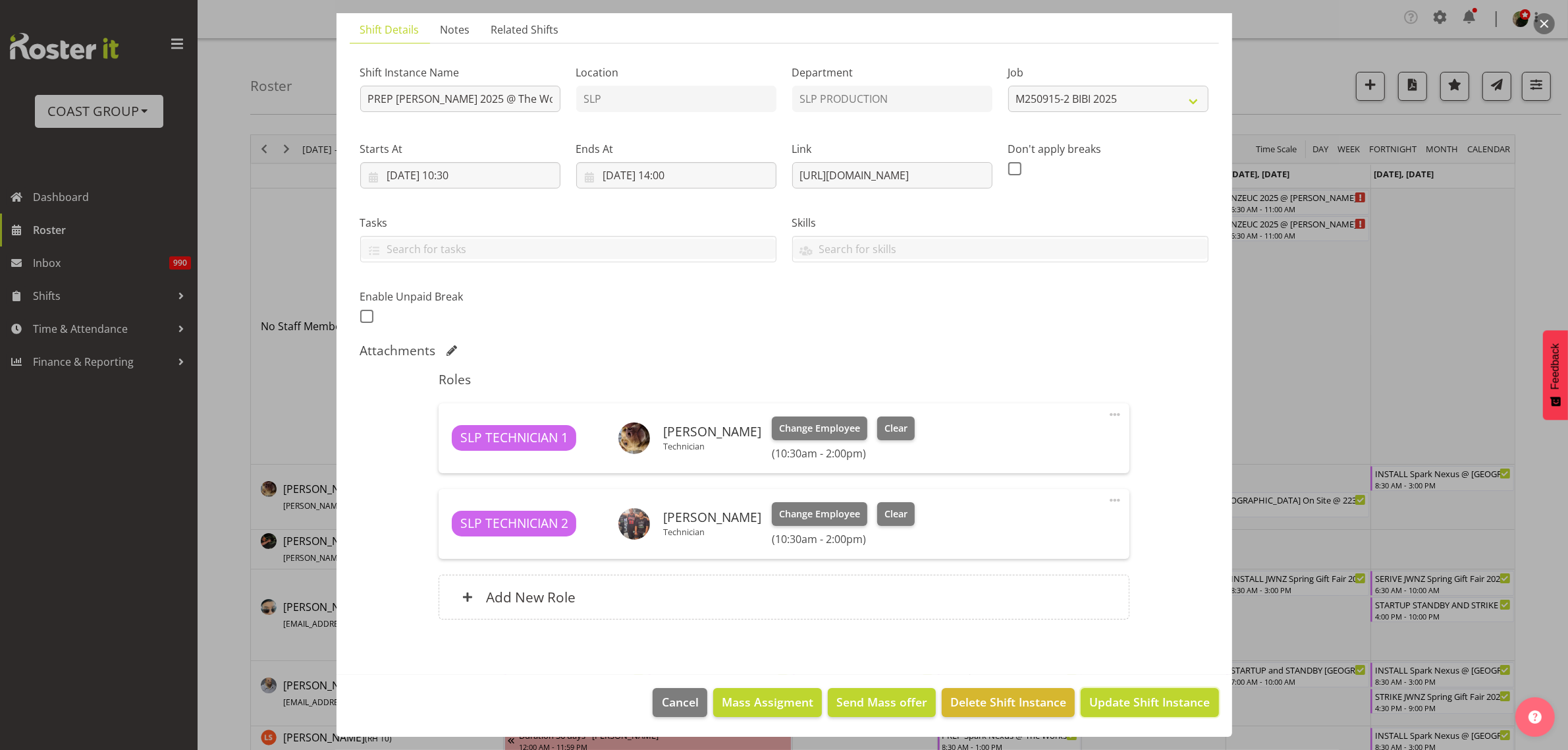
click at [1113, 706] on span "Update Shift Instance" at bounding box center [1149, 701] width 121 height 17
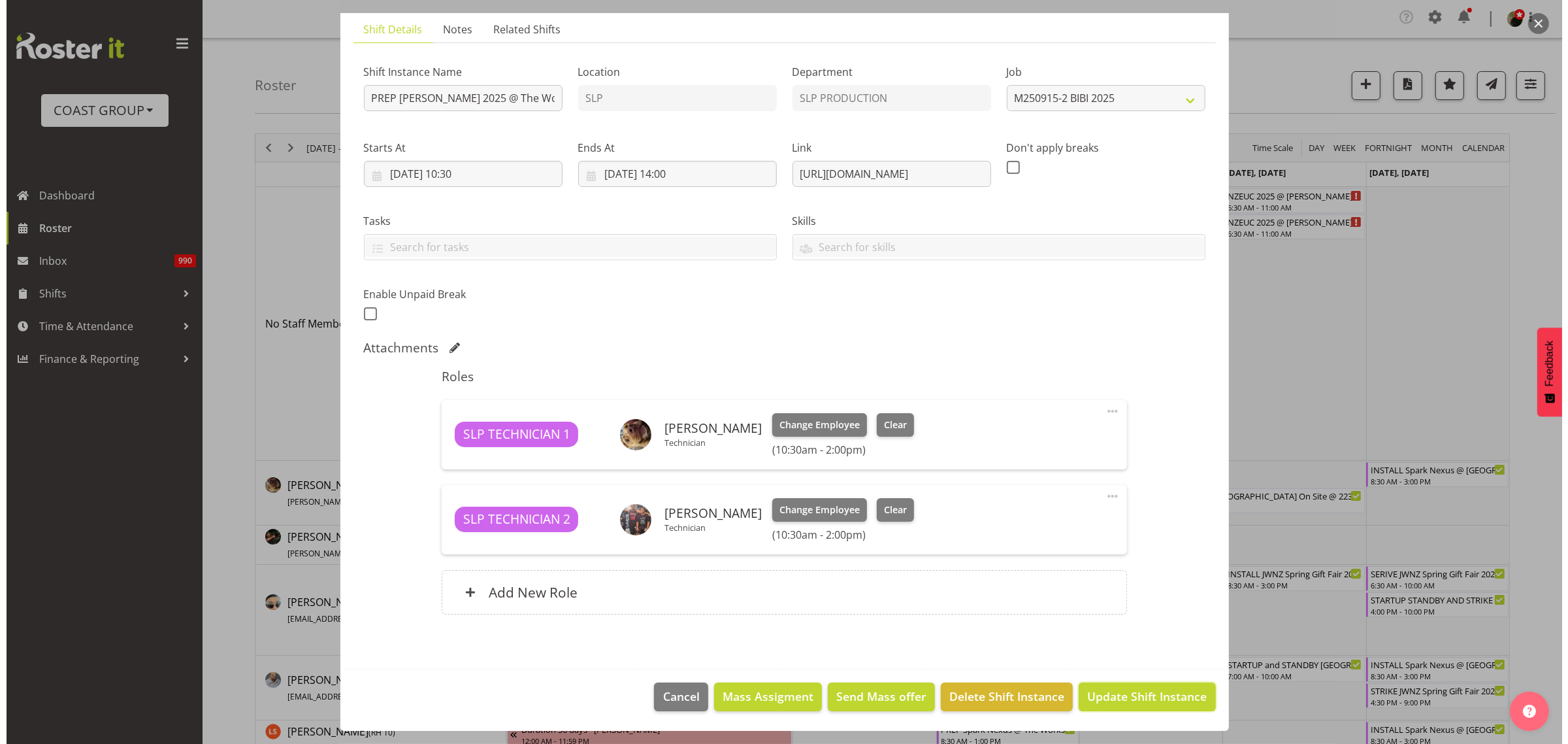
scroll to position [36, 0]
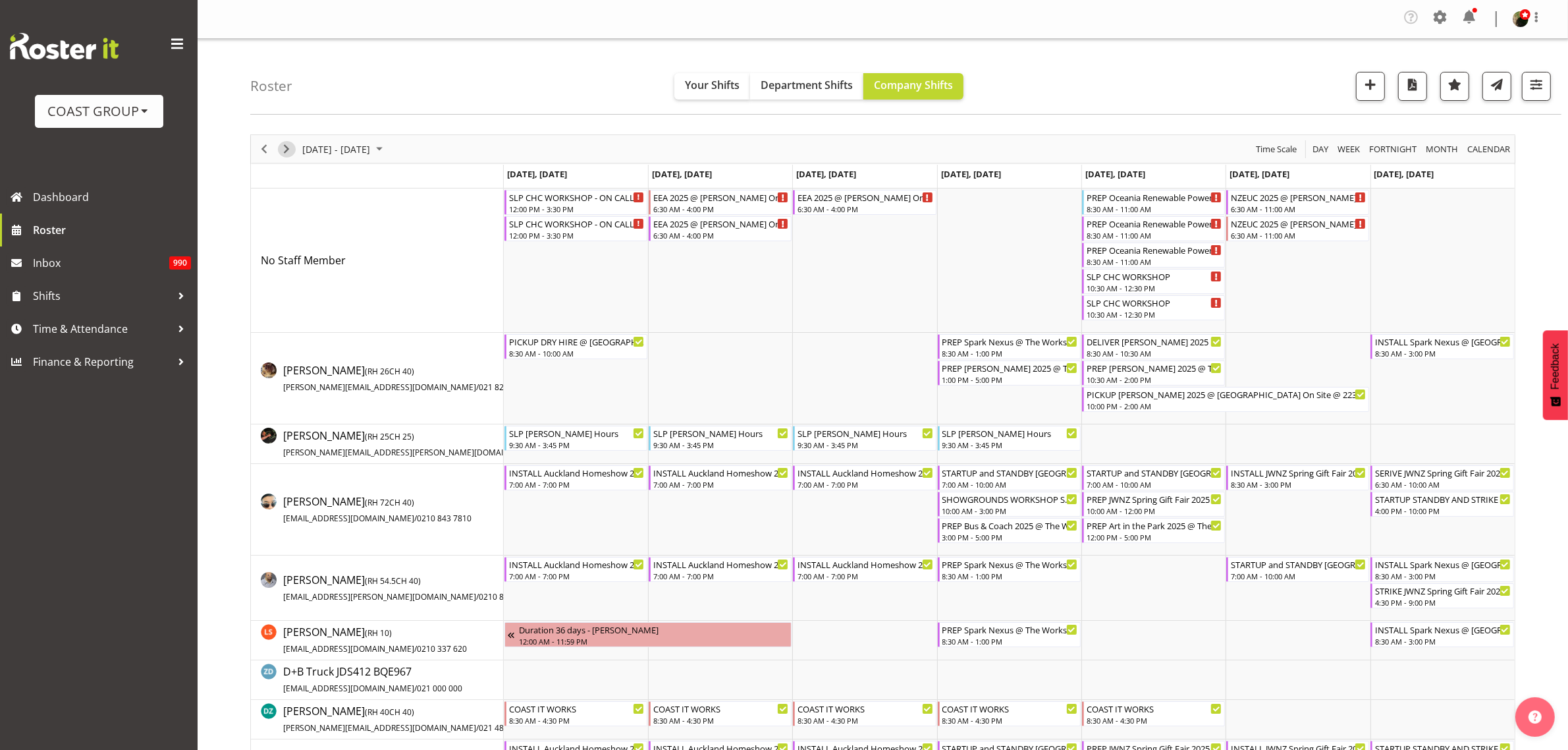
click at [288, 145] on span "Next" at bounding box center [286, 149] width 16 height 16
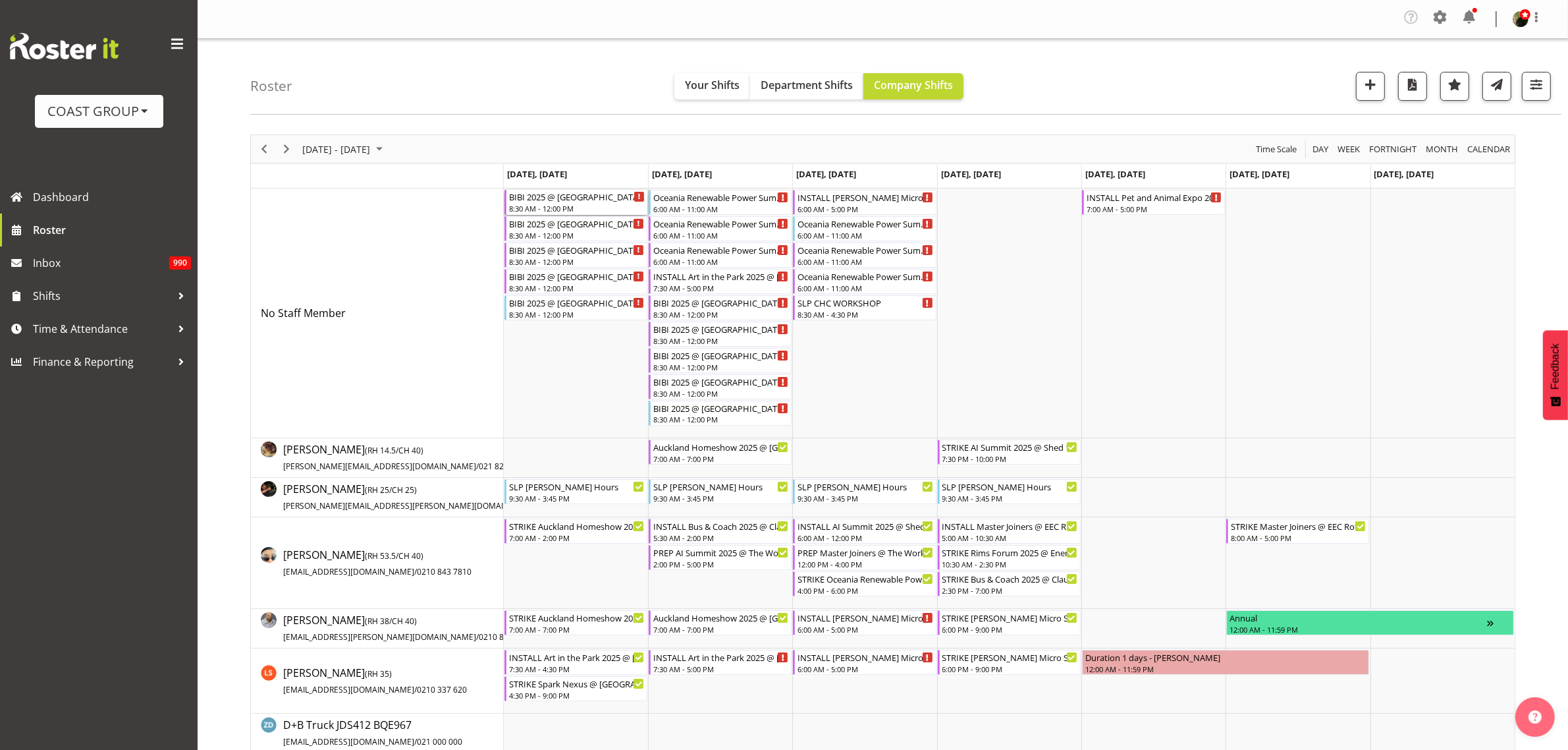
click at [549, 198] on div "BIBI 2025 @ [GEOGRAPHIC_DATA] On Site @ TBC" at bounding box center [576, 196] width 135 height 13
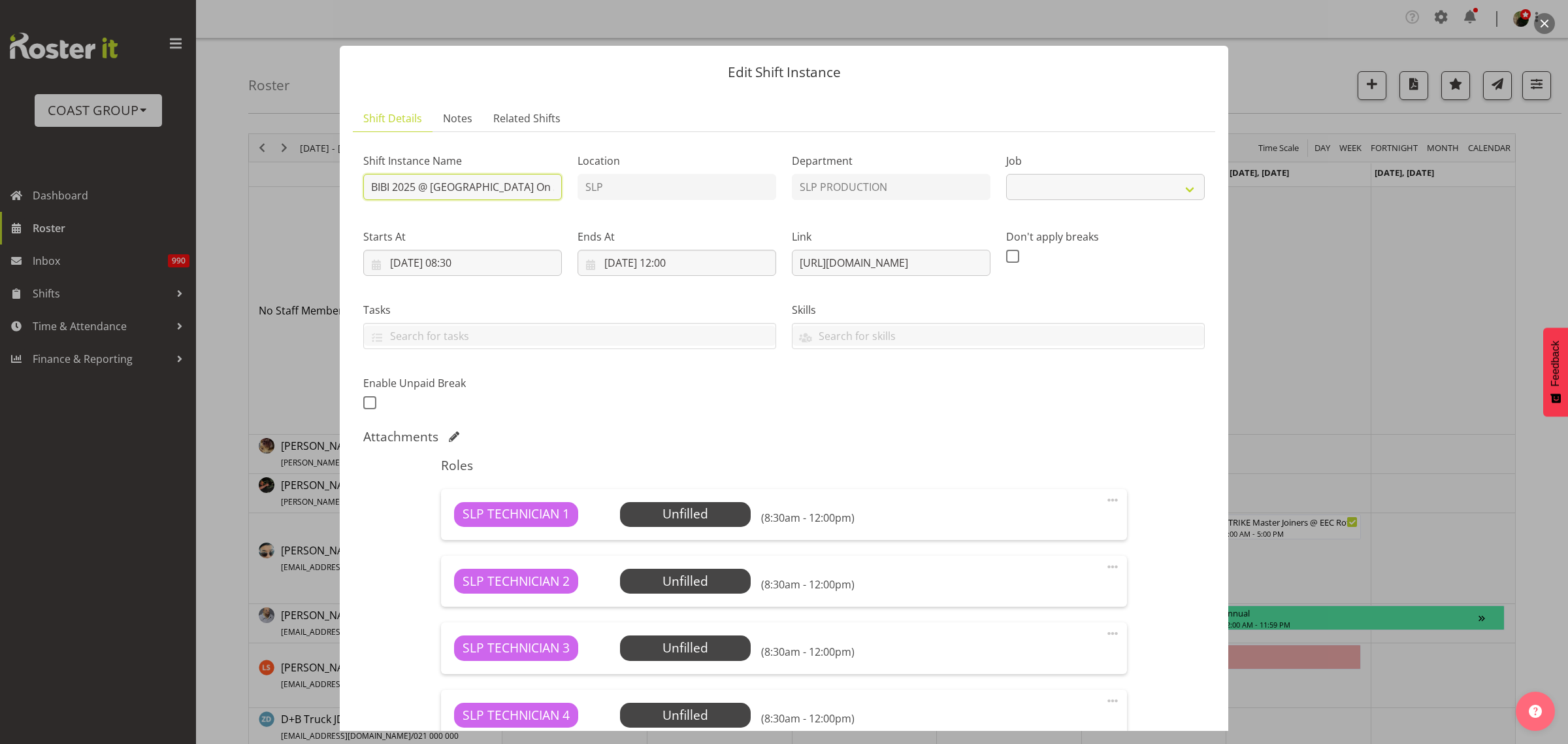
click at [368, 187] on input "BIBI 2025 @ [GEOGRAPHIC_DATA] On Site @ TBC" at bounding box center [462, 187] width 198 height 26
select select "10583"
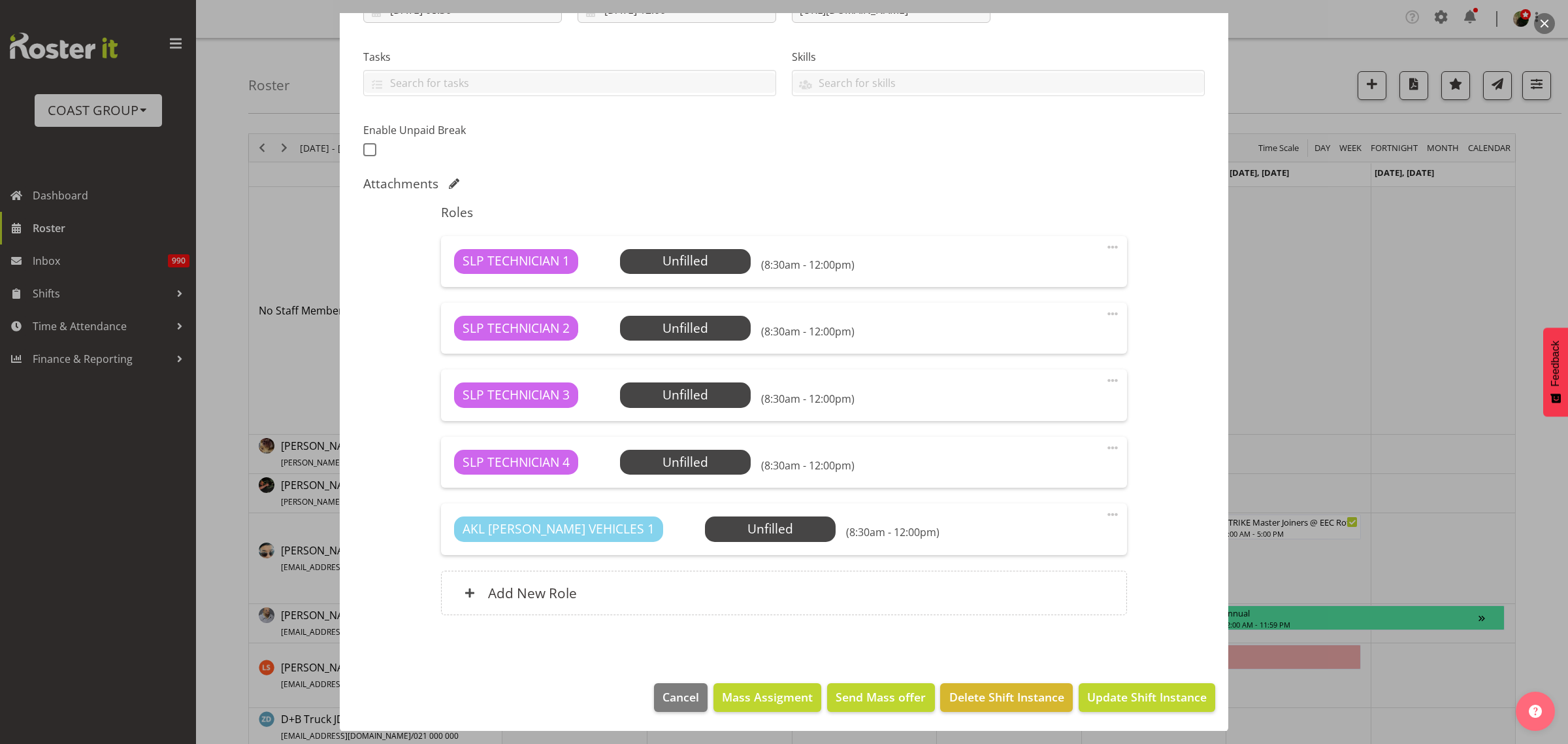
scroll to position [253, 0]
type input "INSTALL BIBI 2025 @ [GEOGRAPHIC_DATA] On Site @ TBC"
click at [710, 256] on span "Select Employee" at bounding box center [685, 260] width 97 height 19
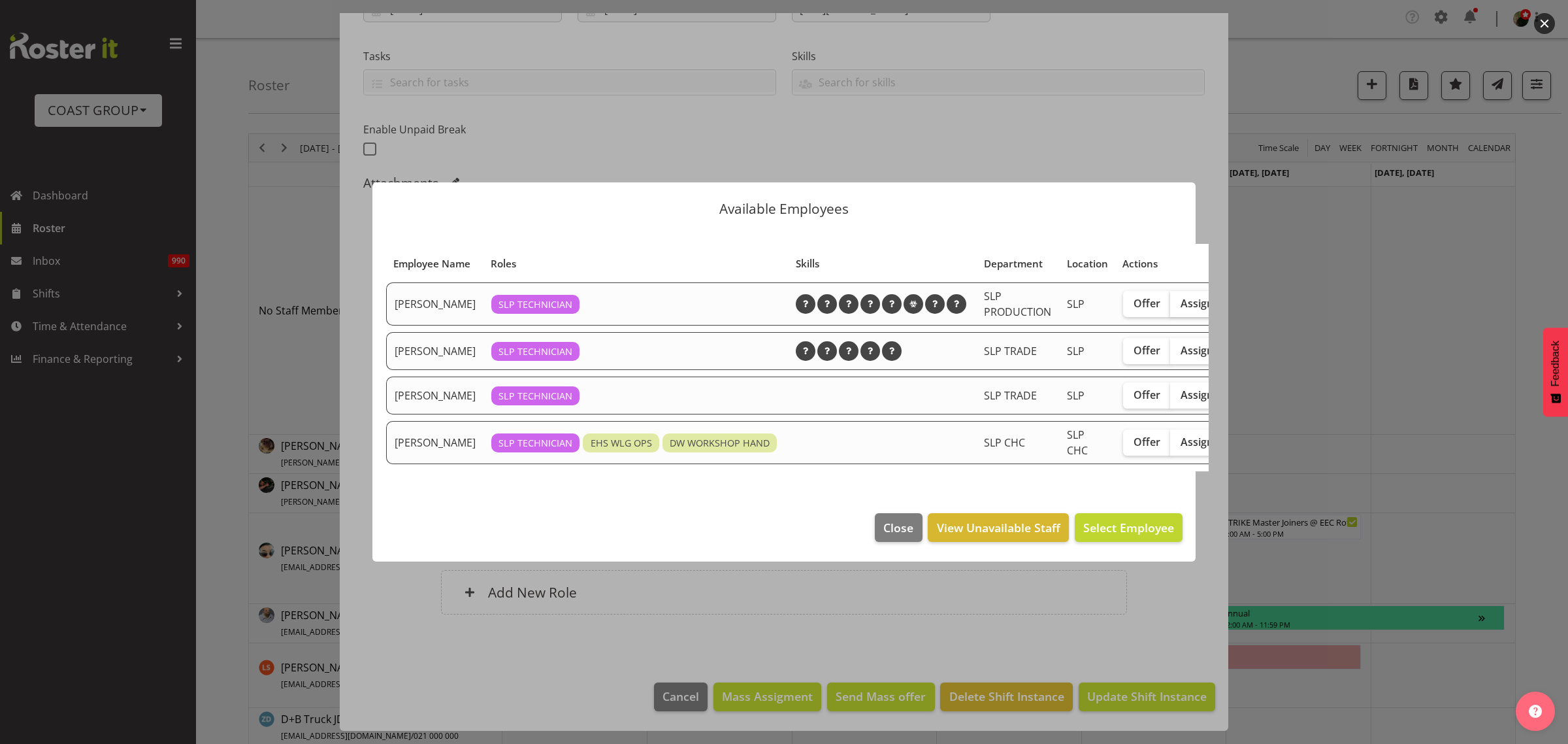
click at [1184, 296] on label "Assign" at bounding box center [1196, 303] width 53 height 26
click at [1179, 299] on input "Assign" at bounding box center [1175, 303] width 8 height 8
checkbox input "true"
click at [1127, 534] on span "Assign [PERSON_NAME]" at bounding box center [1108, 527] width 132 height 16
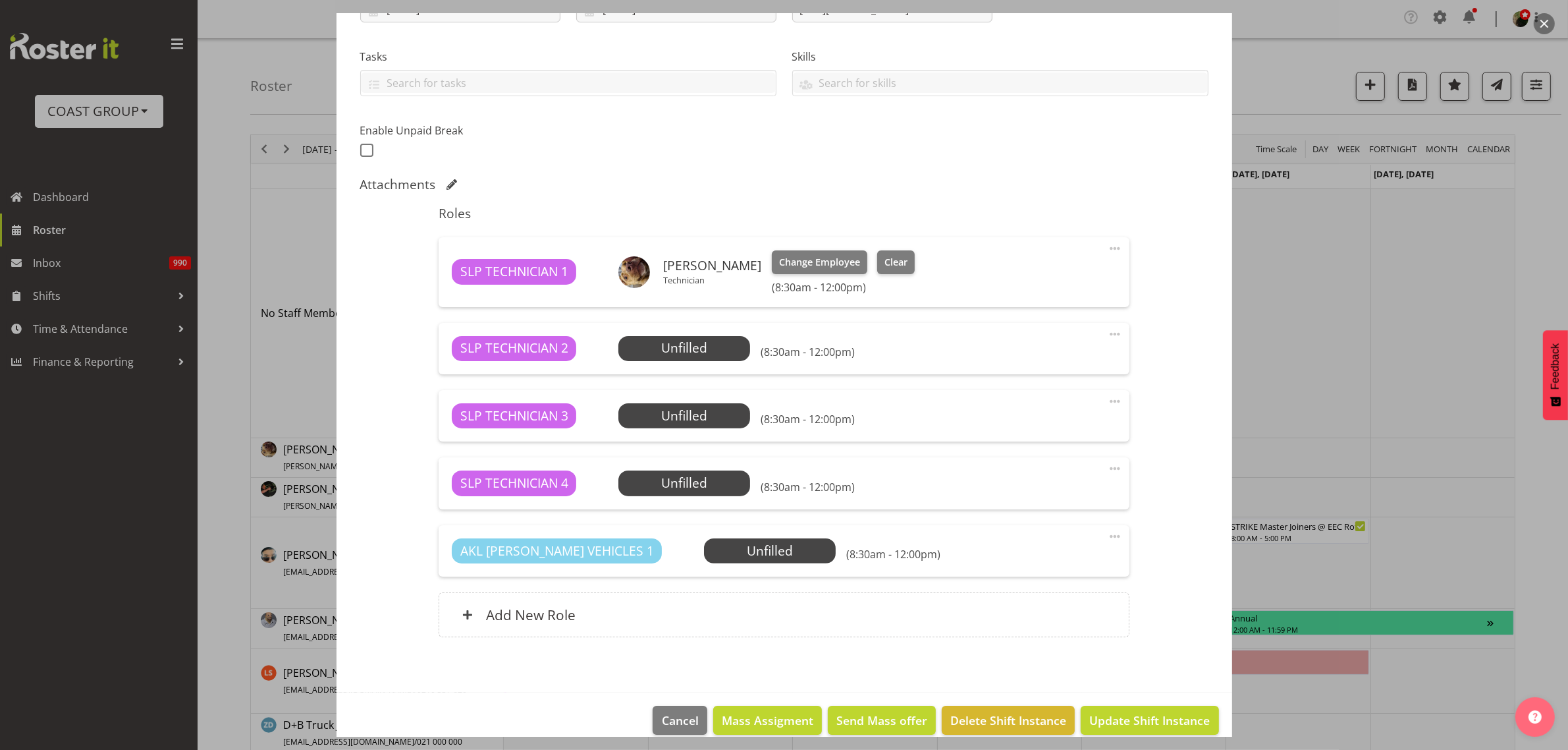
click at [659, 327] on div "SLP TECHNICIAN 2 Unfilled Select Employee (8:30am - 12:00pm) Edit Cover Role De…" at bounding box center [784, 348] width 691 height 51
click at [653, 360] on span "Select Employee" at bounding box center [684, 348] width 132 height 25
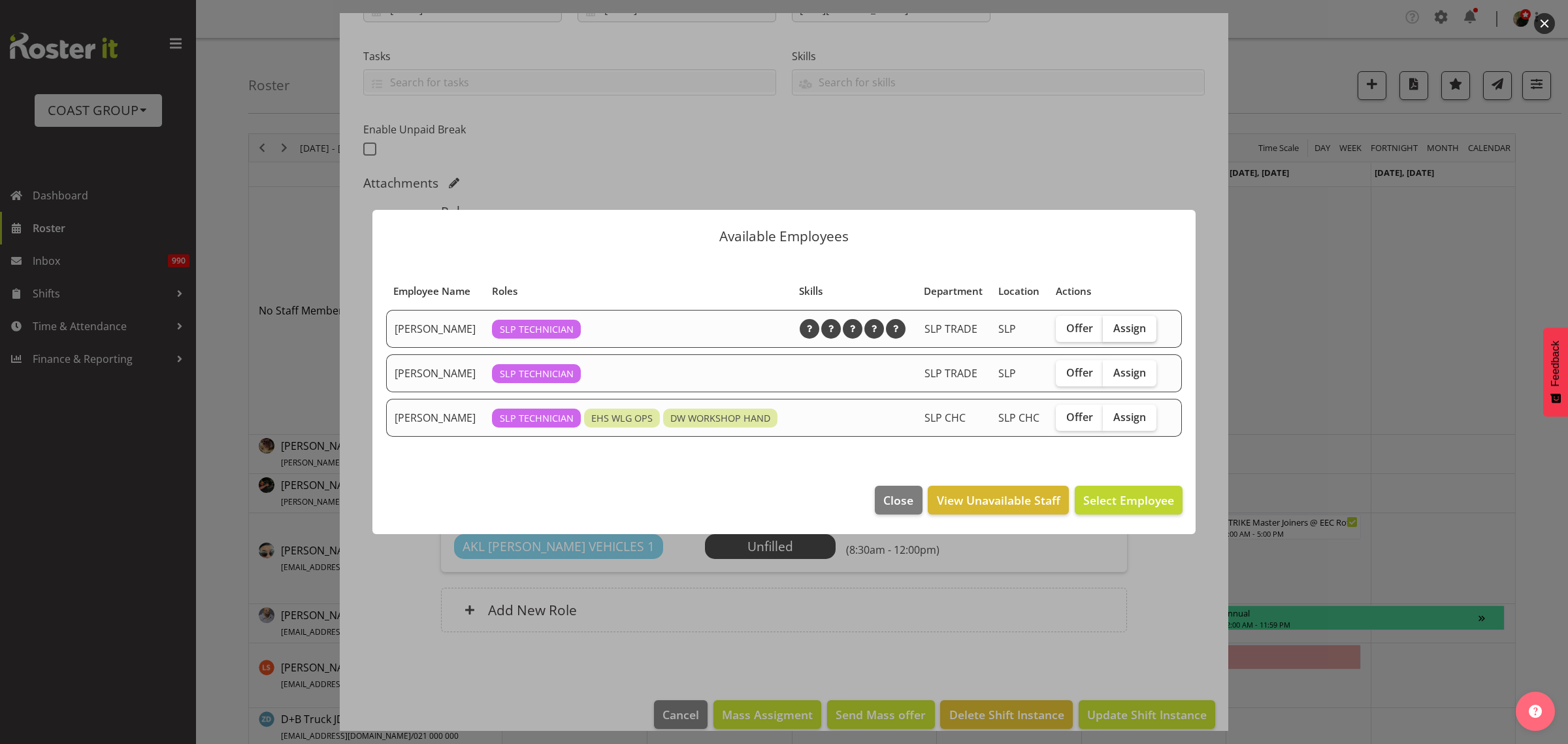
click at [1135, 322] on span "Assign" at bounding box center [1130, 328] width 33 height 13
click at [1111, 323] on input "Assign" at bounding box center [1107, 328] width 8 height 8
checkbox input "true"
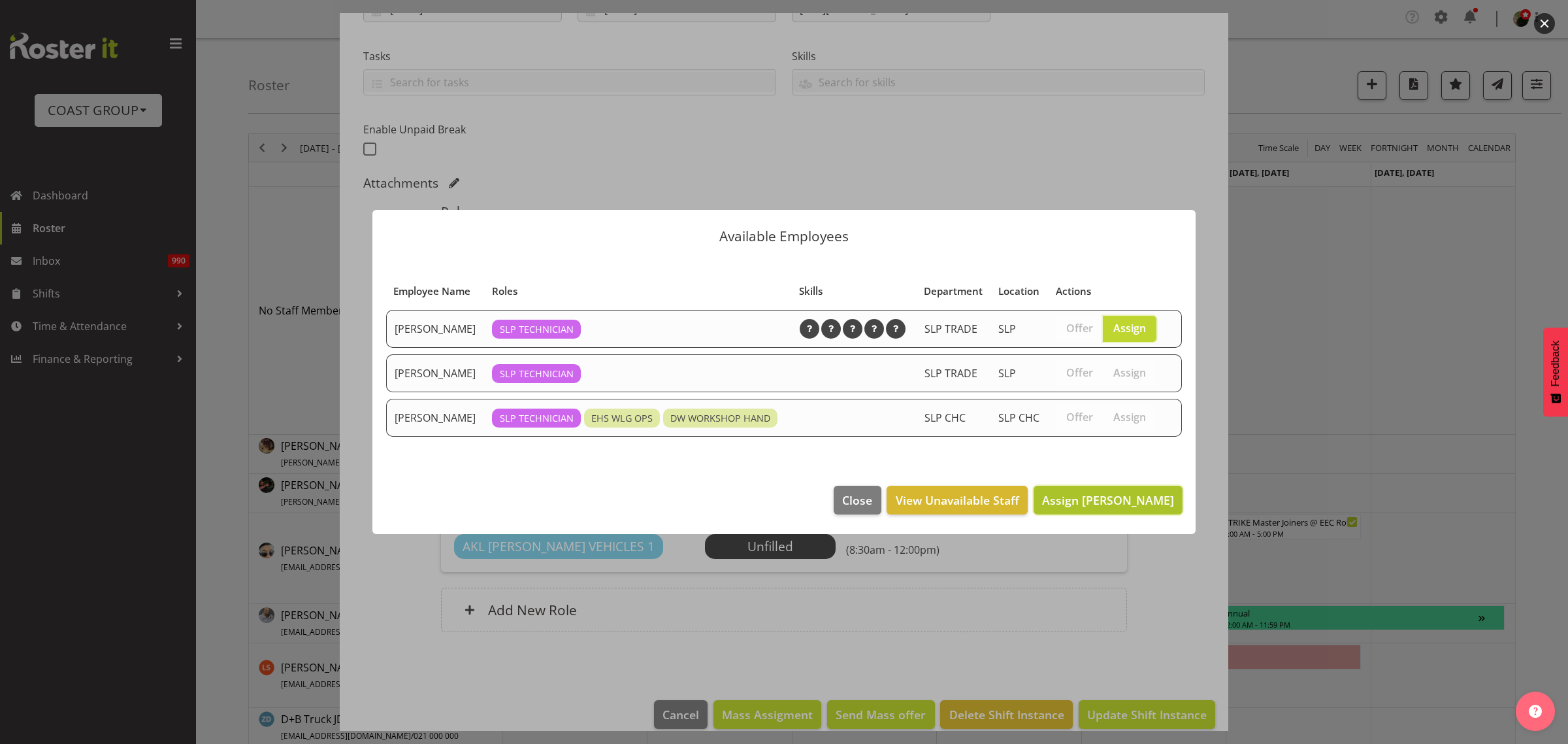
click at [1124, 510] on button "Assign [PERSON_NAME]" at bounding box center [1108, 500] width 149 height 29
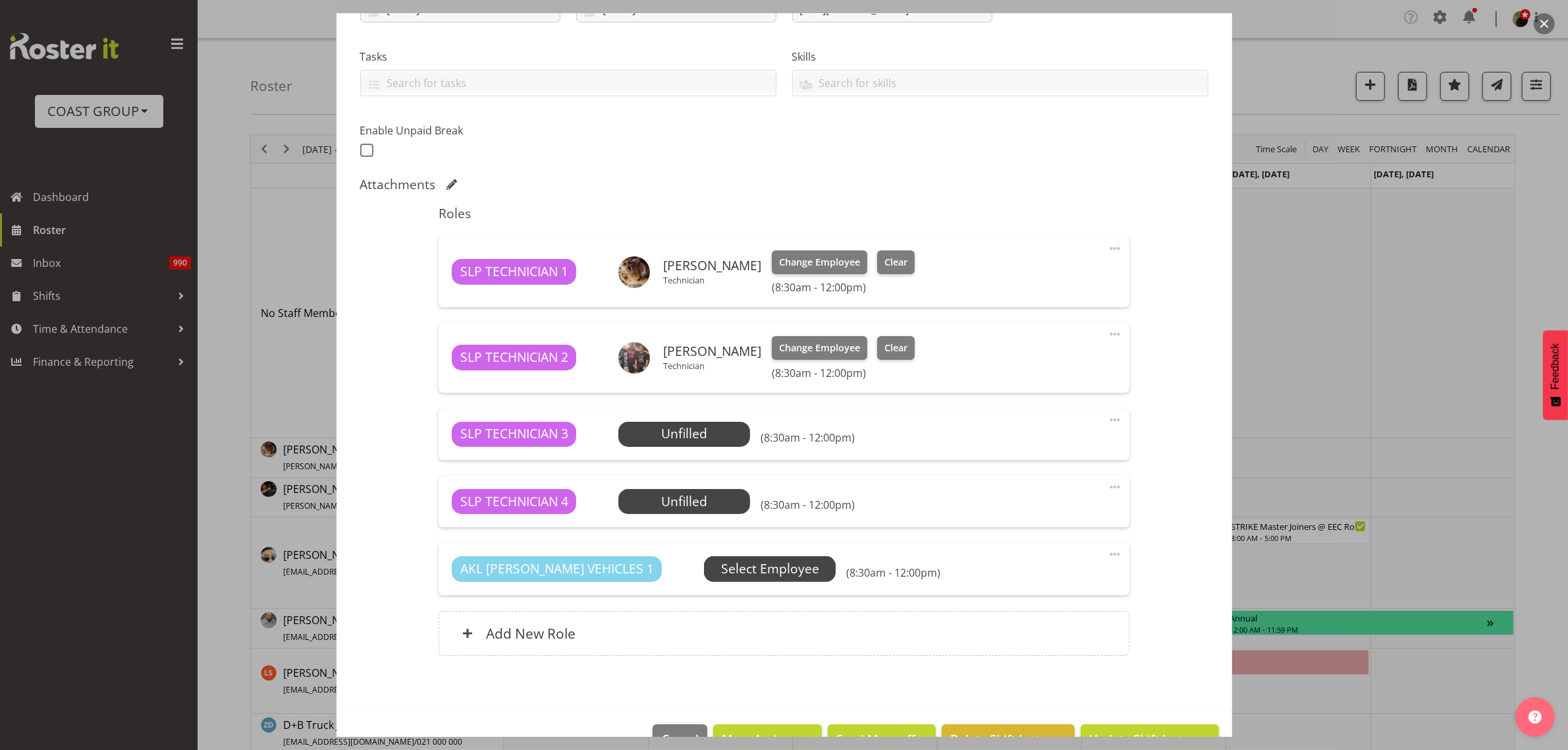
click at [0, 0] on span "Select Employee" at bounding box center [0, 0] width 0 height 0
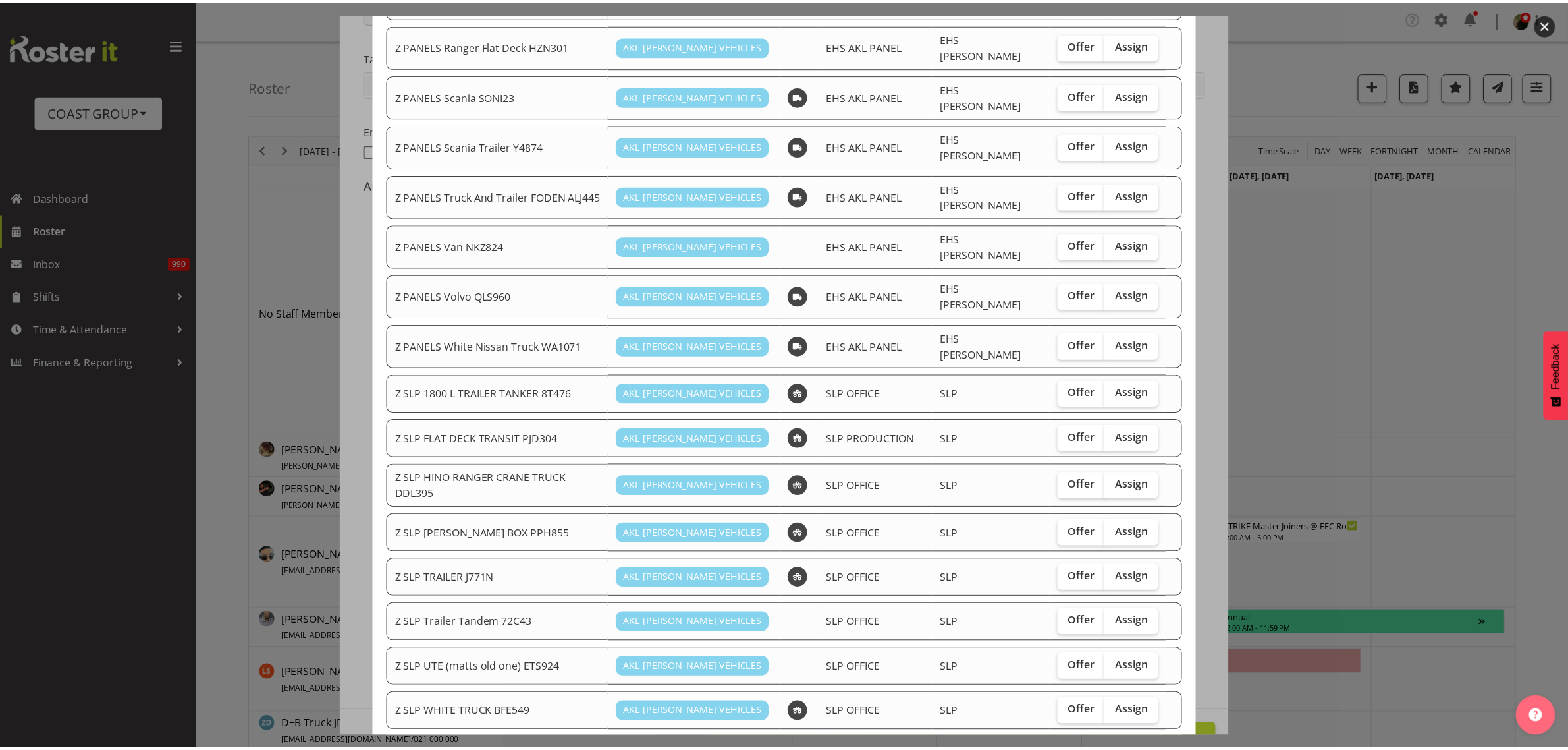
scroll to position [765, 0]
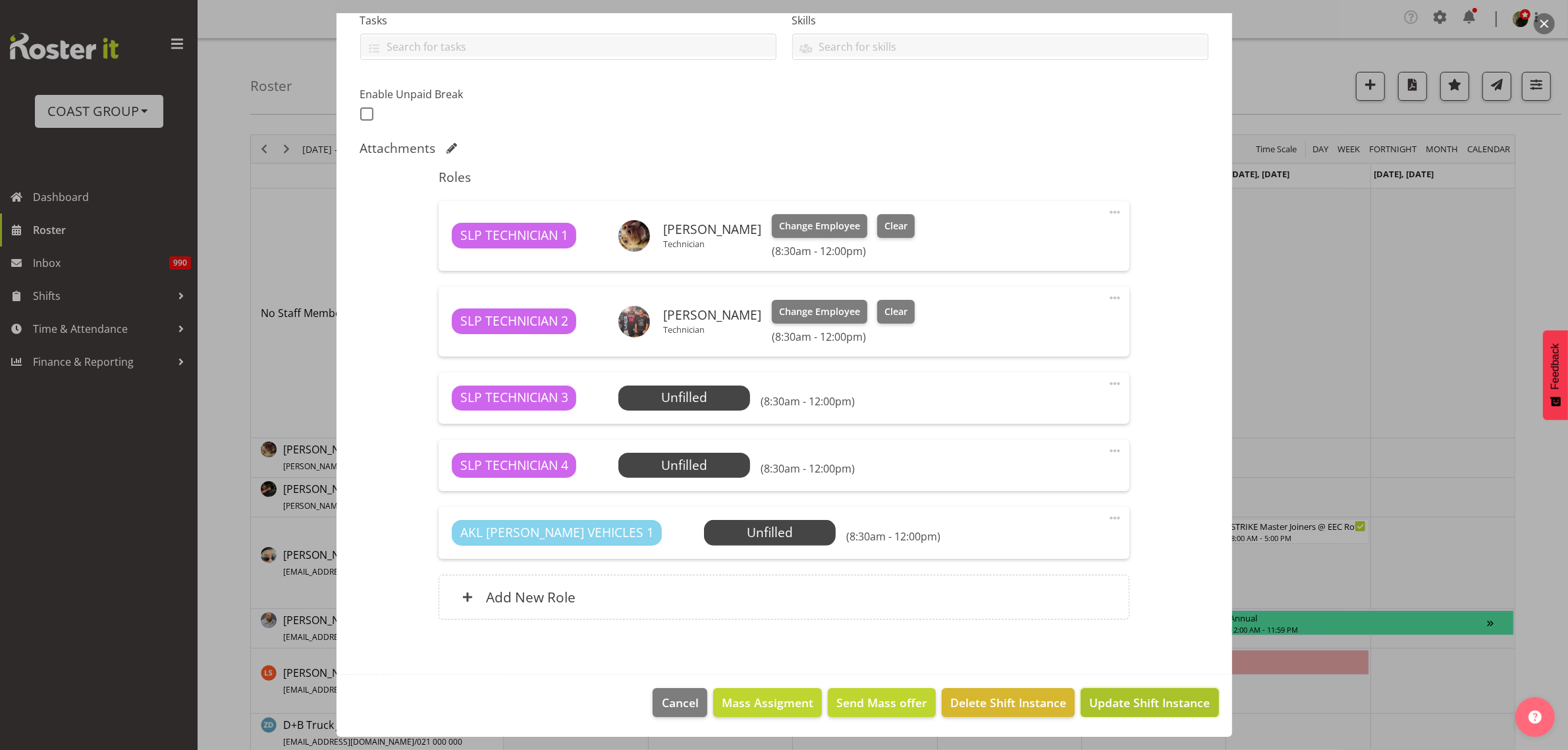
click at [1157, 700] on span "Update Shift Instance" at bounding box center [1149, 702] width 121 height 17
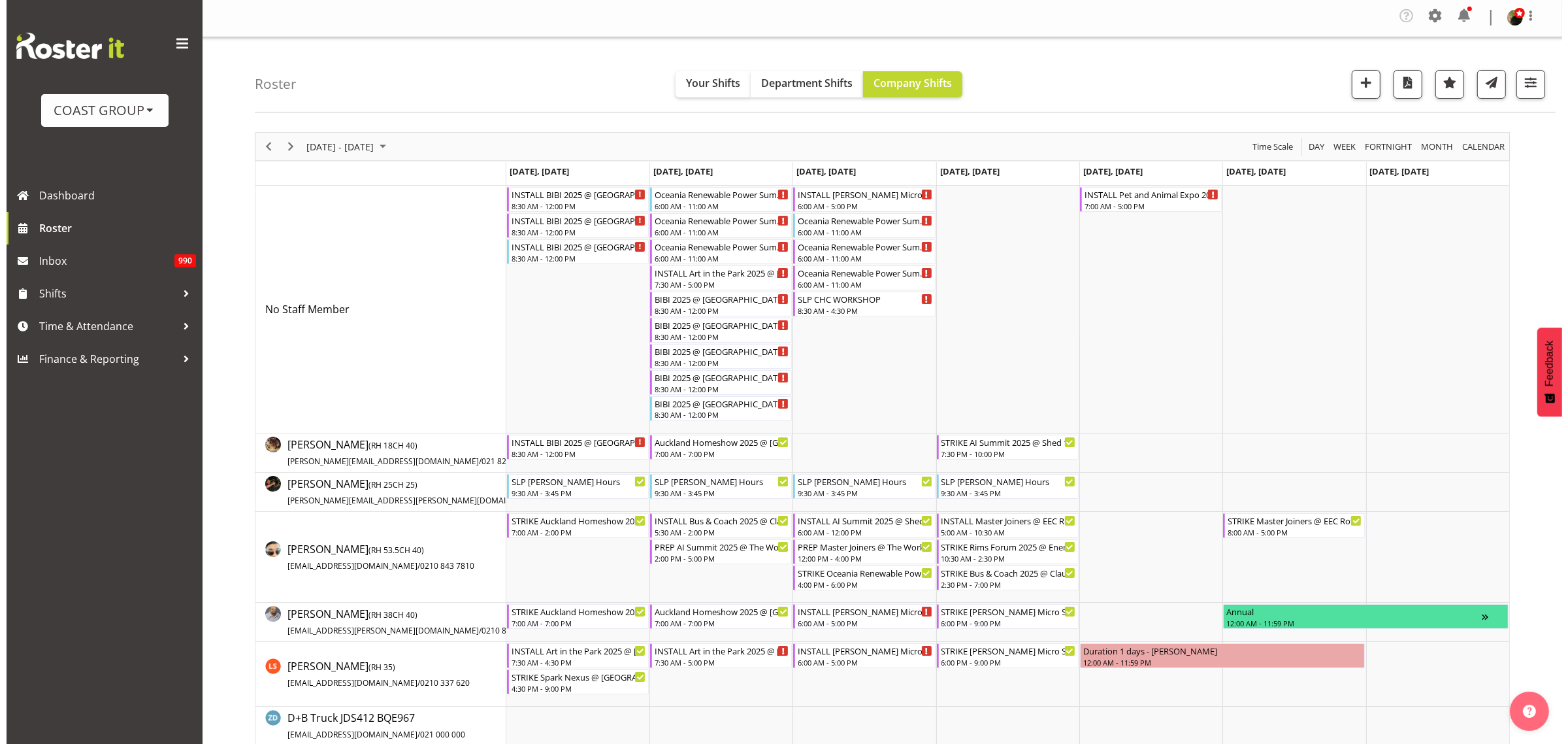
scroll to position [0, 0]
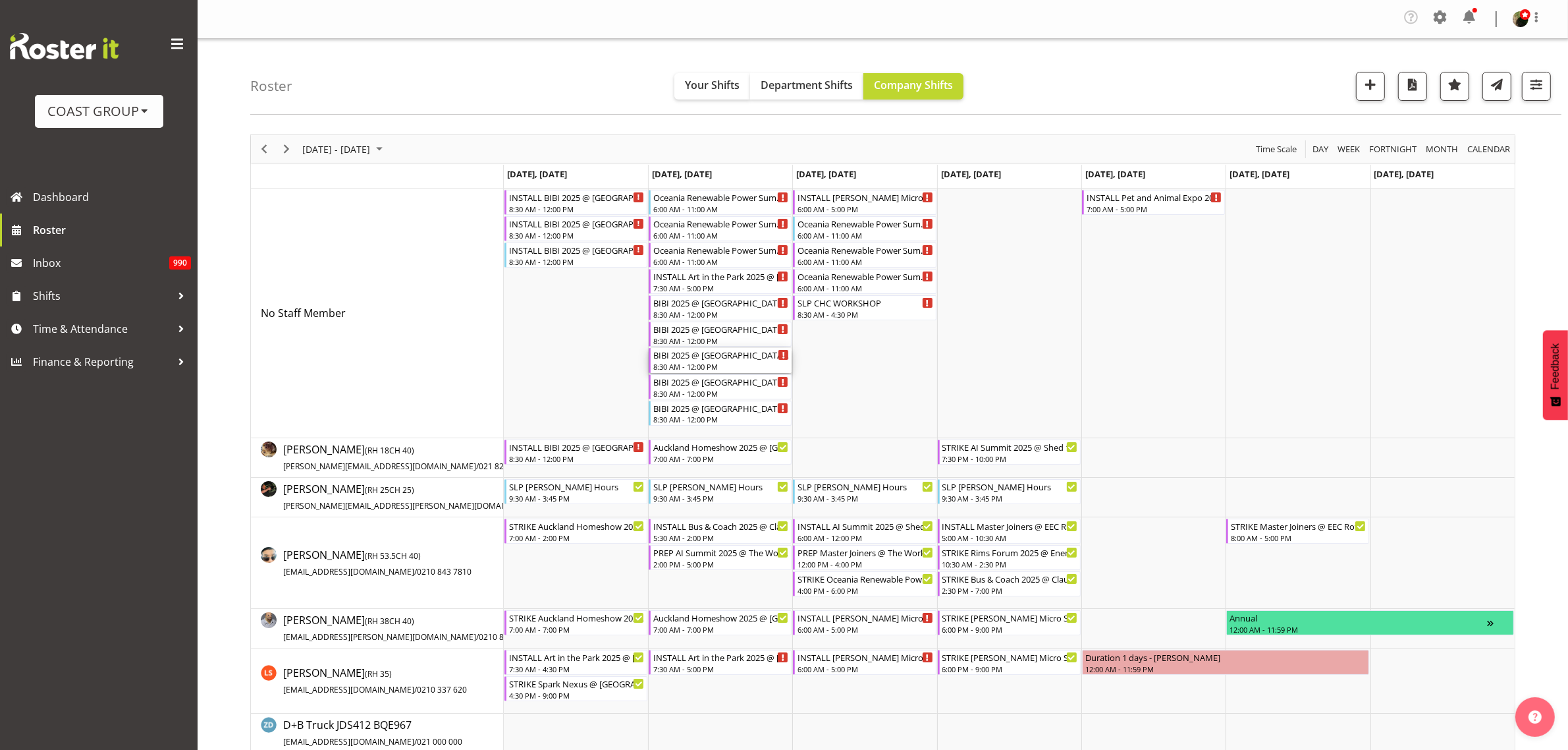
click at [718, 358] on div "BIBI 2025 @ [GEOGRAPHIC_DATA] On Site @ TBC" at bounding box center [721, 354] width 135 height 13
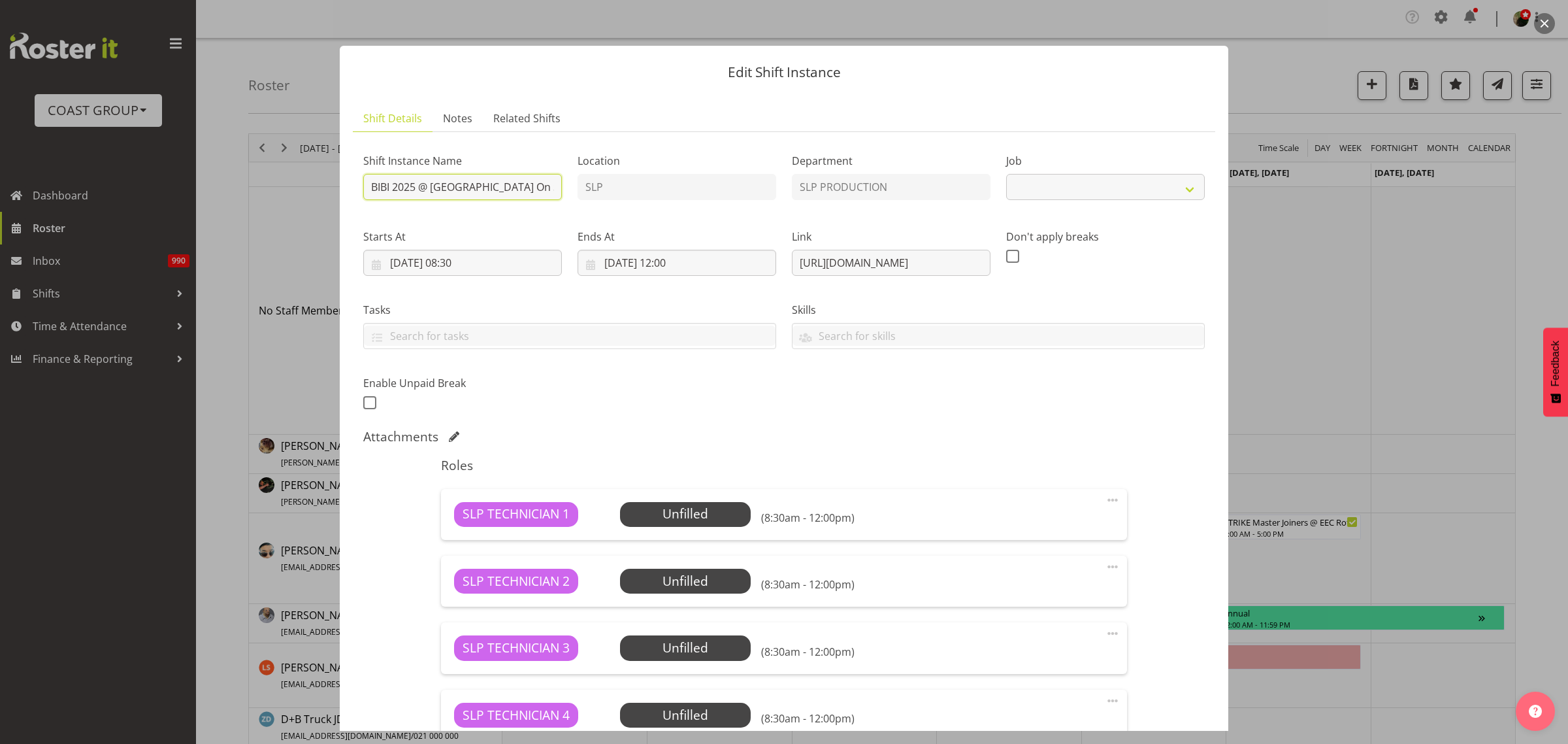
click at [367, 185] on input "BIBI 2025 @ [GEOGRAPHIC_DATA] On Site @ TBC" at bounding box center [462, 187] width 198 height 26
select select "10583"
type input "STRIKE BIBI 2025 @ [GEOGRAPHIC_DATA] On Site @ TBC"
click at [468, 263] on input "[DATE] 08:30" at bounding box center [462, 263] width 198 height 26
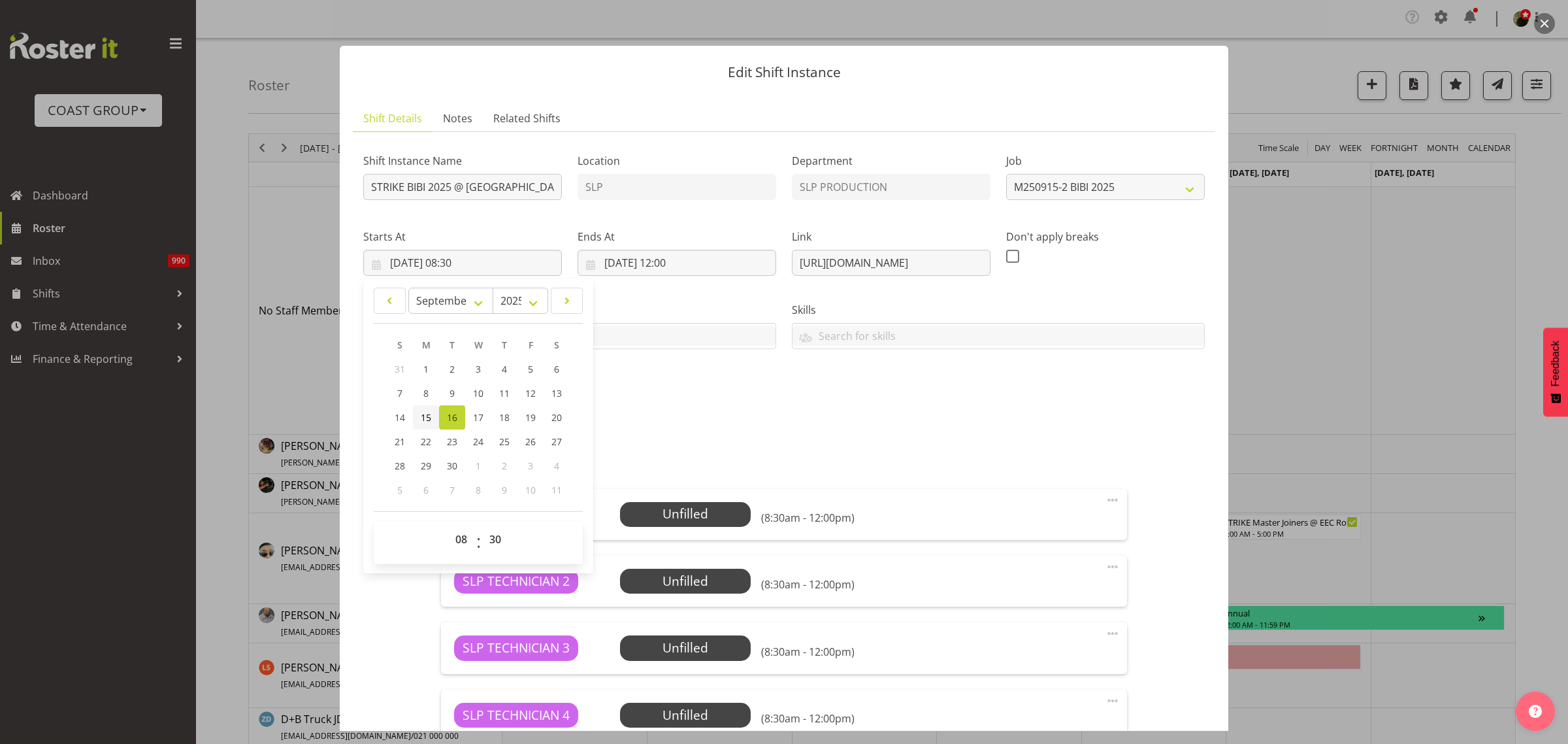
click at [418, 406] on link "15" at bounding box center [426, 417] width 26 height 24
type input "[DATE] 08:30"
click at [463, 541] on select "00 01 02 03 04 05 06 07 08 09 10 11 12 13 14 15 16 17 18 19 20 21 22 23" at bounding box center [463, 539] width 30 height 26
select select "22"
click at [448, 526] on select "00 01 02 03 04 05 06 07 08 09 10 11 12 13 14 15 16 17 18 19 20 21 22 23" at bounding box center [463, 539] width 30 height 26
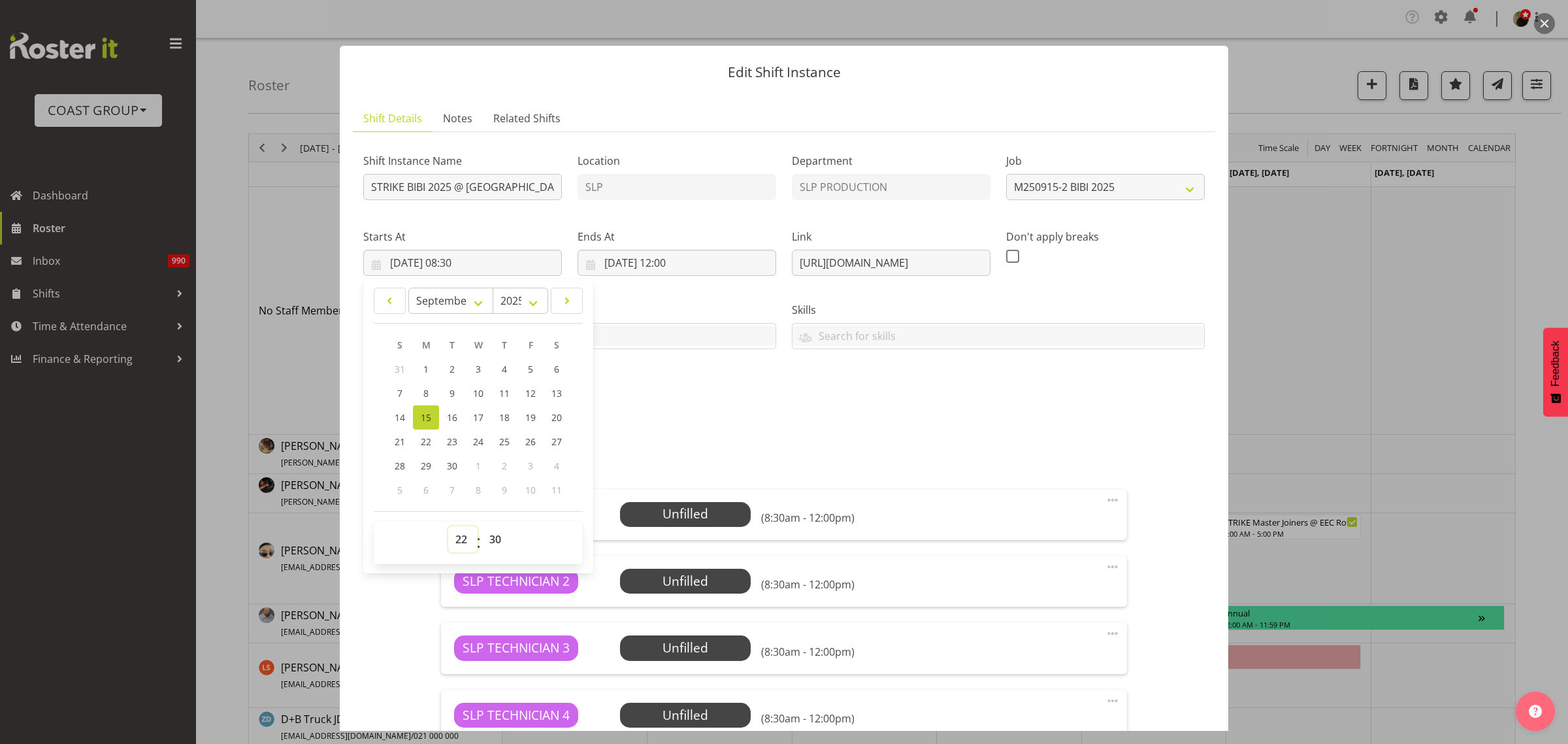
type input "[DATE] 22:30"
select select "0"
type input "[DATE] 22:00"
click at [638, 260] on input "[DATE] 12:00" at bounding box center [676, 263] width 198 height 26
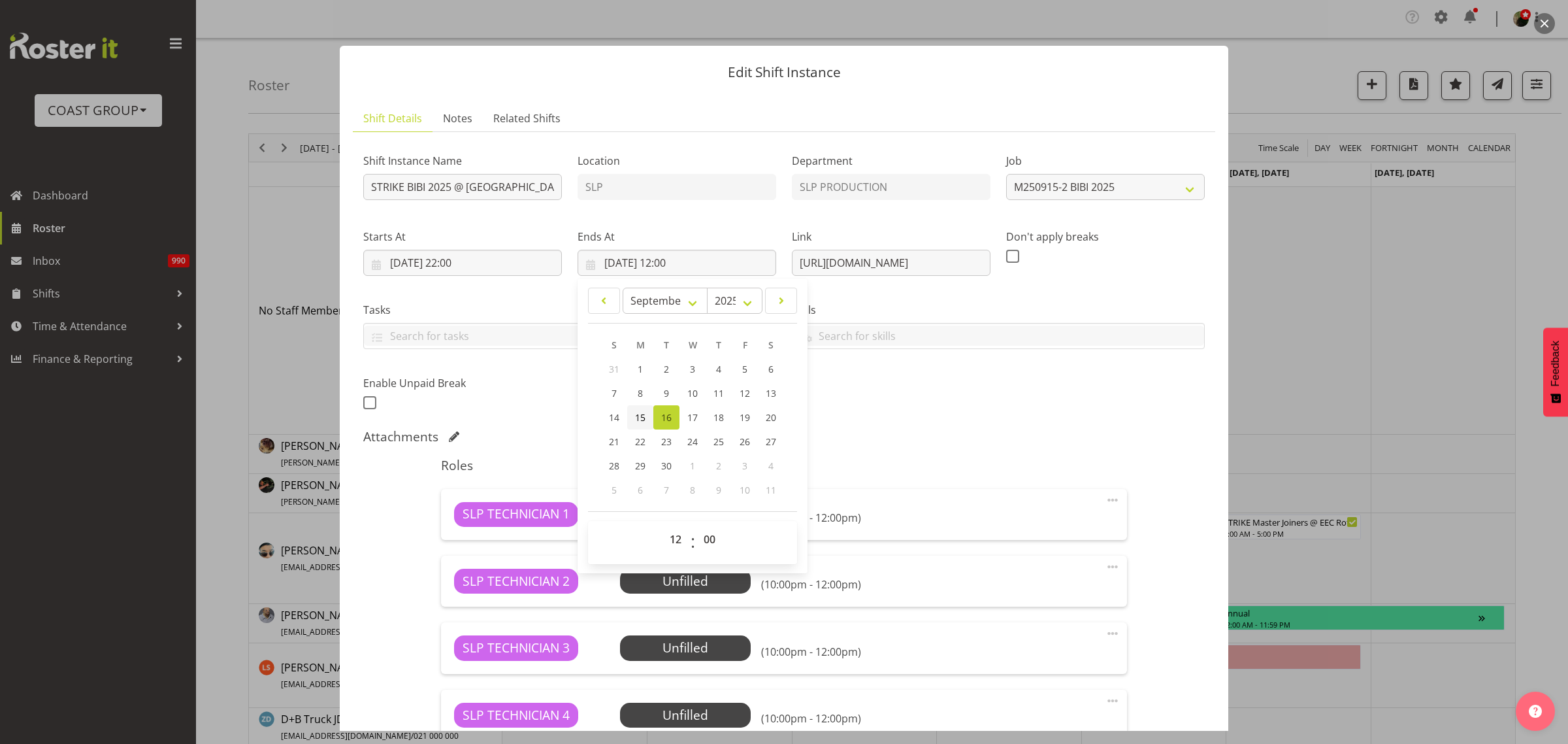
click at [641, 412] on span "15" at bounding box center [640, 417] width 10 height 13
type input "[DATE] 12:00"
click at [666, 534] on select "00 01 02 03 04 05 06 07 08 09 10 11 12 13 14 15 16 17 18 19 20 21 22 23" at bounding box center [677, 539] width 30 height 26
select select "2"
click at [663, 526] on select "00 01 02 03 04 05 06 07 08 09 10 11 12 13 14 15 16 17 18 19 20 21 22 23" at bounding box center [677, 539] width 30 height 26
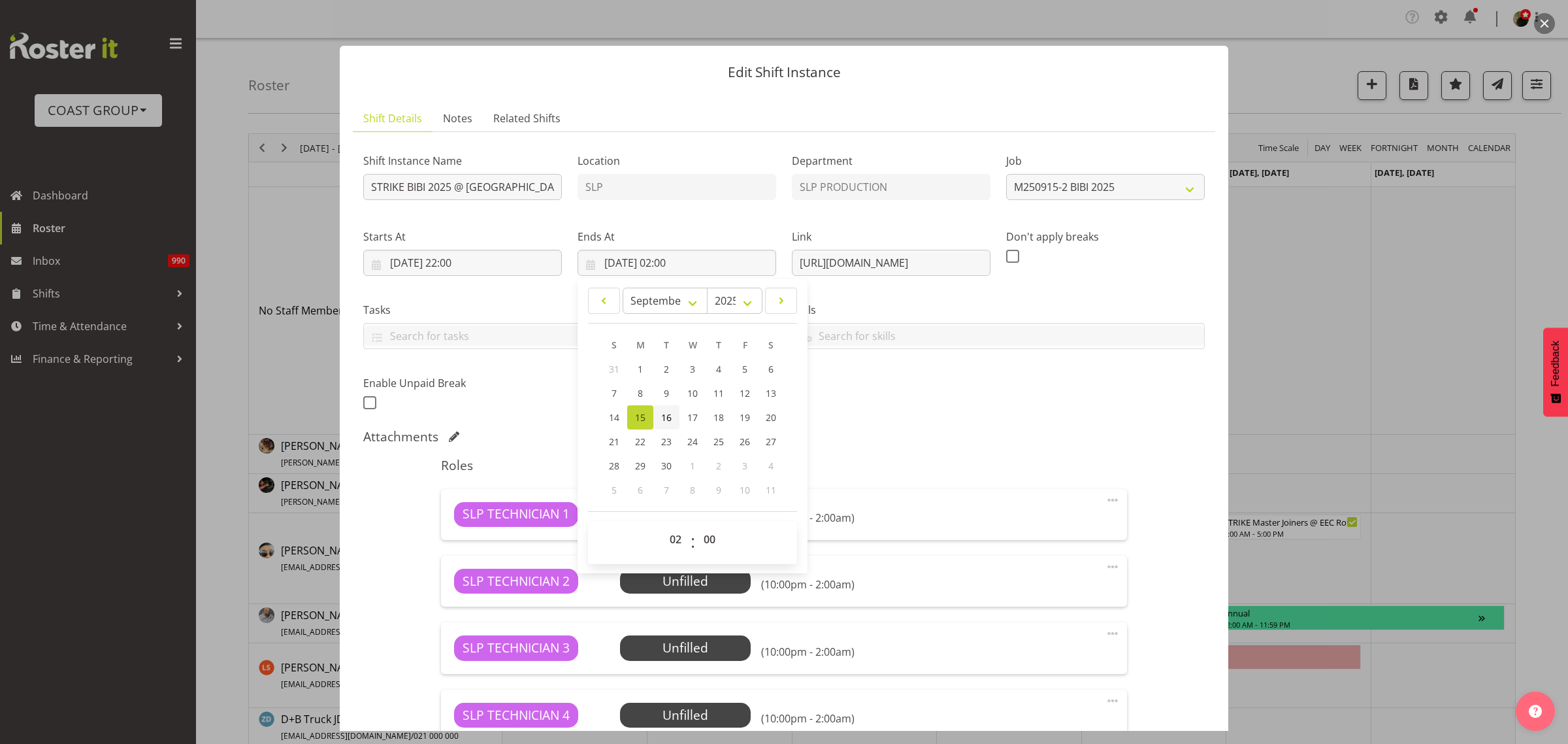
click at [665, 416] on span "16" at bounding box center [666, 417] width 10 height 13
type input "[DATE] 02:00"
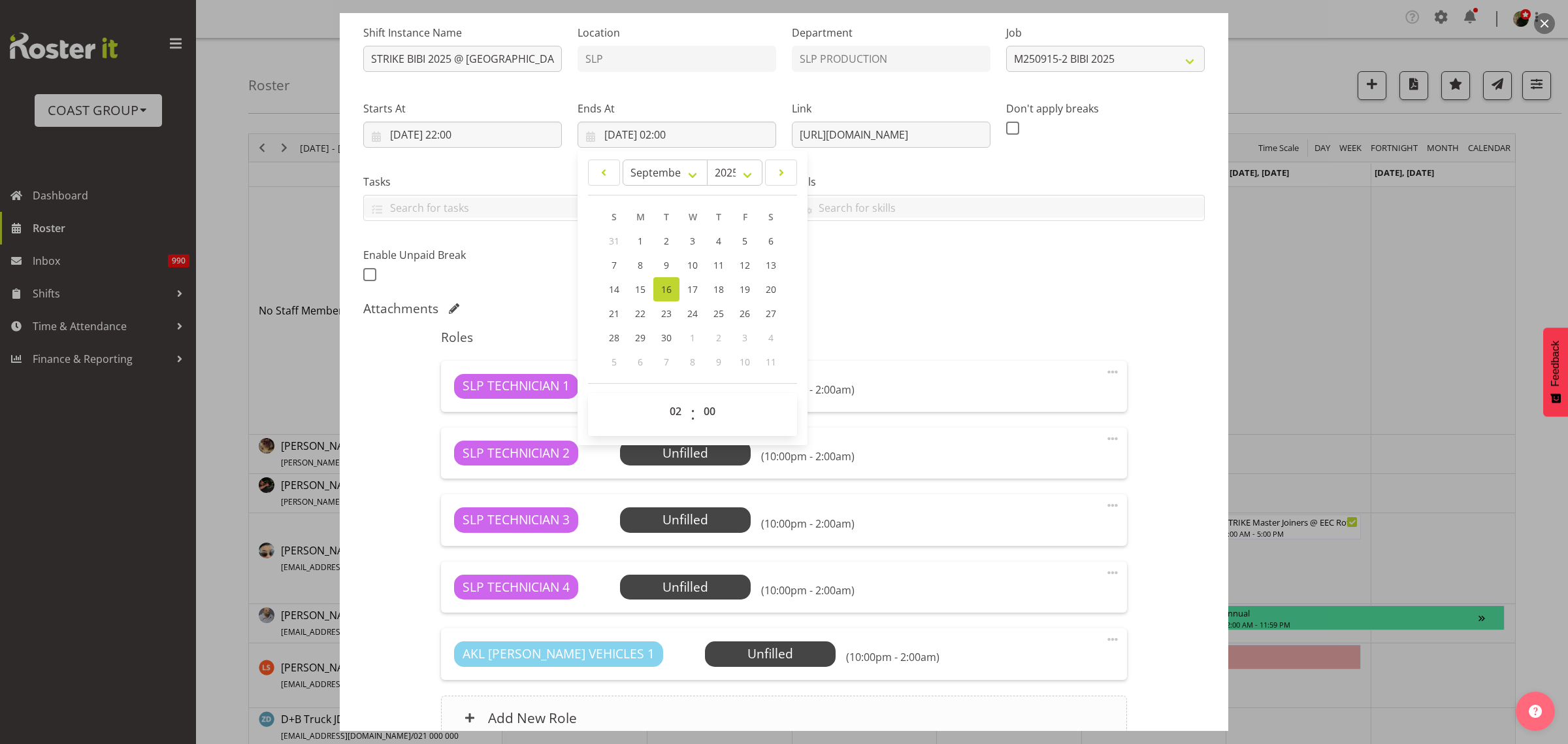
scroll to position [253, 0]
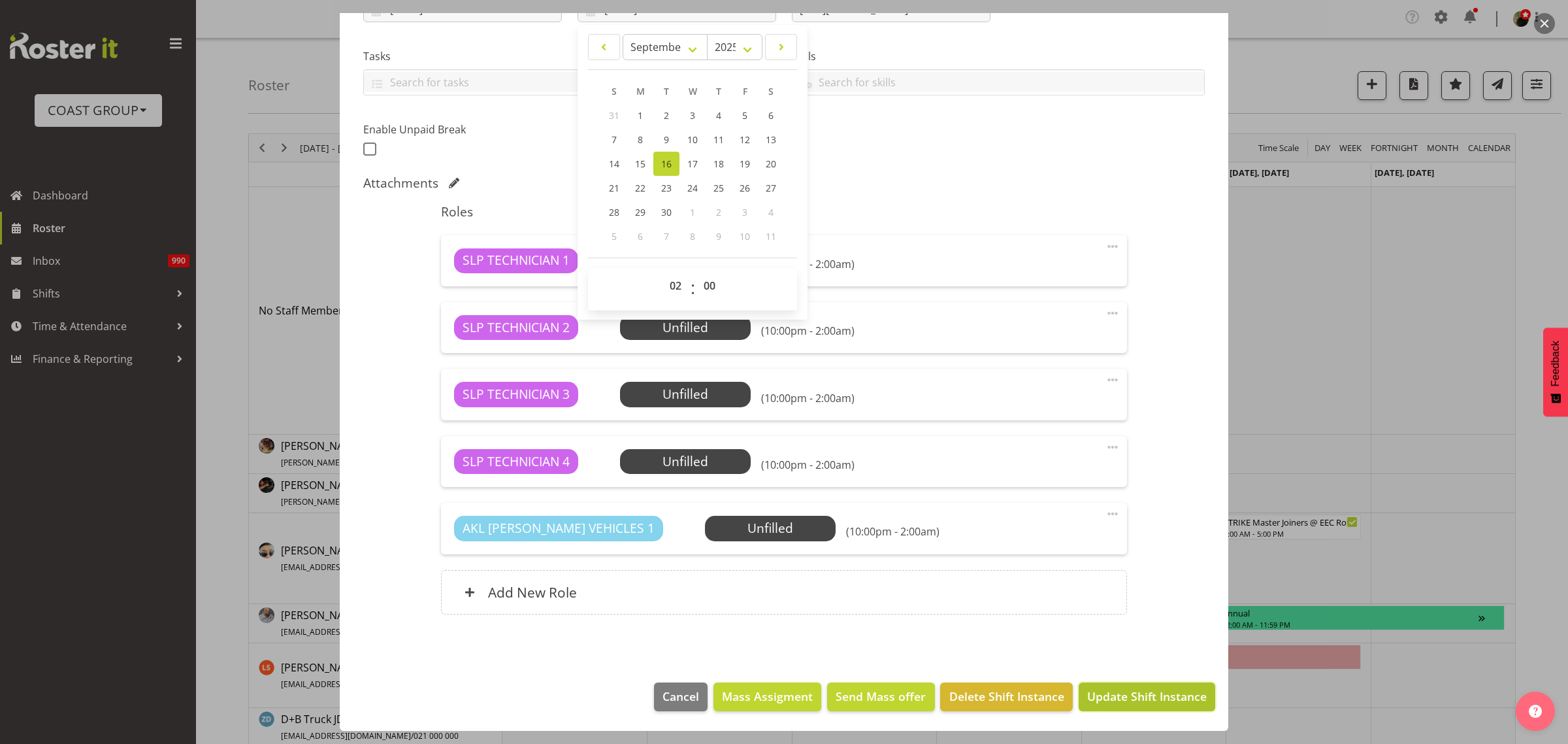
click at [1158, 688] on span "Update Shift Instance" at bounding box center [1148, 696] width 120 height 17
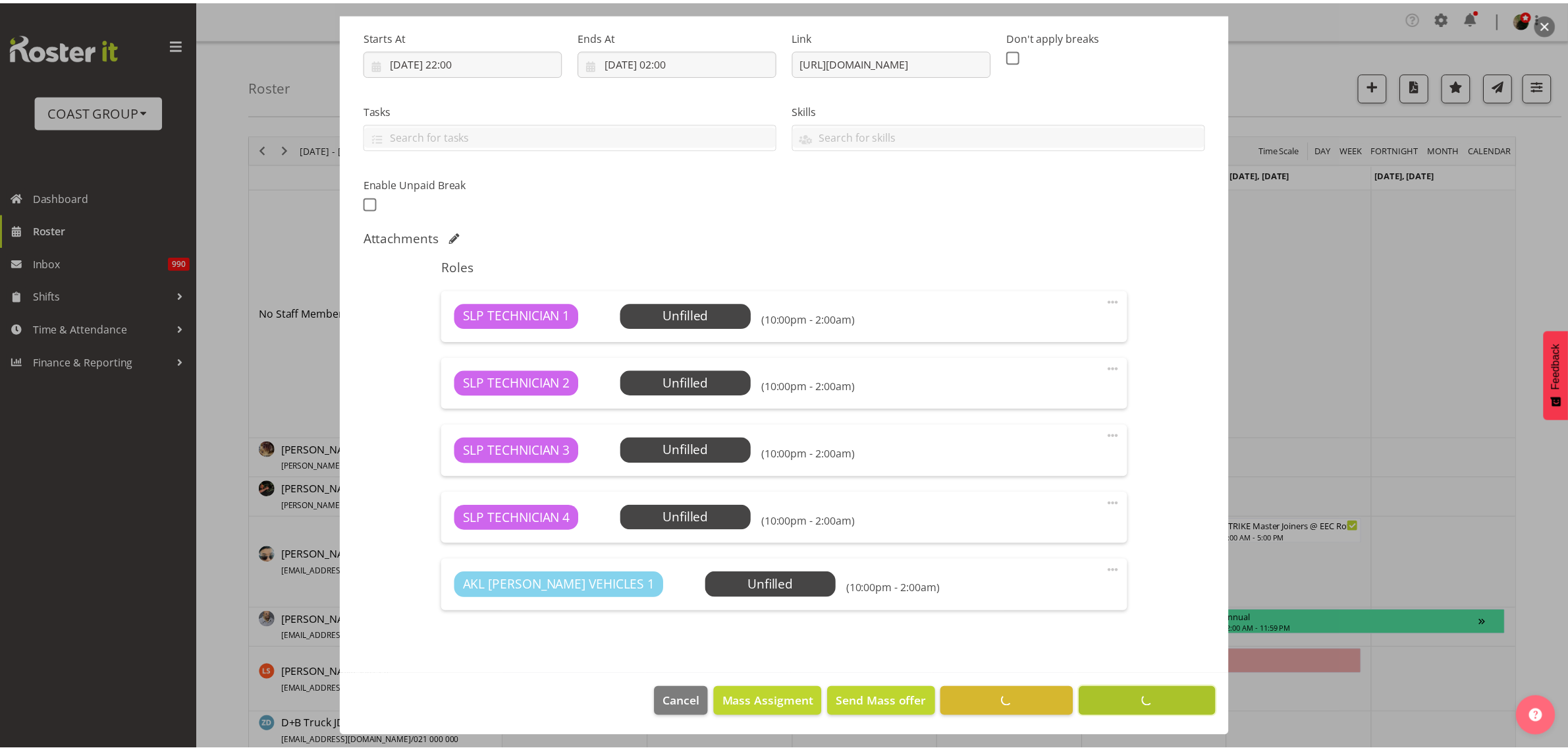
scroll to position [203, 0]
